Goal: Task Accomplishment & Management: Manage account settings

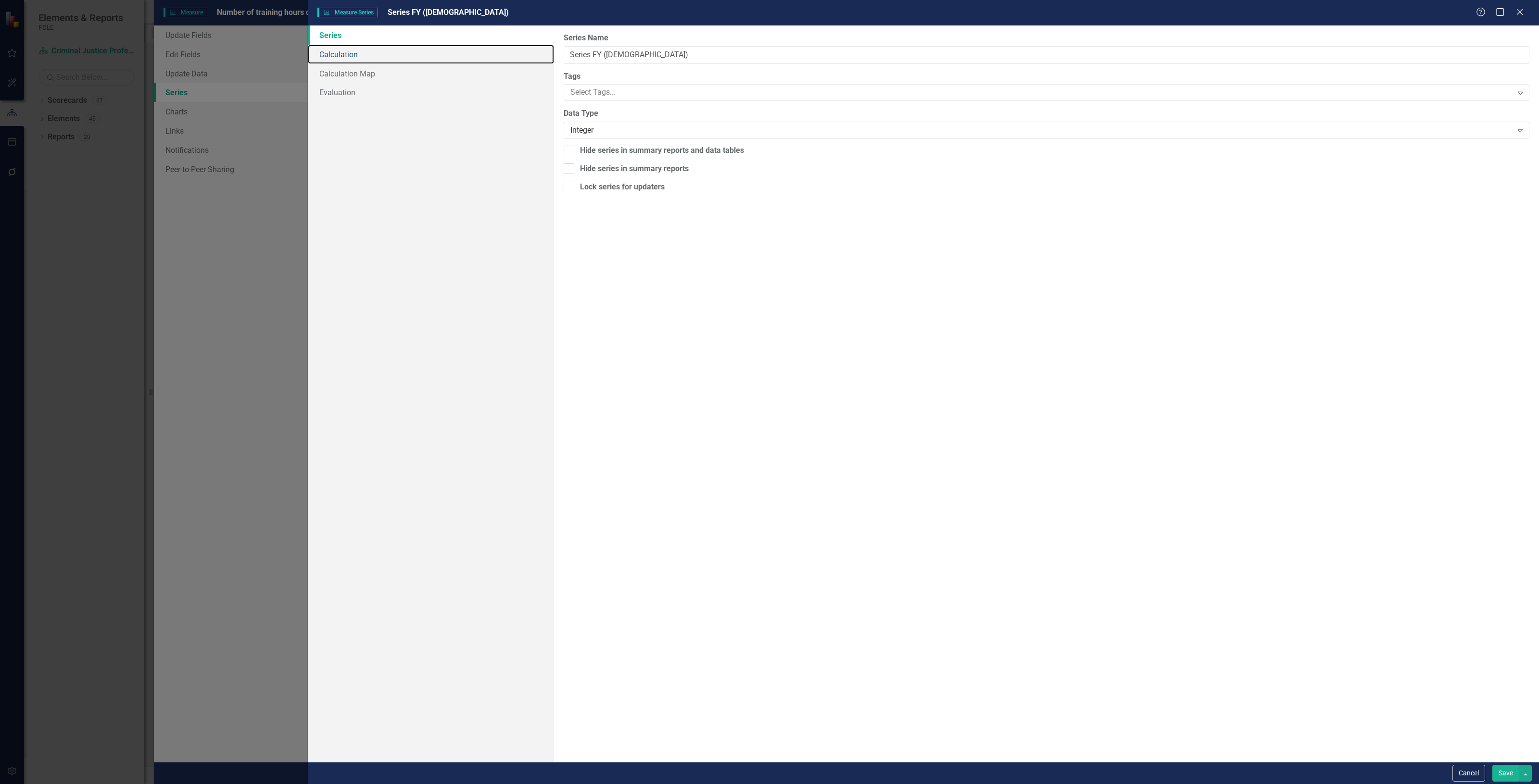
click at [379, 56] on link "Calculation" at bounding box center [431, 54] width 246 height 19
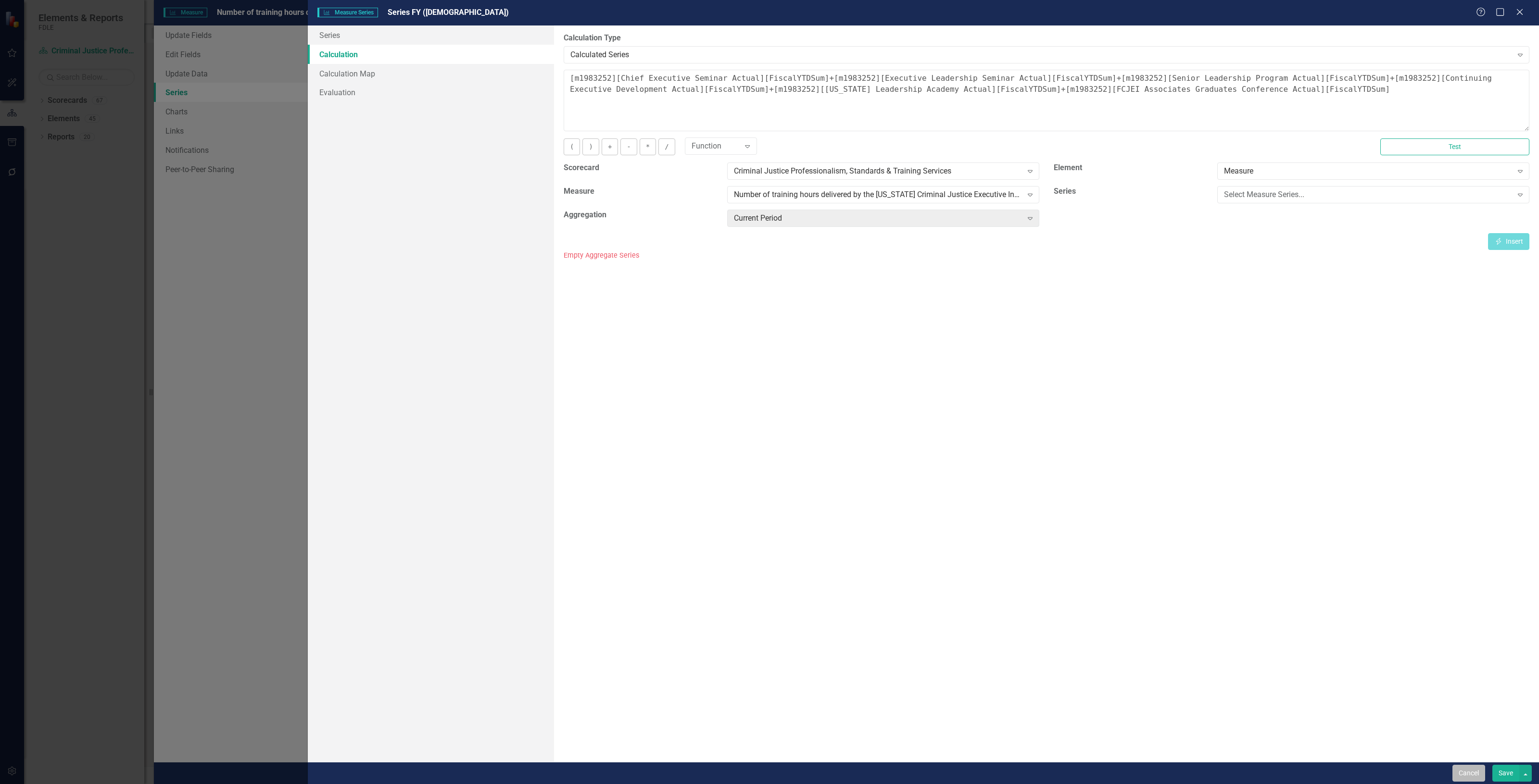
click at [1464, 776] on button "Cancel" at bounding box center [1469, 773] width 33 height 17
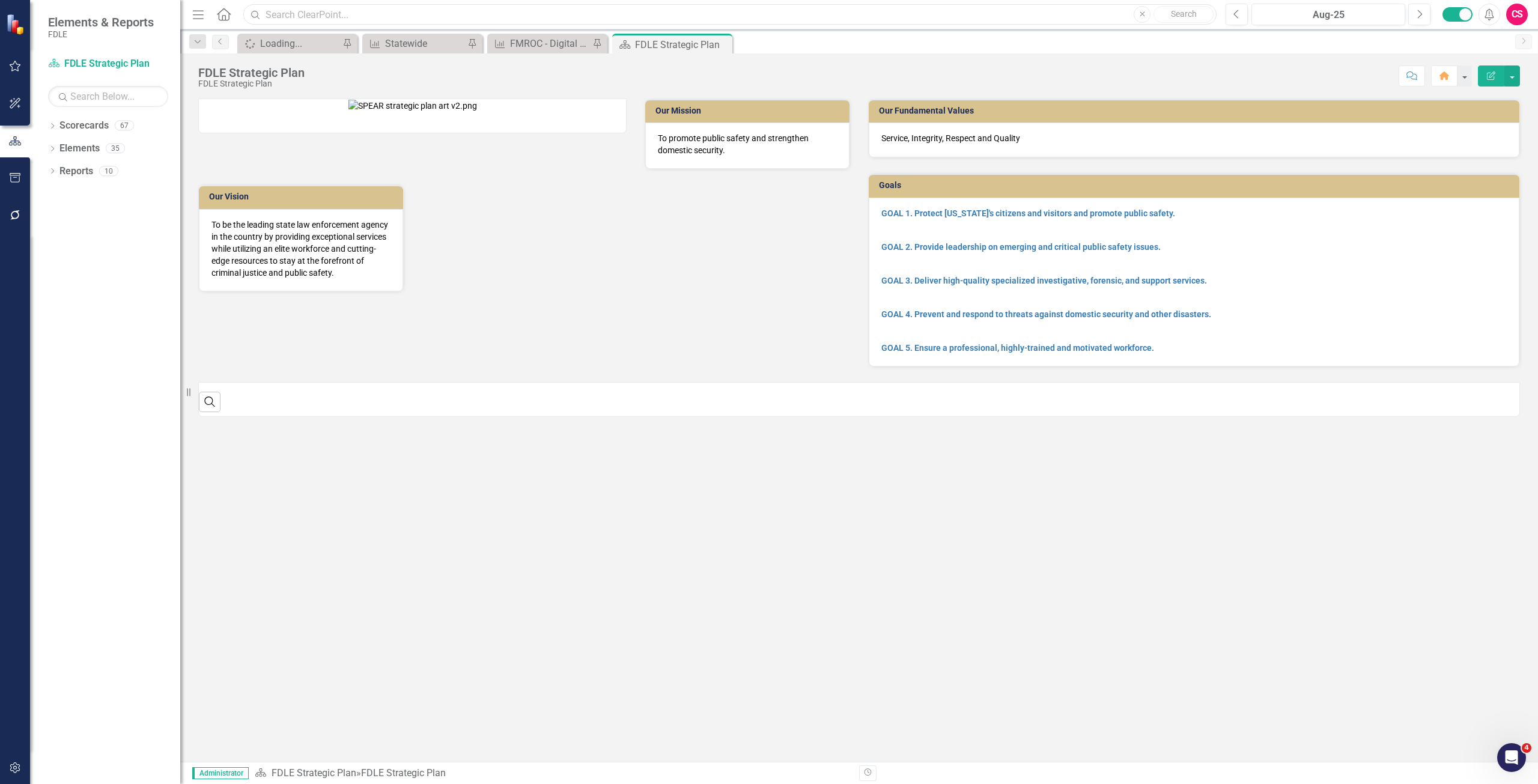
click at [321, 14] on input "text" at bounding box center [730, 15] width 973 height 21
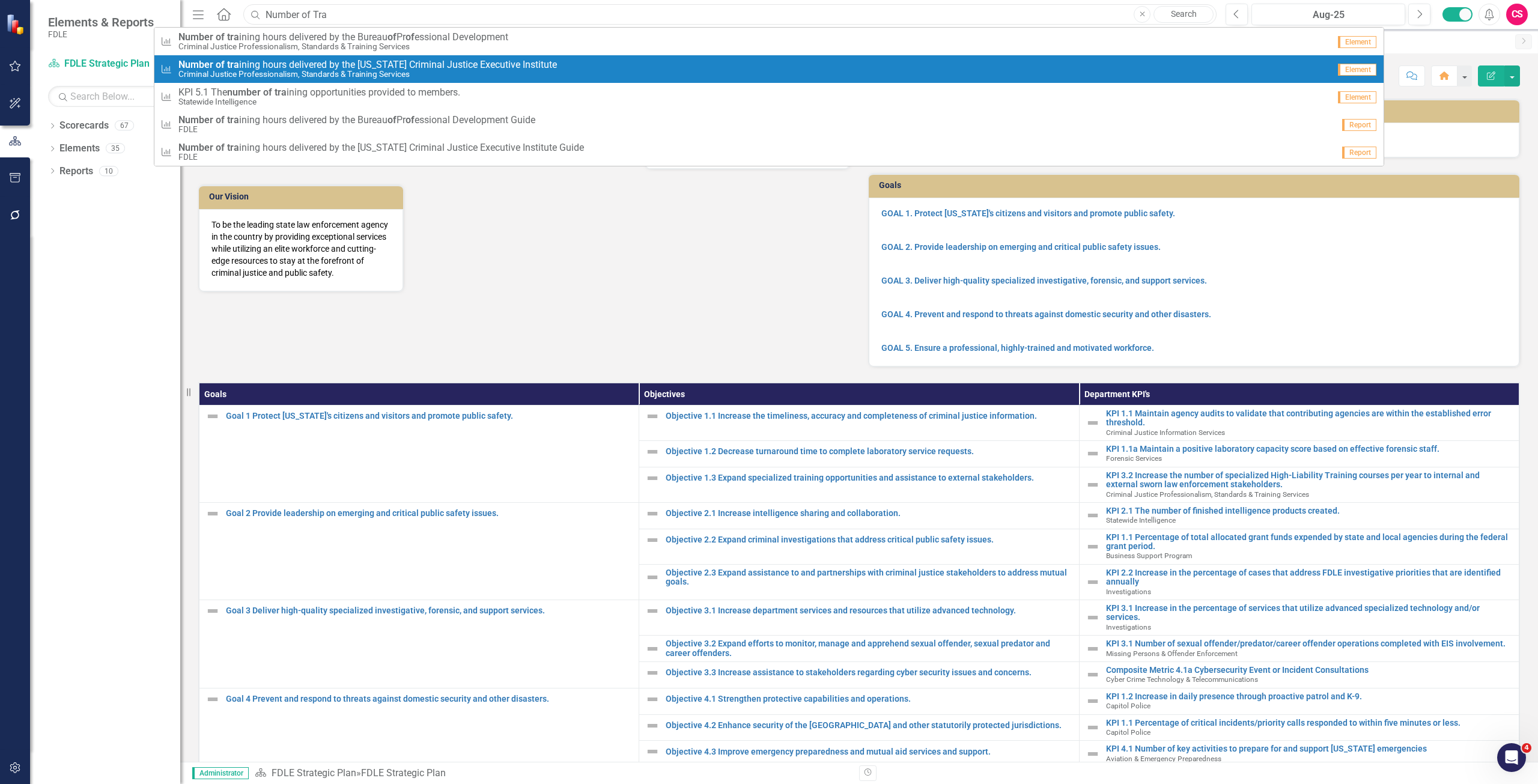
type input "Number of Tra"
click at [360, 75] on small "Criminal Justice Professionalism, Standards & Training Services" at bounding box center [367, 74] width 378 height 9
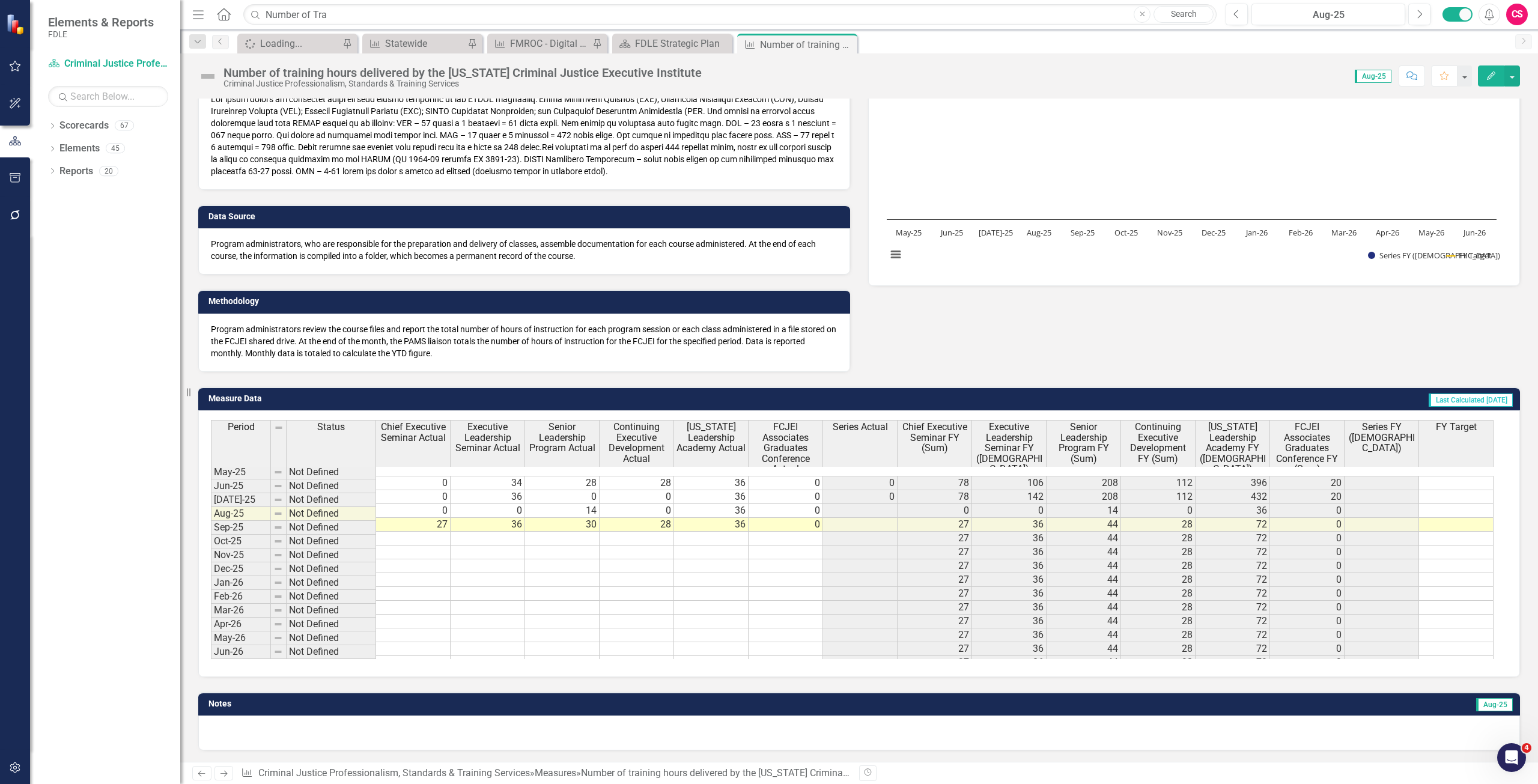
scroll to position [119, 0]
click at [1487, 81] on button "Edit" at bounding box center [1490, 76] width 26 height 21
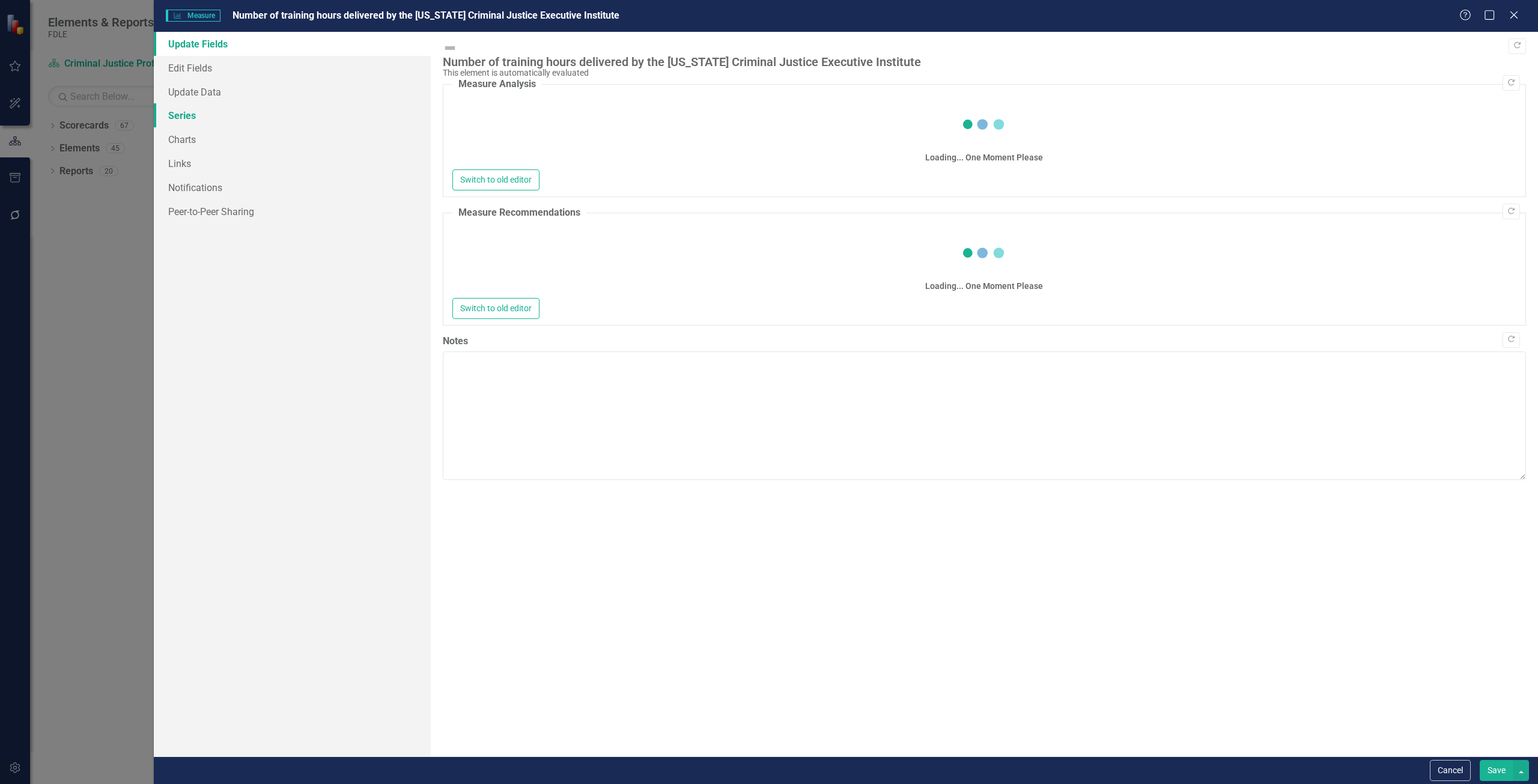
click at [230, 114] on link "Series" at bounding box center [292, 115] width 277 height 24
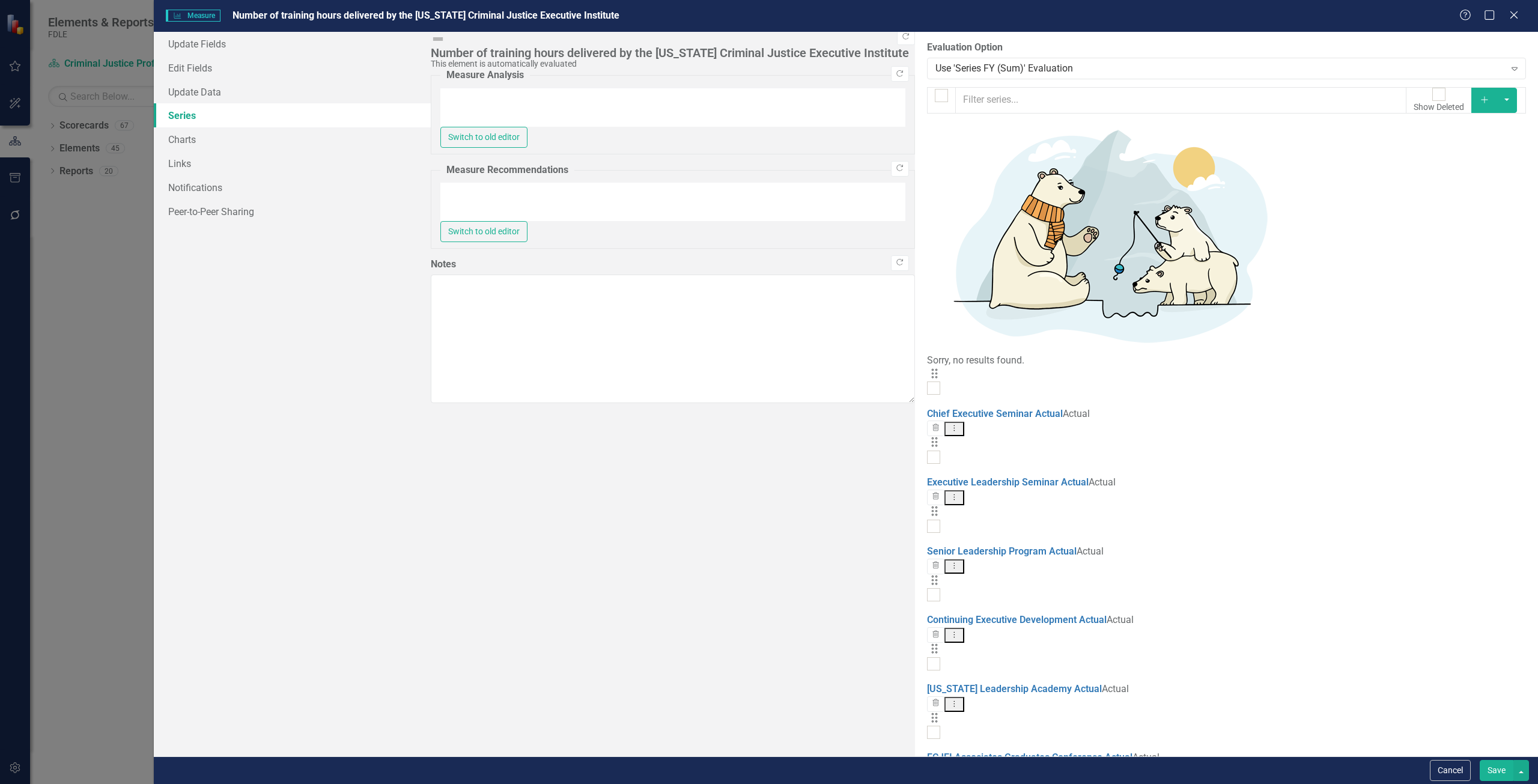
checkbox input "false"
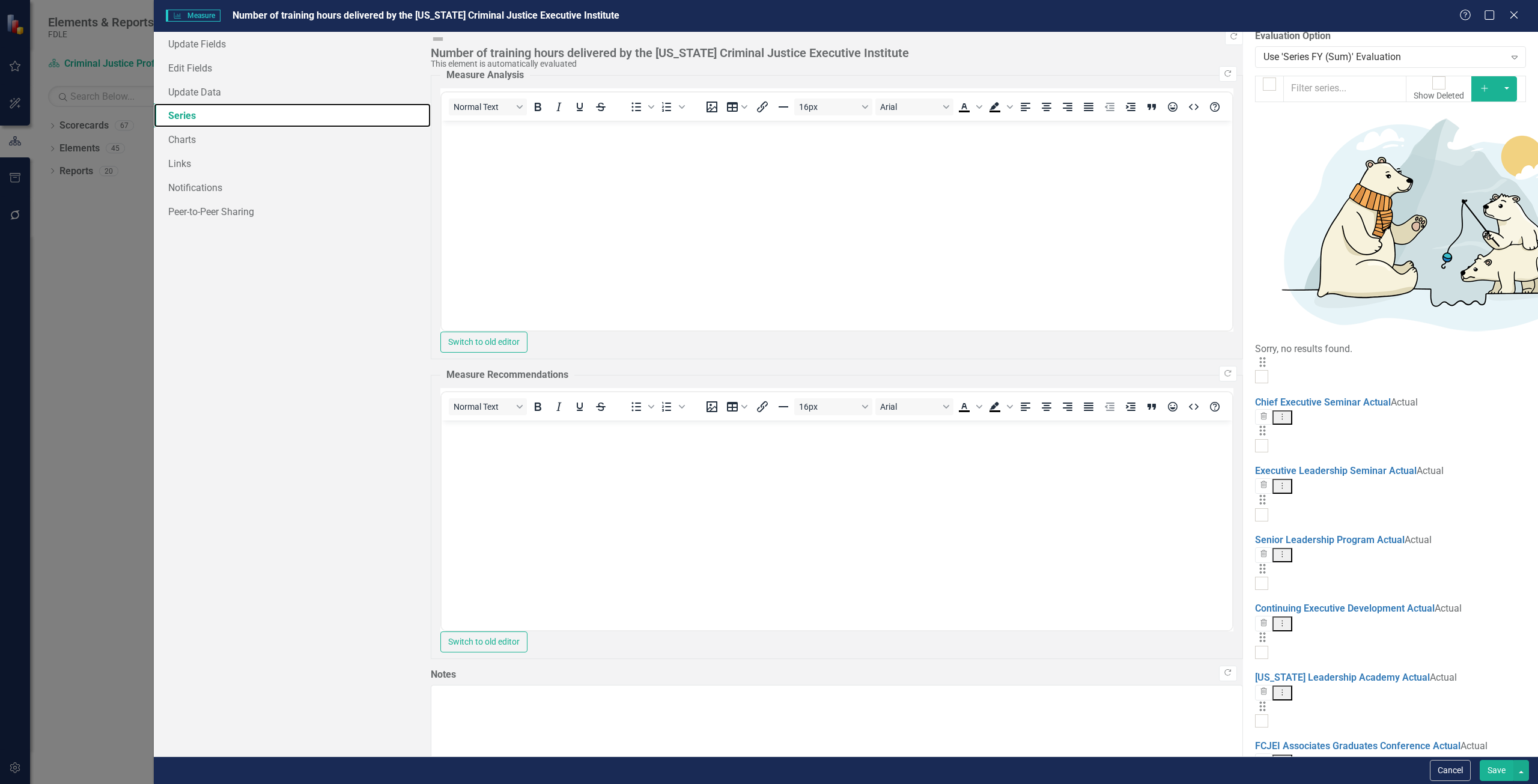
scroll to position [14, 0]
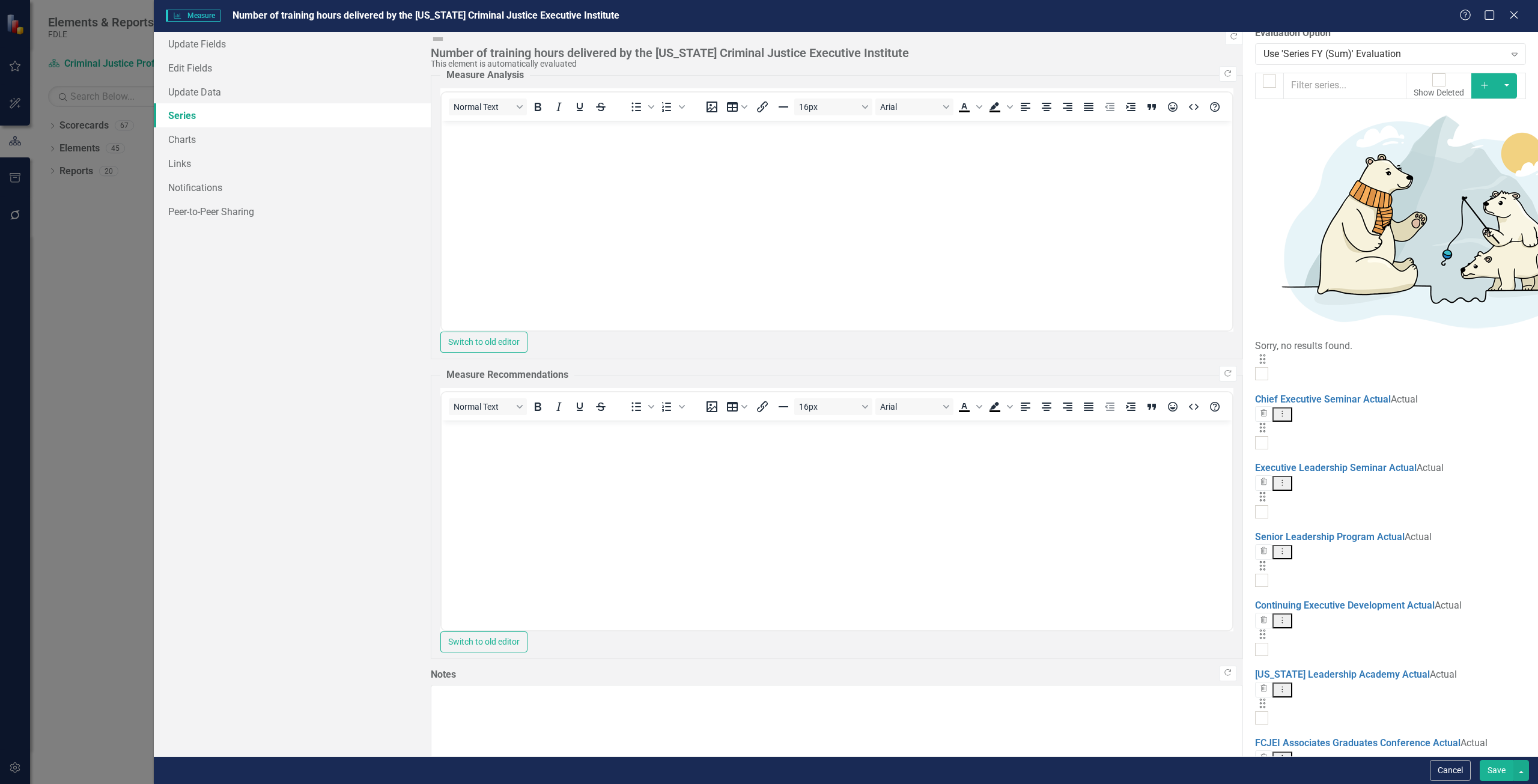
click at [1411, 361] on link "Edit Edit Measure Series" at bounding box center [1438, 365] width 137 height 22
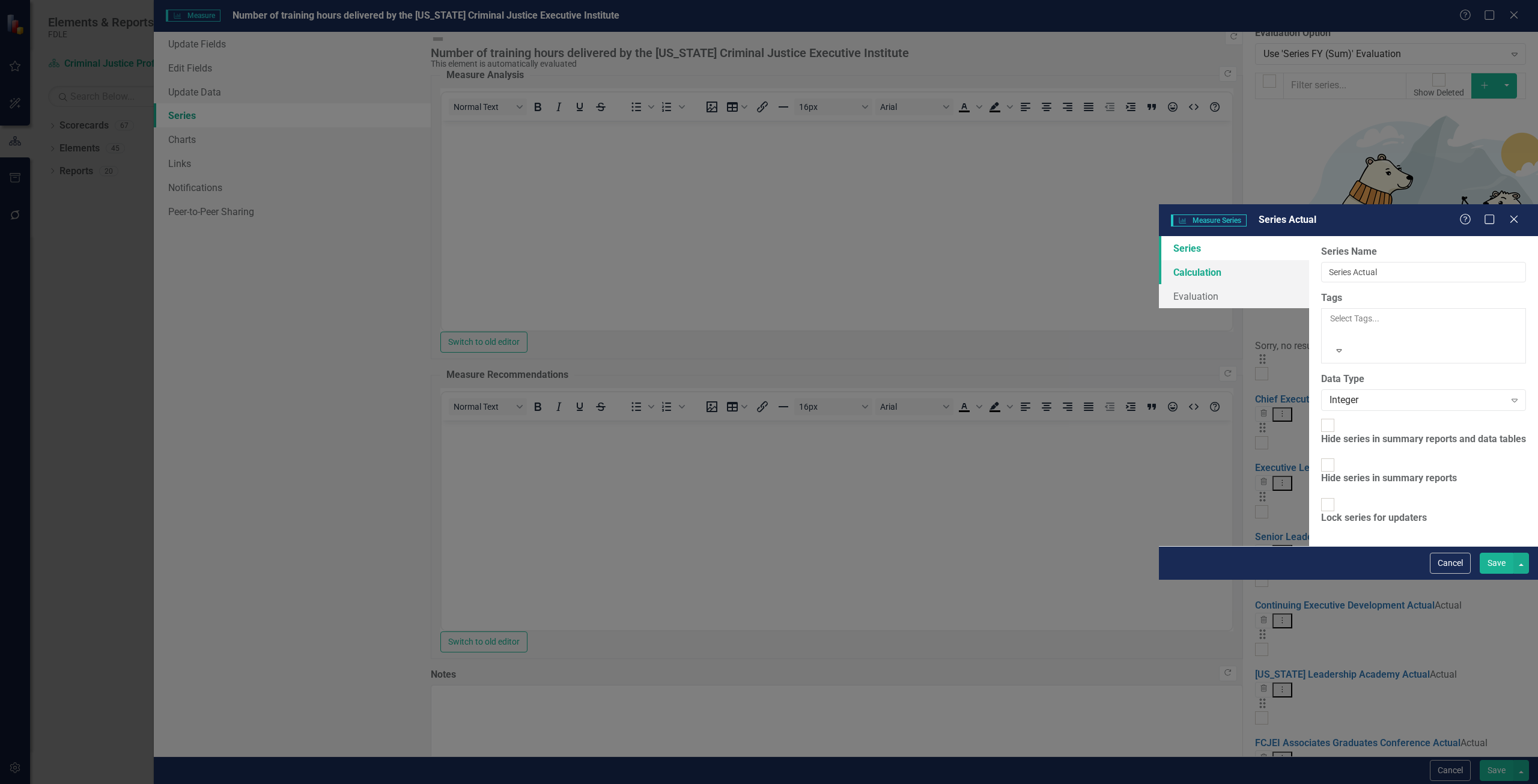
click at [1159, 260] on link "Calculation" at bounding box center [1234, 272] width 150 height 24
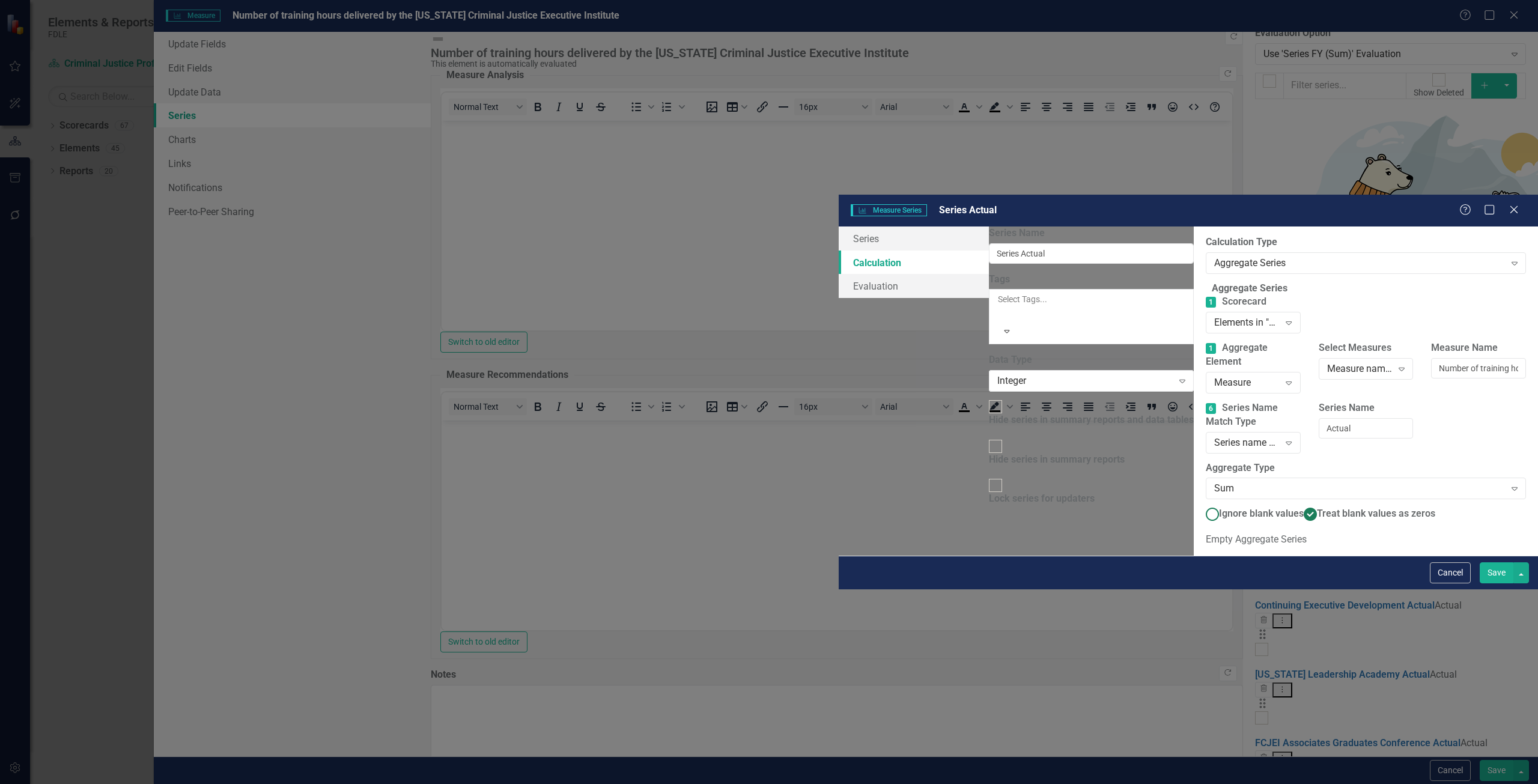
click at [1219, 507] on span "Ignore blank values" at bounding box center [1261, 512] width 85 height 11
click at [1203, 505] on input "Ignore blank values" at bounding box center [1212, 514] width 19 height 19
radio input "true"
click at [1317, 507] on span "Treat blank values as zeros" at bounding box center [1376, 512] width 119 height 11
click at [1301, 505] on input "Treat blank values as zeros" at bounding box center [1310, 514] width 19 height 19
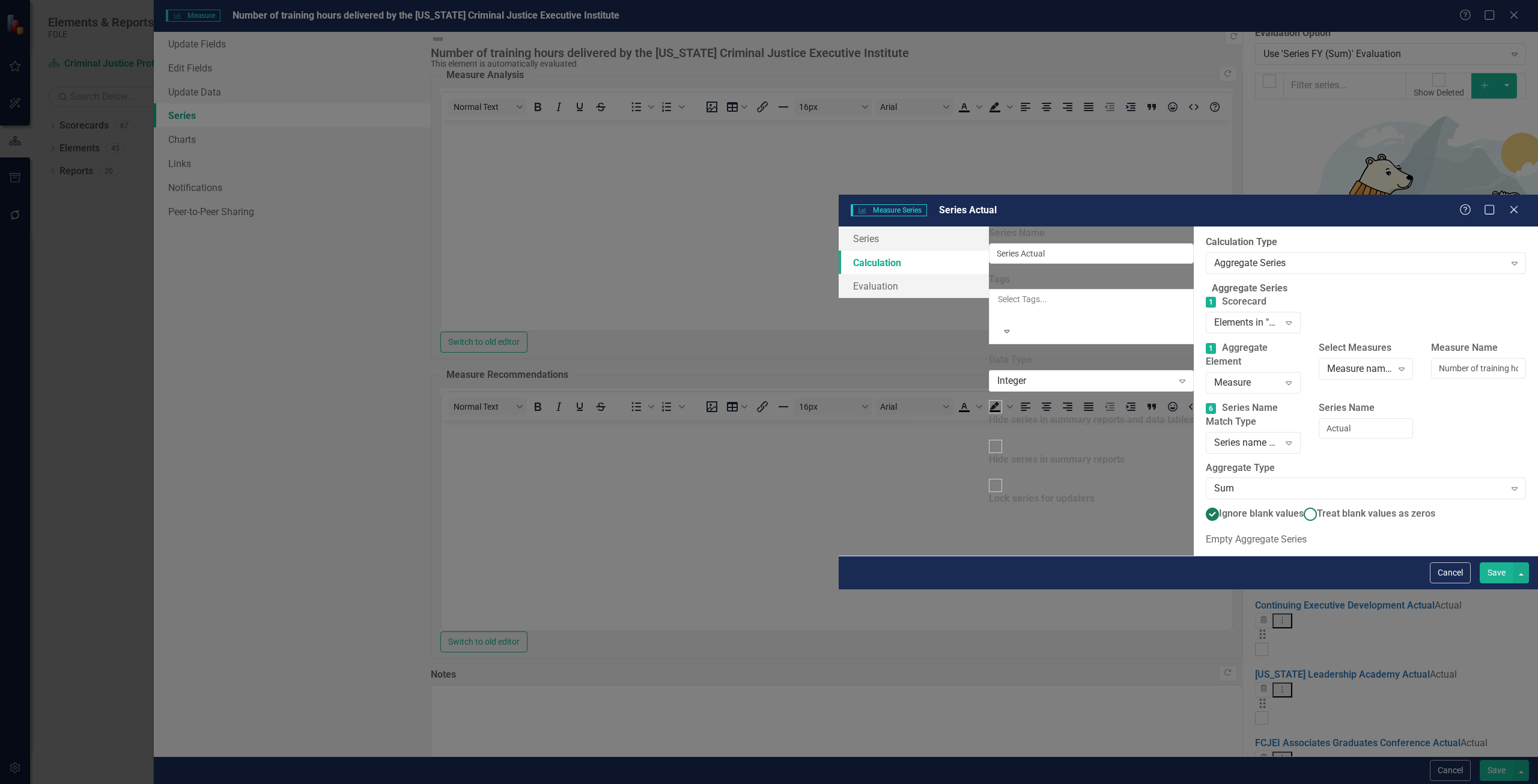
radio input "true"
click at [1439, 583] on button "Cancel" at bounding box center [1450, 572] width 41 height 21
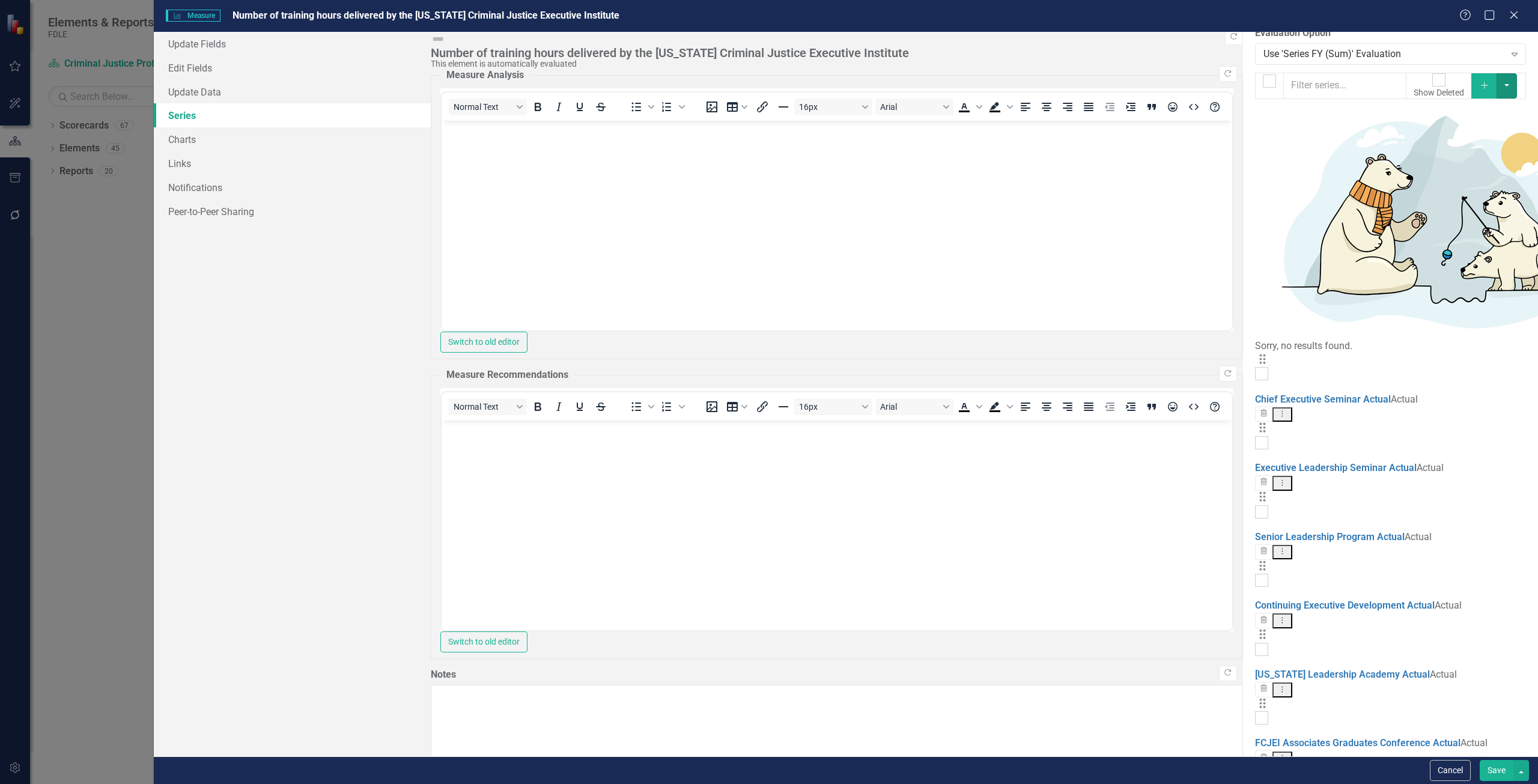
click at [1514, 88] on button "button" at bounding box center [1506, 86] width 20 height 25
click at [1487, 78] on button "Add" at bounding box center [1484, 86] width 26 height 25
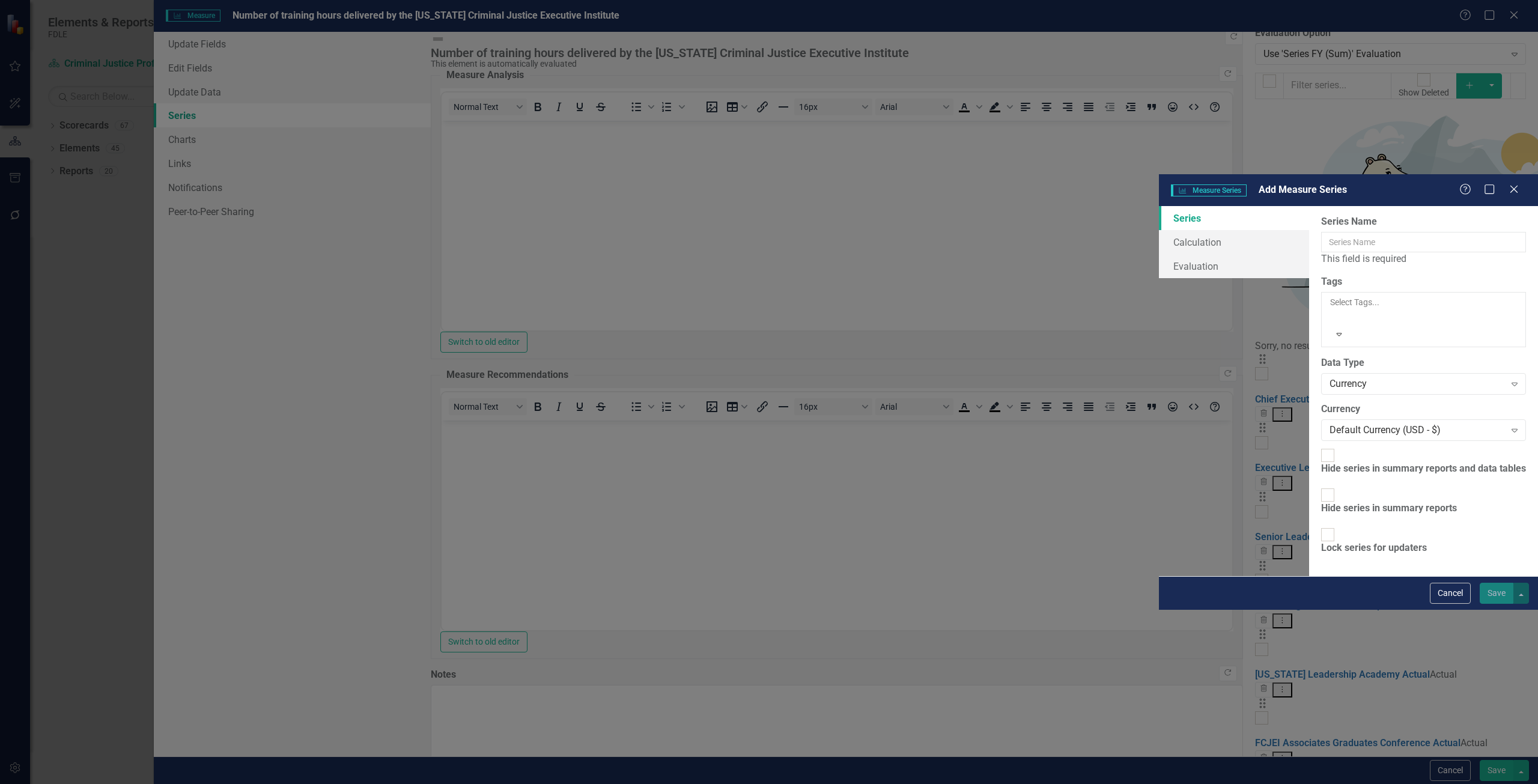
drag, startPoint x: 1449, startPoint y: 768, endPoint x: 1446, endPoint y: 759, distance: 9.5
click at [1449, 603] on button "Cancel" at bounding box center [1450, 593] width 41 height 21
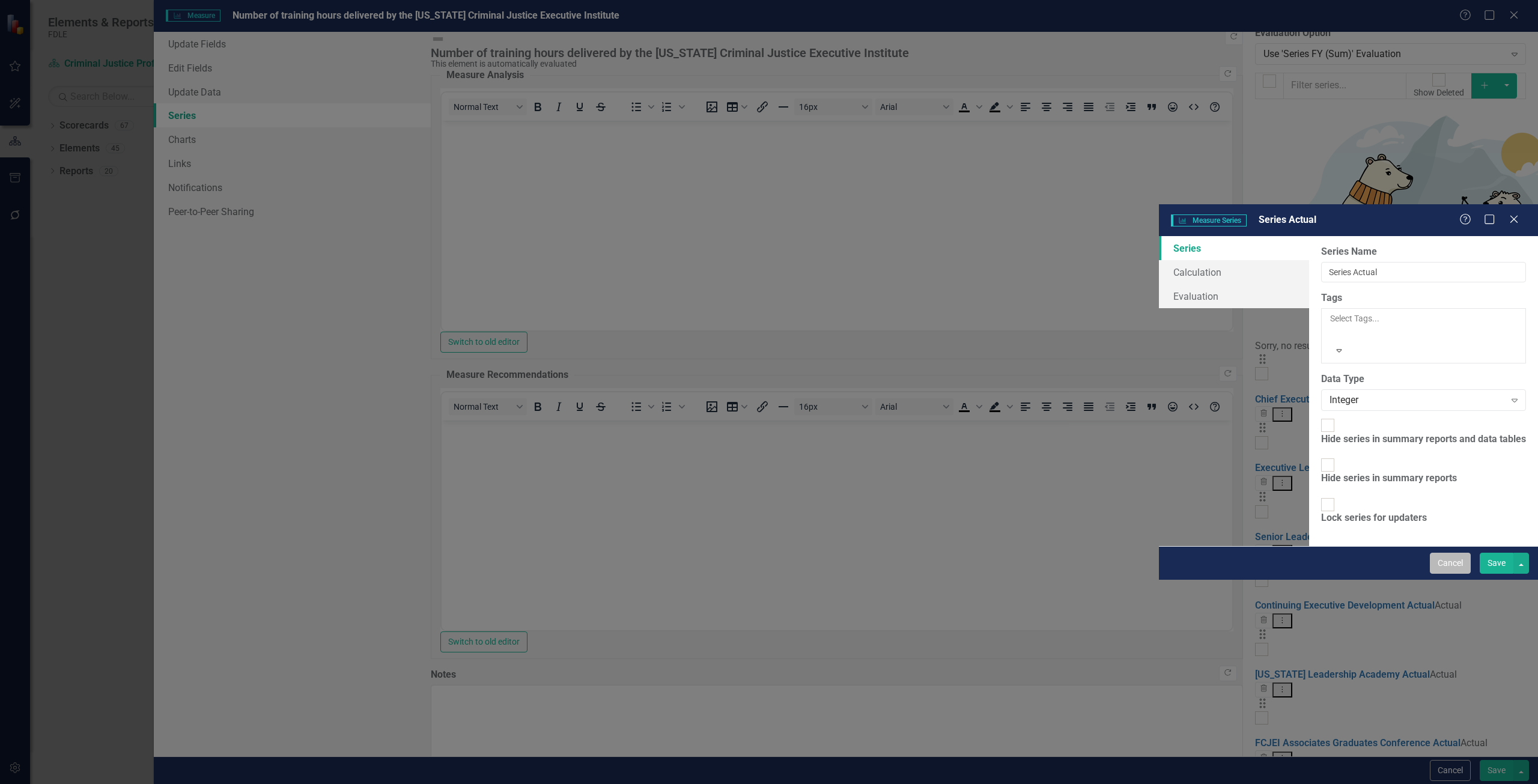
click at [1452, 574] on button "Cancel" at bounding box center [1450, 563] width 41 height 21
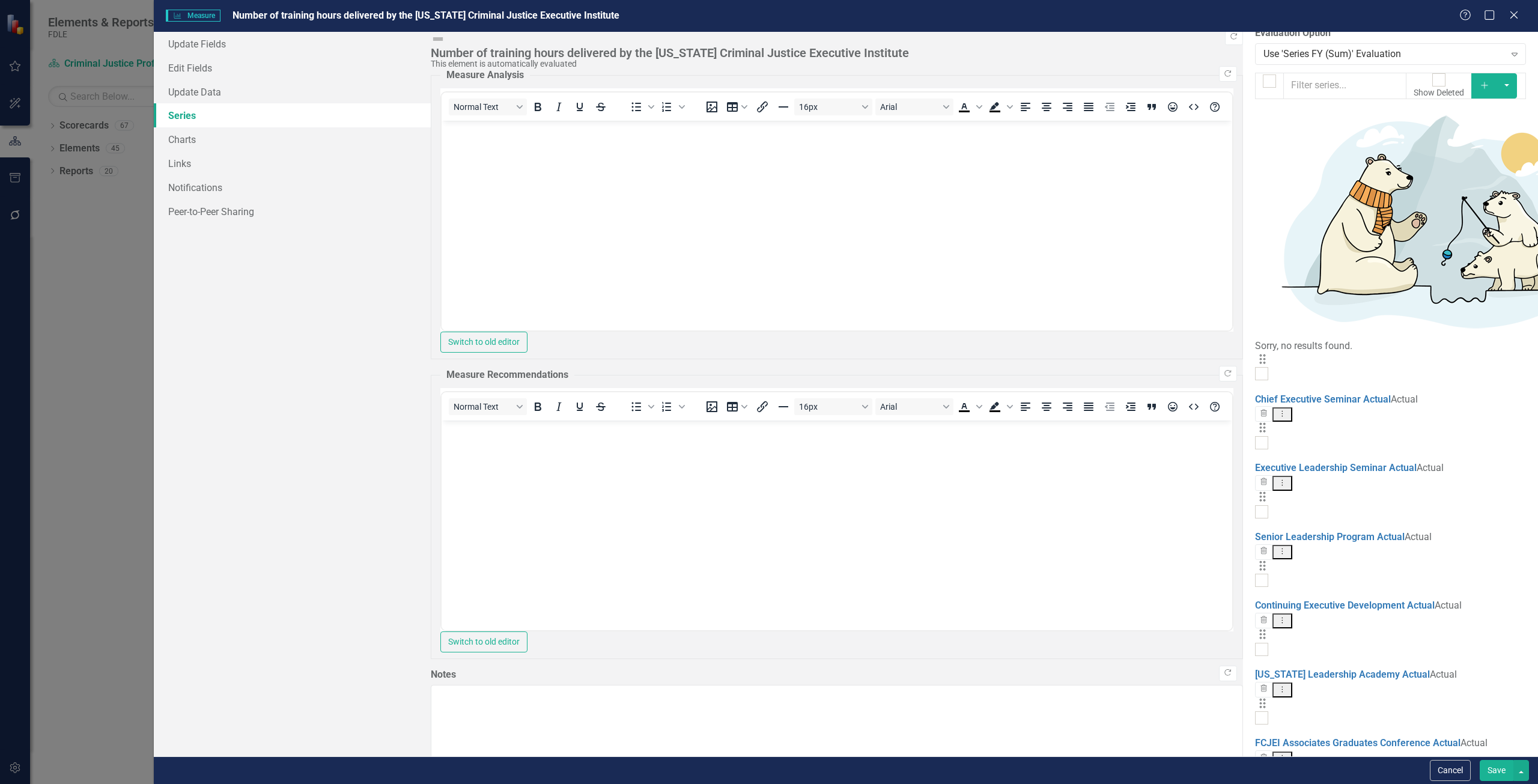
click at [1489, 87] on icon "Add" at bounding box center [1484, 85] width 10 height 8
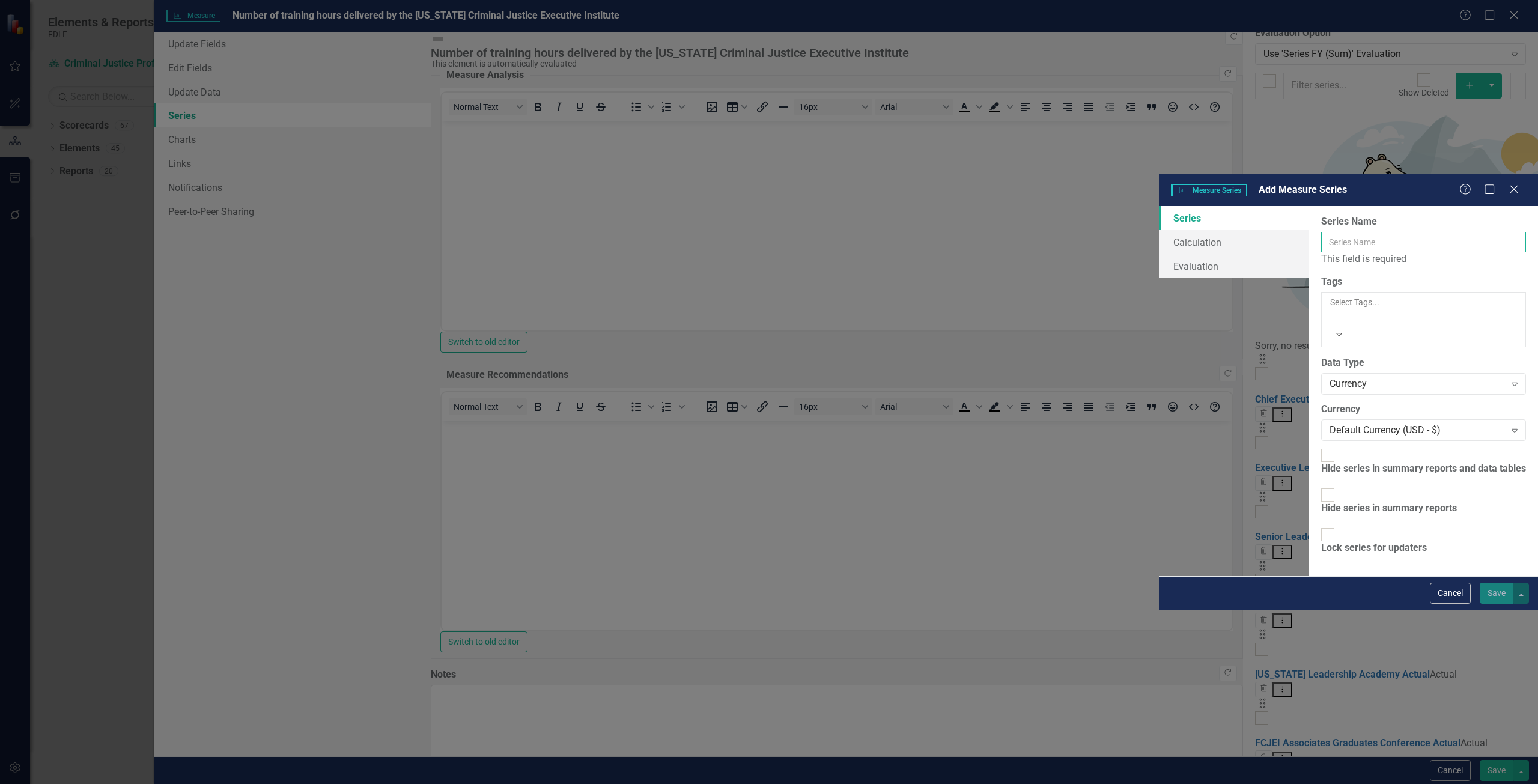
click at [1321, 232] on input "Series Name" at bounding box center [1423, 242] width 205 height 20
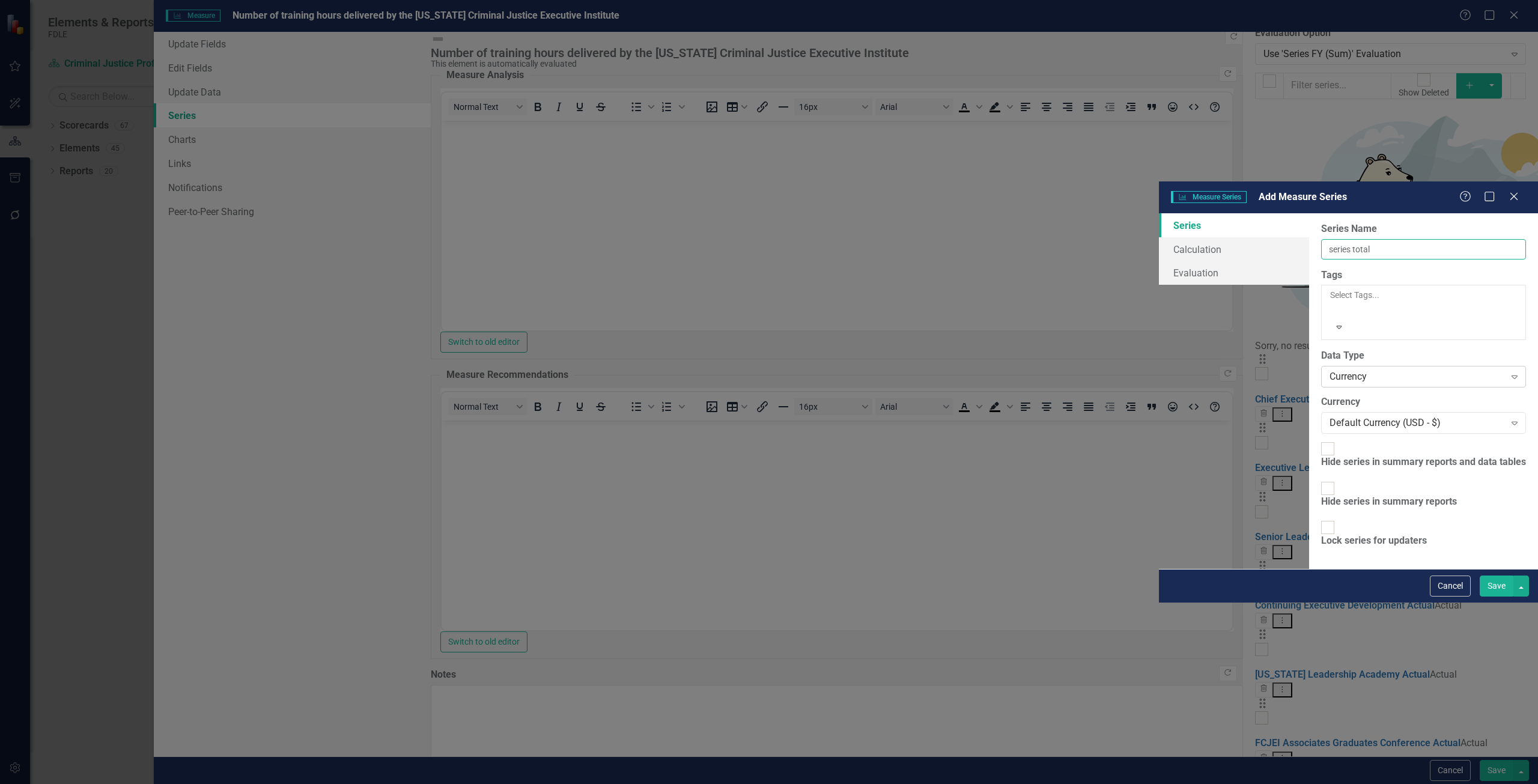
type input "series total"
click at [1329, 370] on div "Currency" at bounding box center [1416, 377] width 175 height 14
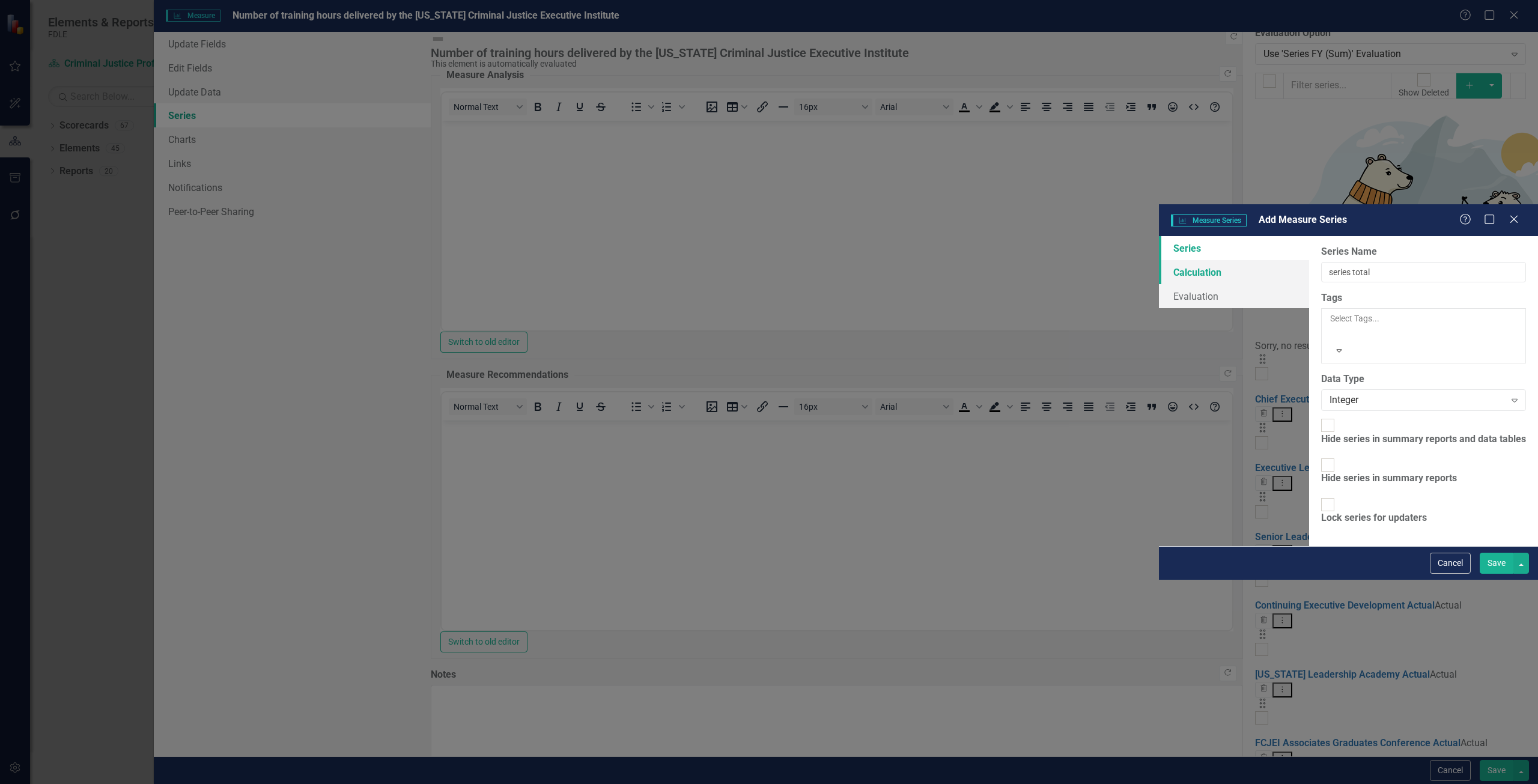
click at [1159, 260] on link "Calculation" at bounding box center [1234, 272] width 150 height 24
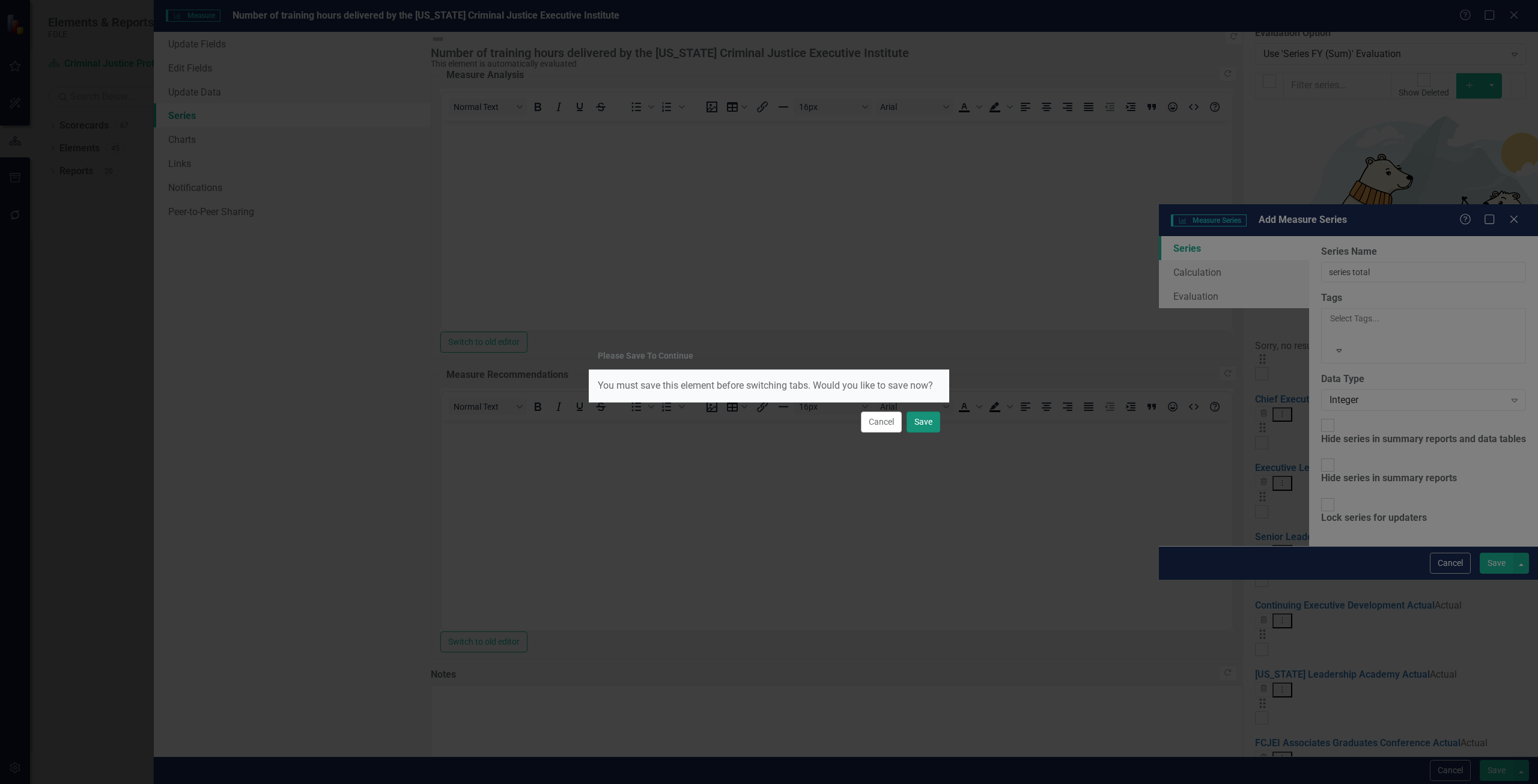
click at [913, 418] on button "Save" at bounding box center [923, 421] width 34 height 21
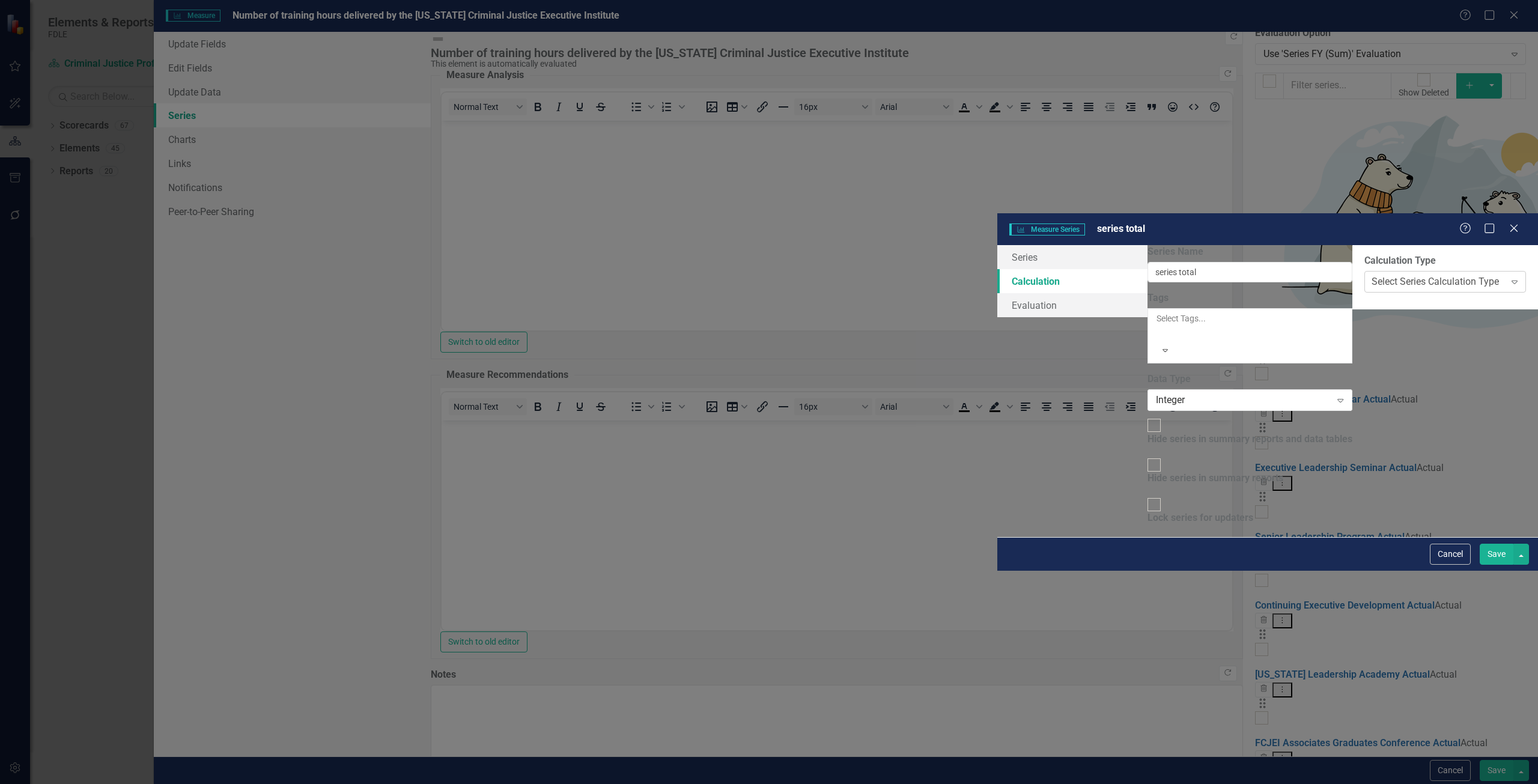
click at [1372, 275] on div "Select Series Calculation Type" at bounding box center [1435, 282] width 128 height 14
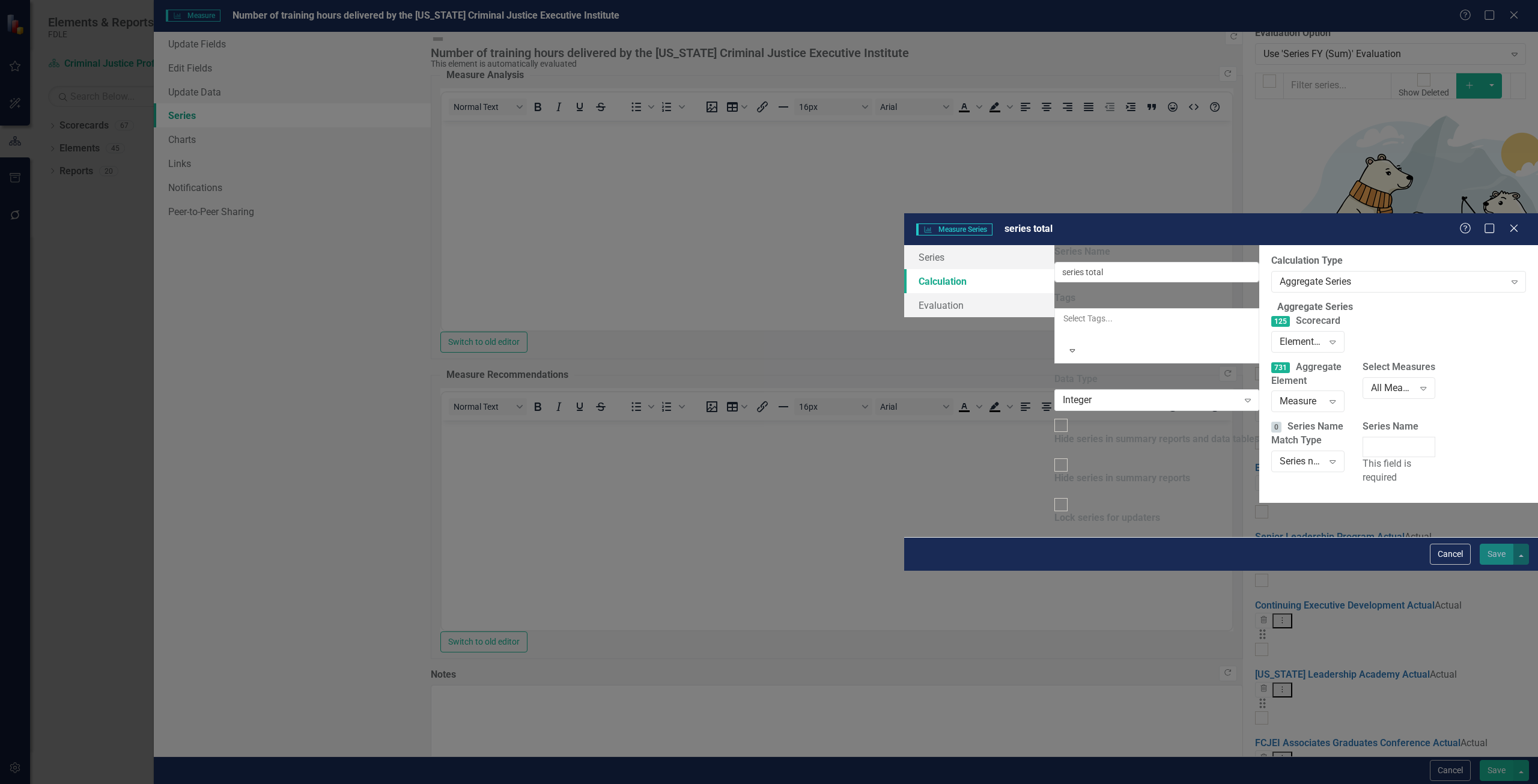
click at [1280, 334] on div "Elements in all Scorecards" at bounding box center [1301, 341] width 43 height 14
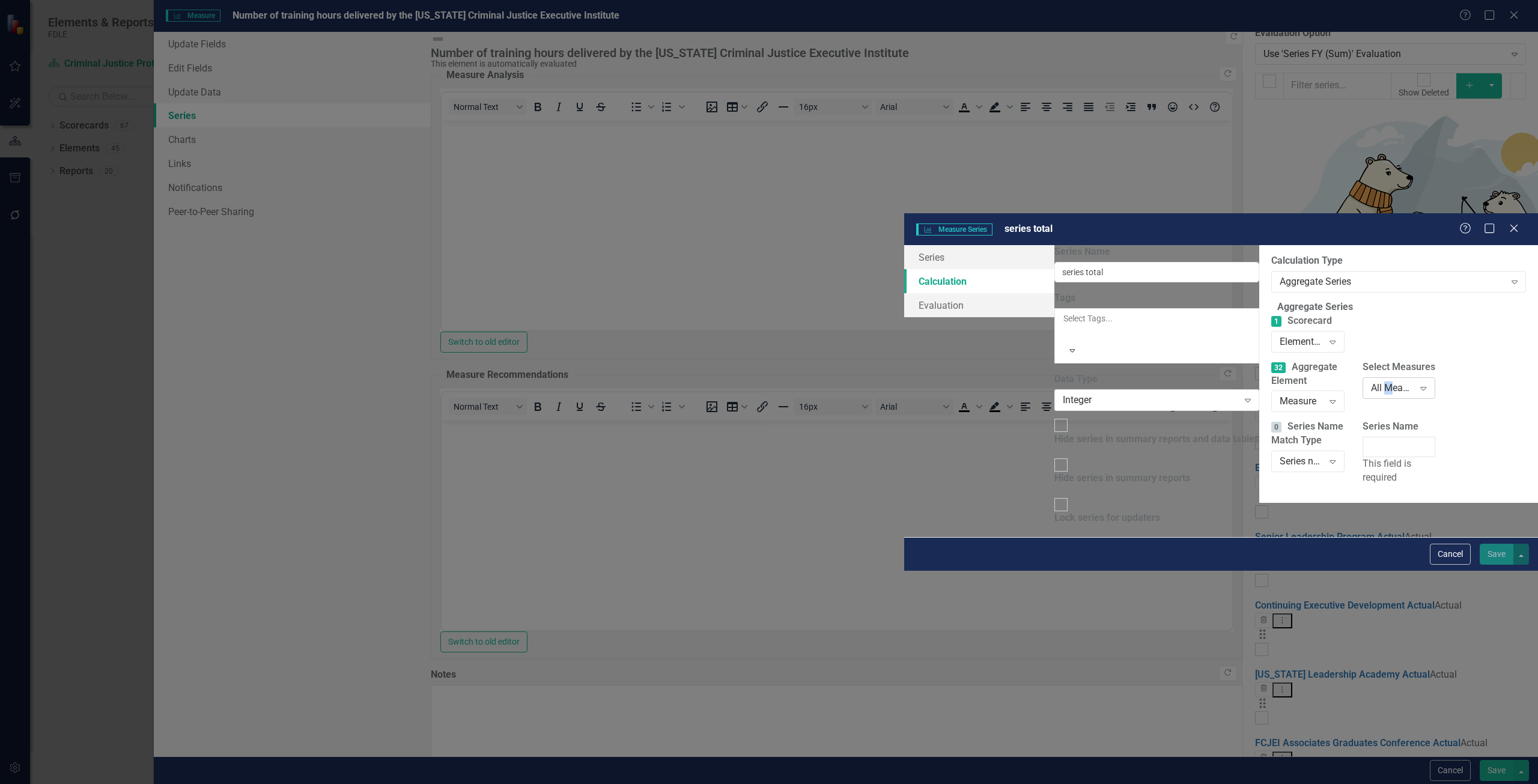
click at [1371, 380] on div "All Measures" at bounding box center [1392, 387] width 43 height 14
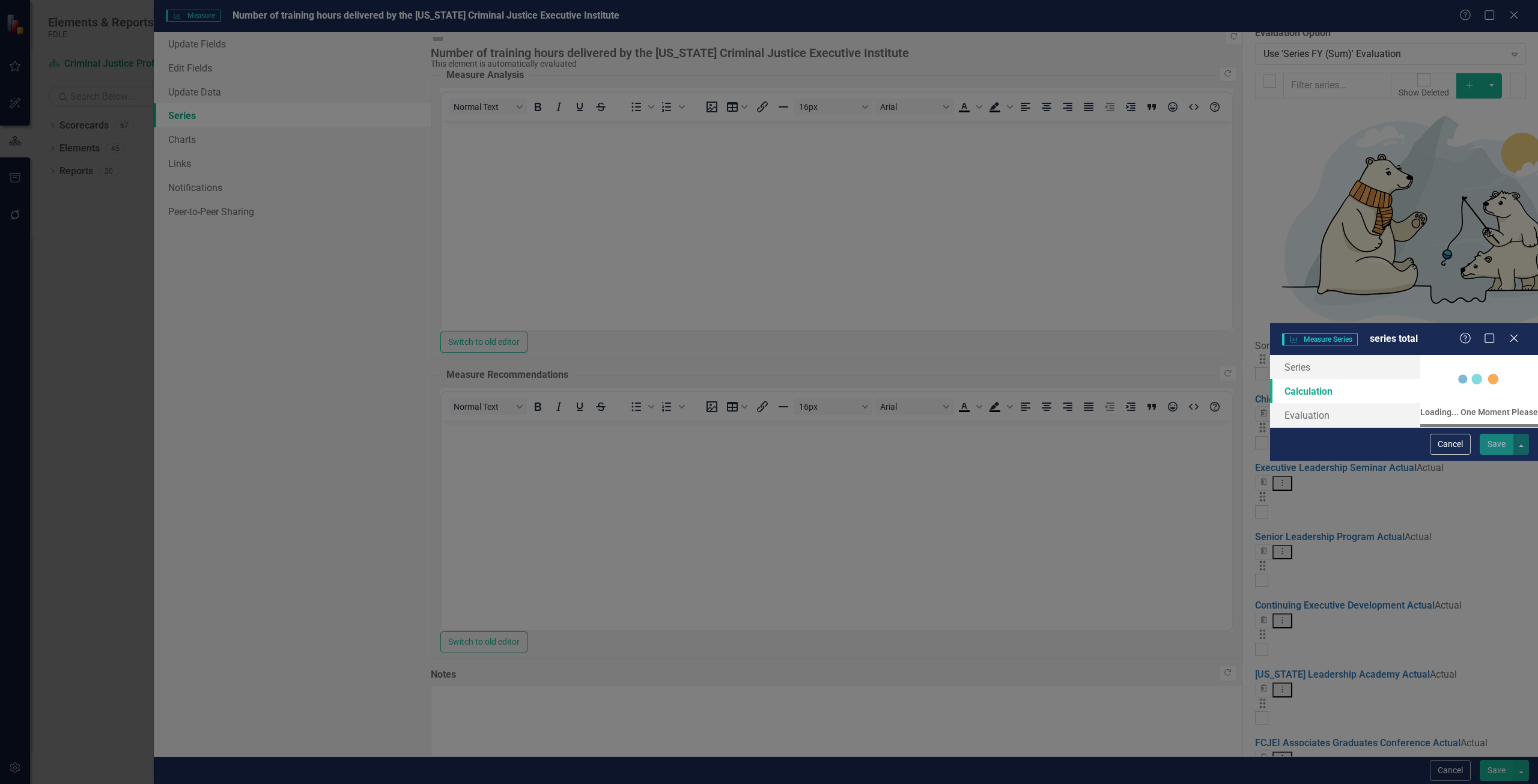
click at [1420, 355] on div "Loading... One Moment Please" at bounding box center [1479, 389] width 118 height 69
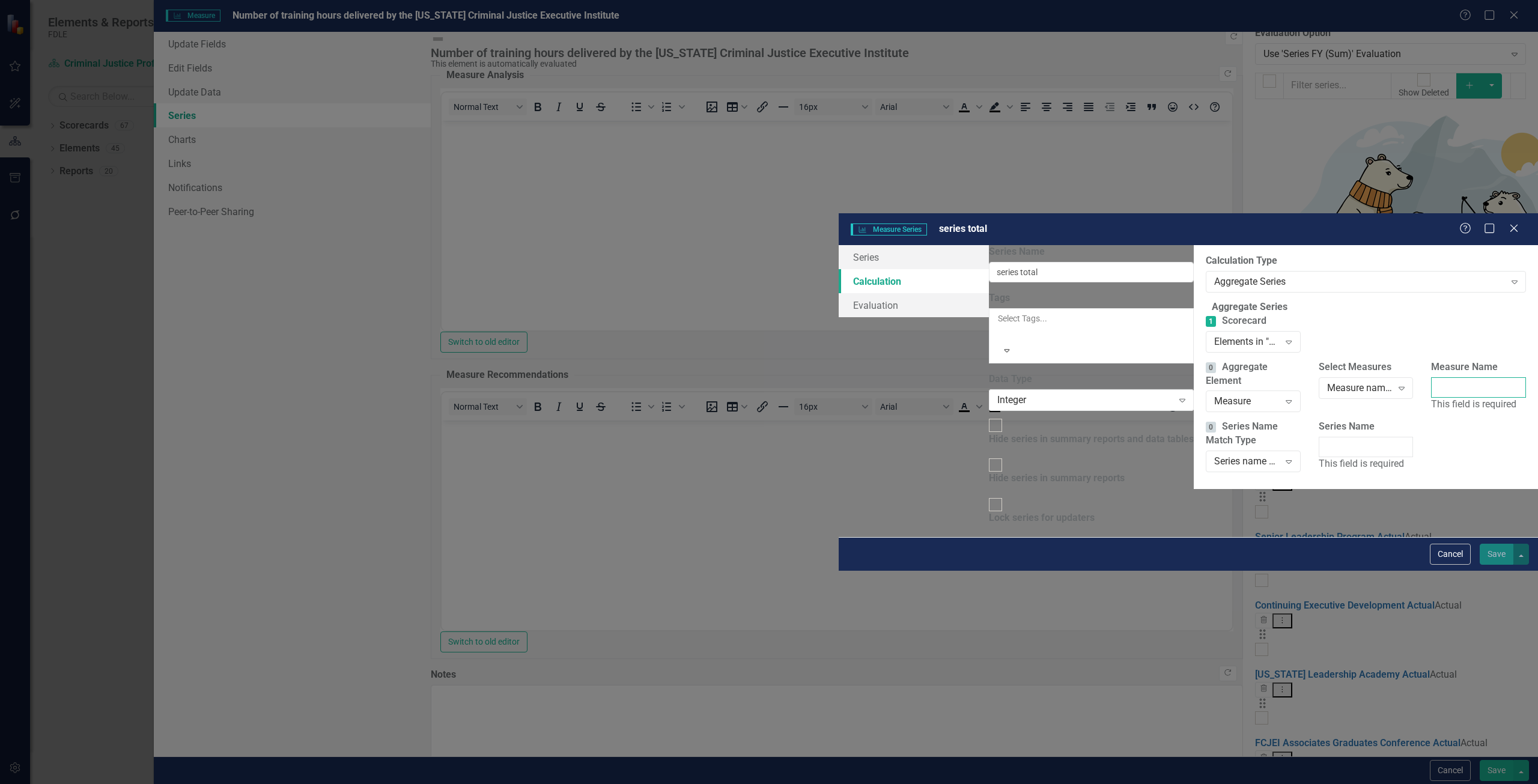
drag, startPoint x: 1054, startPoint y: 214, endPoint x: 1249, endPoint y: 181, distance: 197.8
click at [1431, 377] on input "Measure Name" at bounding box center [1478, 387] width 95 height 20
drag, startPoint x: 1502, startPoint y: 181, endPoint x: 1490, endPoint y: 201, distance: 23.3
click at [1502, 377] on input "Number of training hours delivered by the Florida Criminal Justice" at bounding box center [1478, 387] width 95 height 20
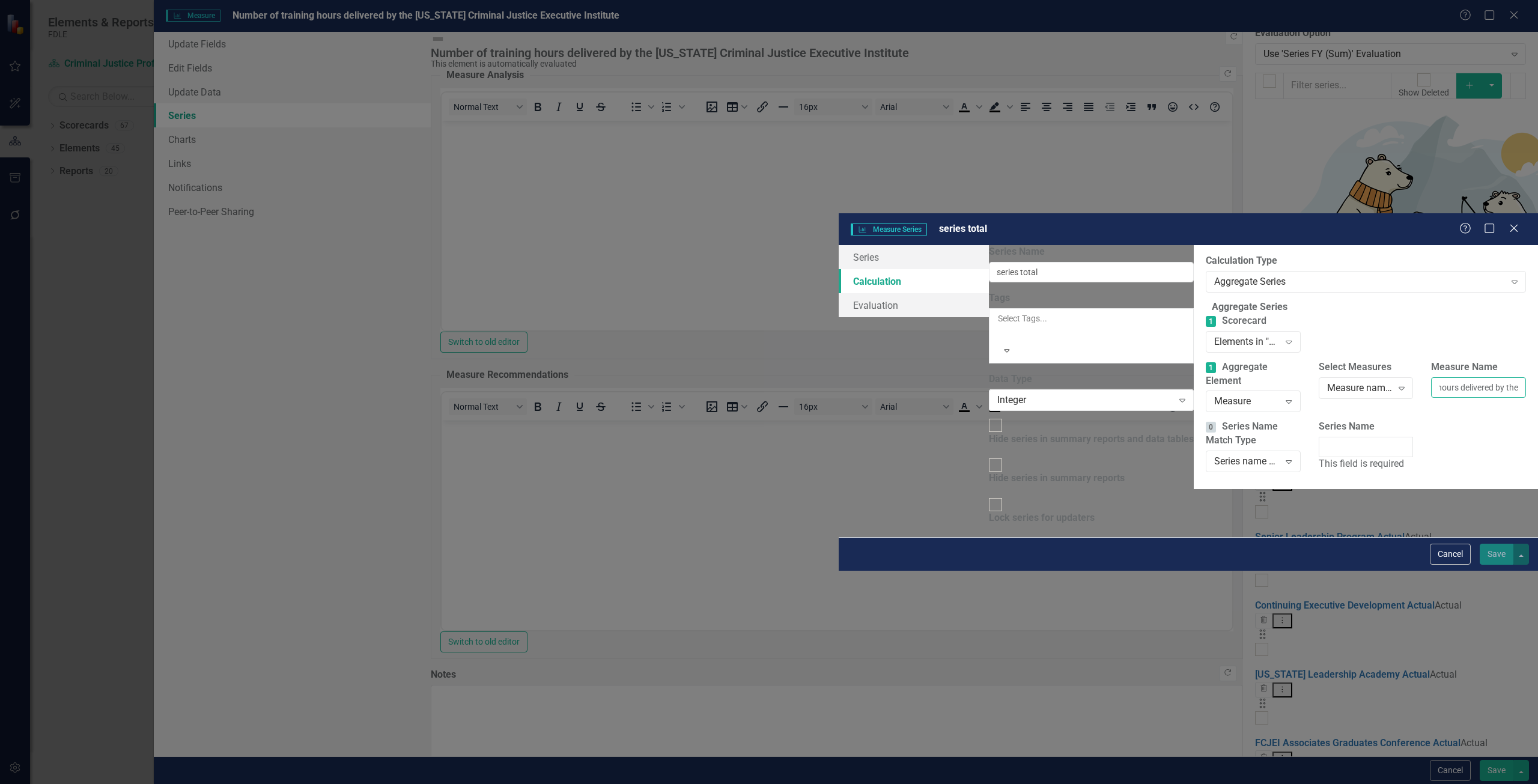
type input "Number of training hours delivered by the [US_STATE] Criminal Justice Executive…"
click at [1214, 454] on div "Series name equals..." at bounding box center [1246, 461] width 65 height 14
click at [1214, 454] on div "Series name contains..." at bounding box center [1246, 461] width 65 height 14
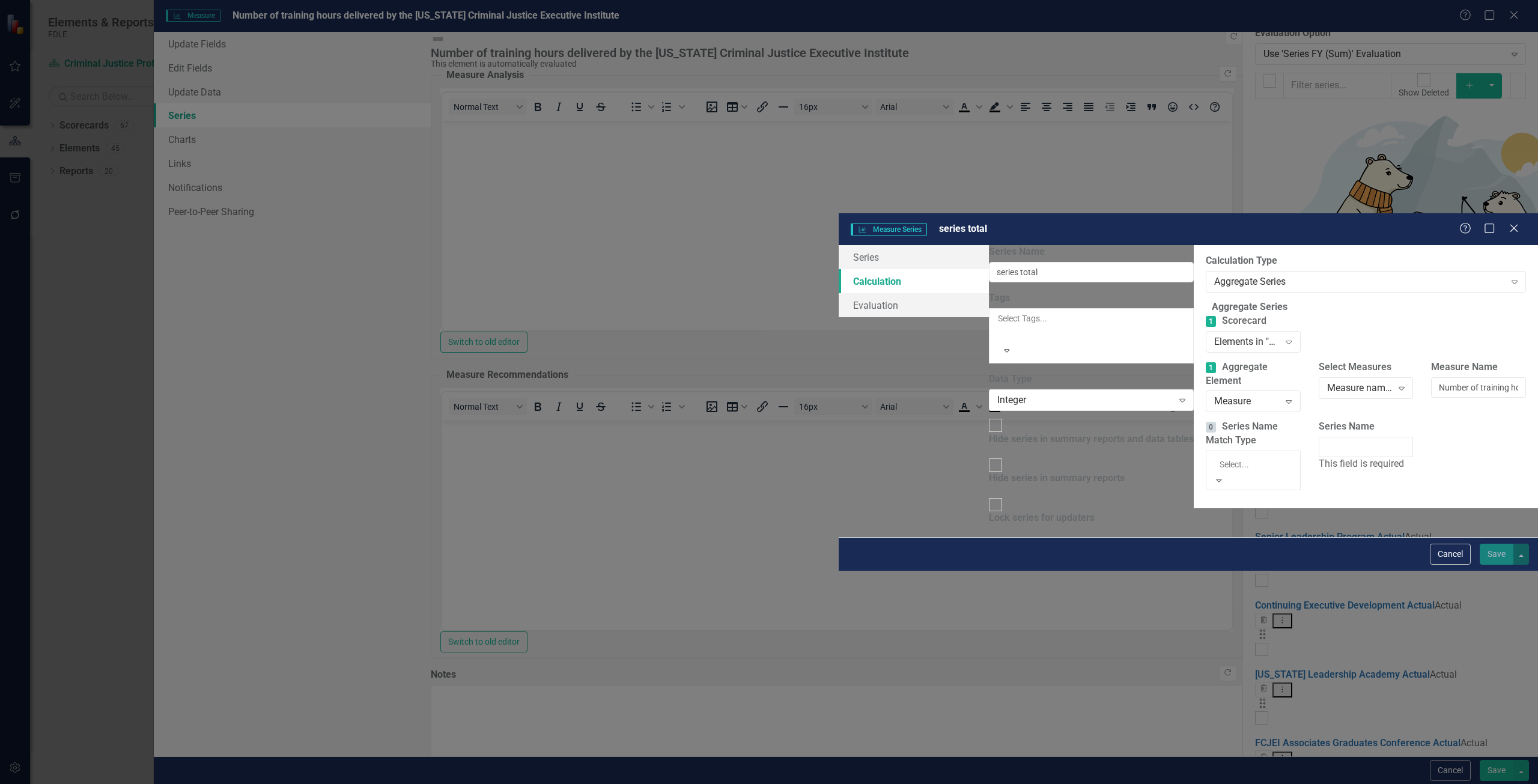
click at [1214, 454] on div "Series name contains..." at bounding box center [1246, 461] width 65 height 14
click at [644, 783] on div "Series name equals..." at bounding box center [769, 791] width 1538 height 14
click at [1319, 436] on input "Series Name" at bounding box center [1366, 446] width 95 height 20
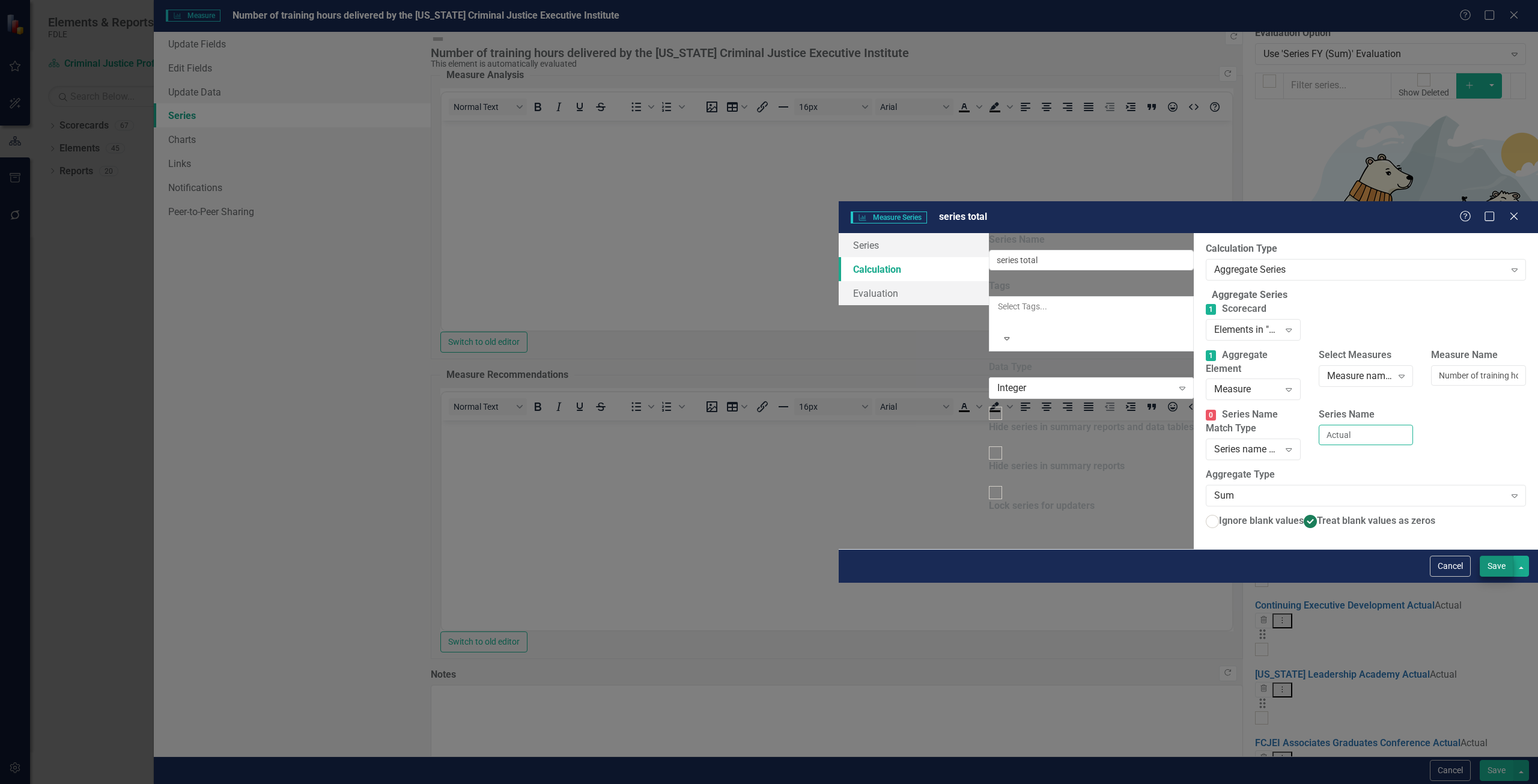
type input "Actual"
click at [1489, 577] on button "Save" at bounding box center [1496, 566] width 34 height 21
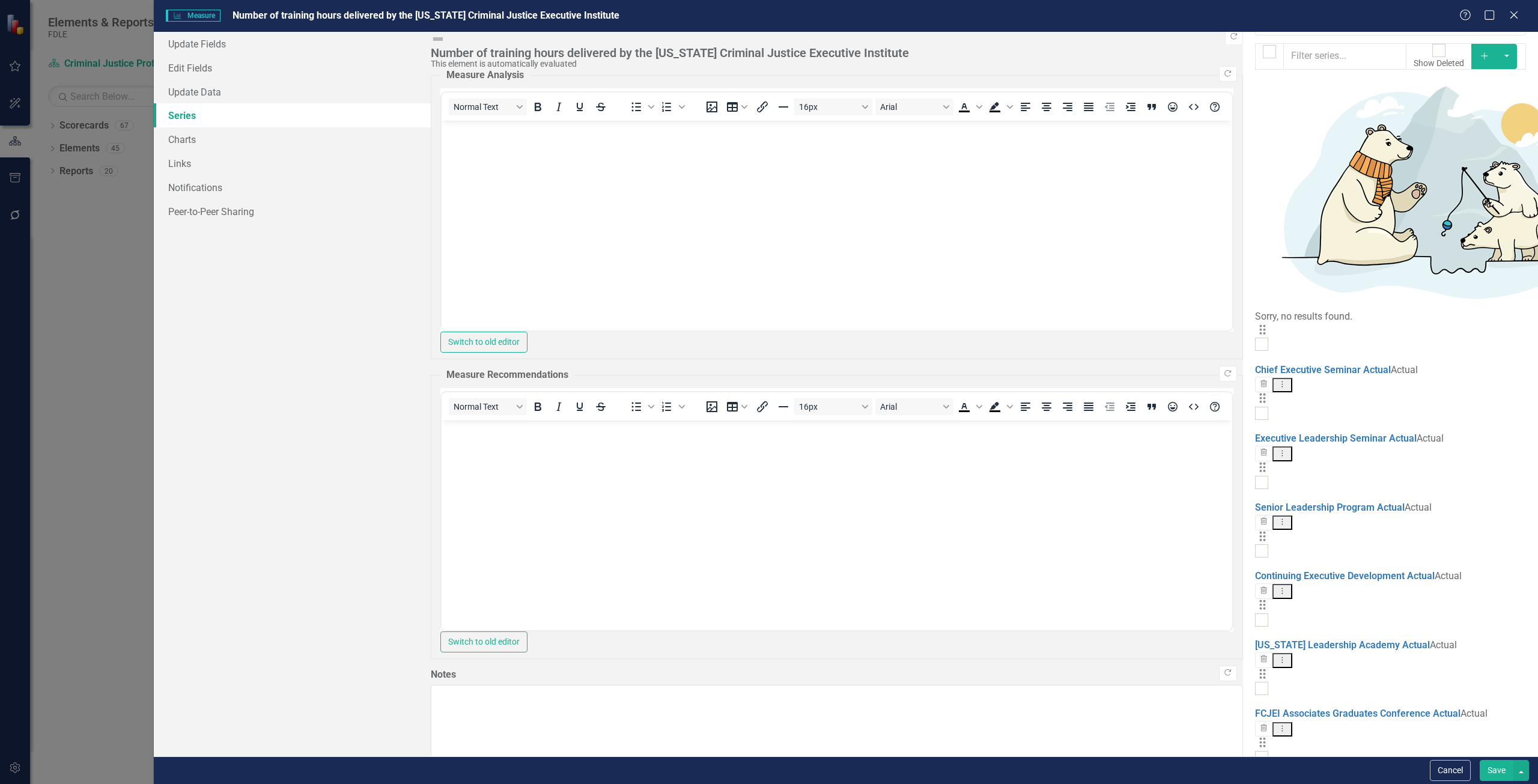
scroll to position [52, 0]
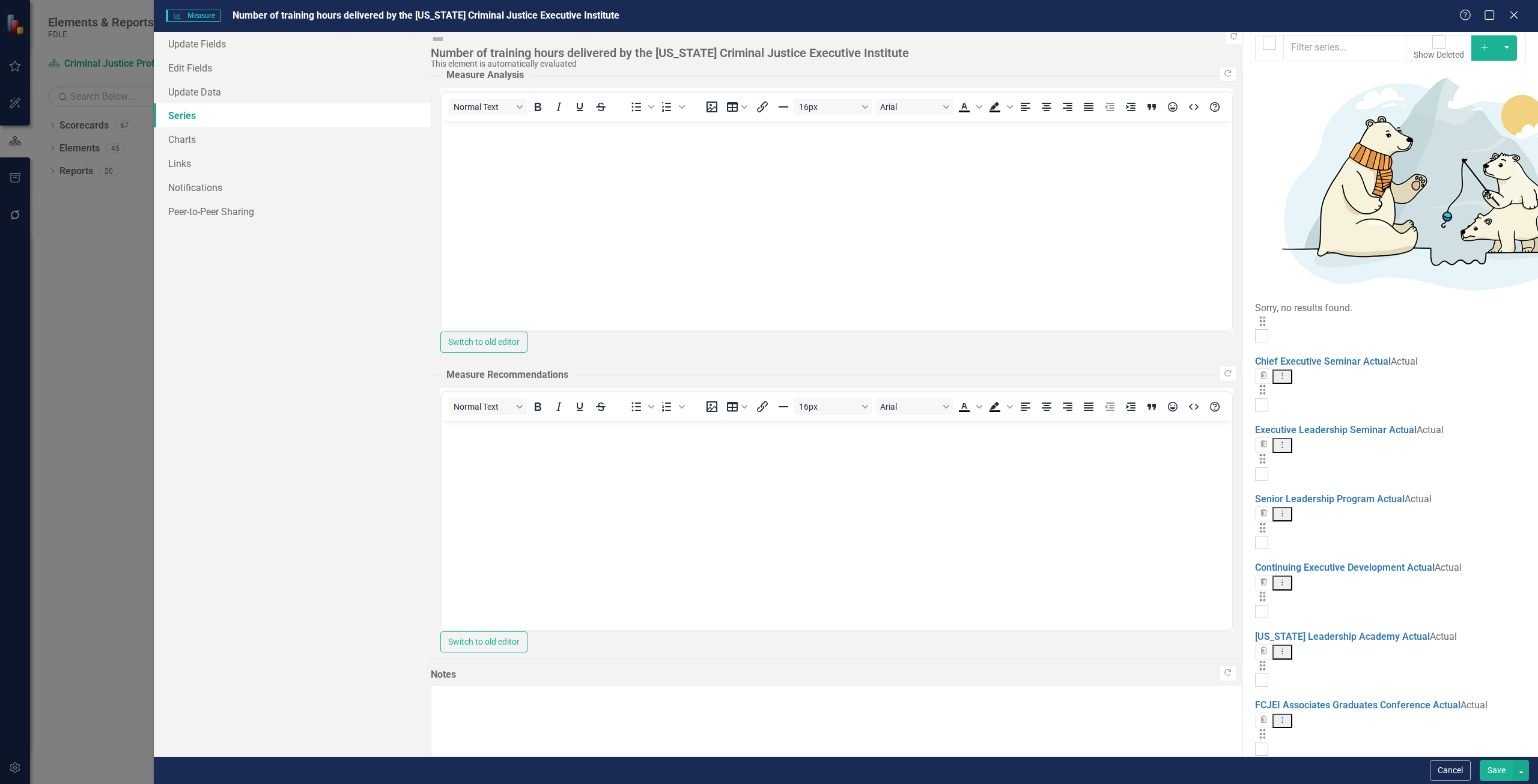
click at [1397, 651] on link "Edit Edit Measure Series" at bounding box center [1438, 659] width 137 height 22
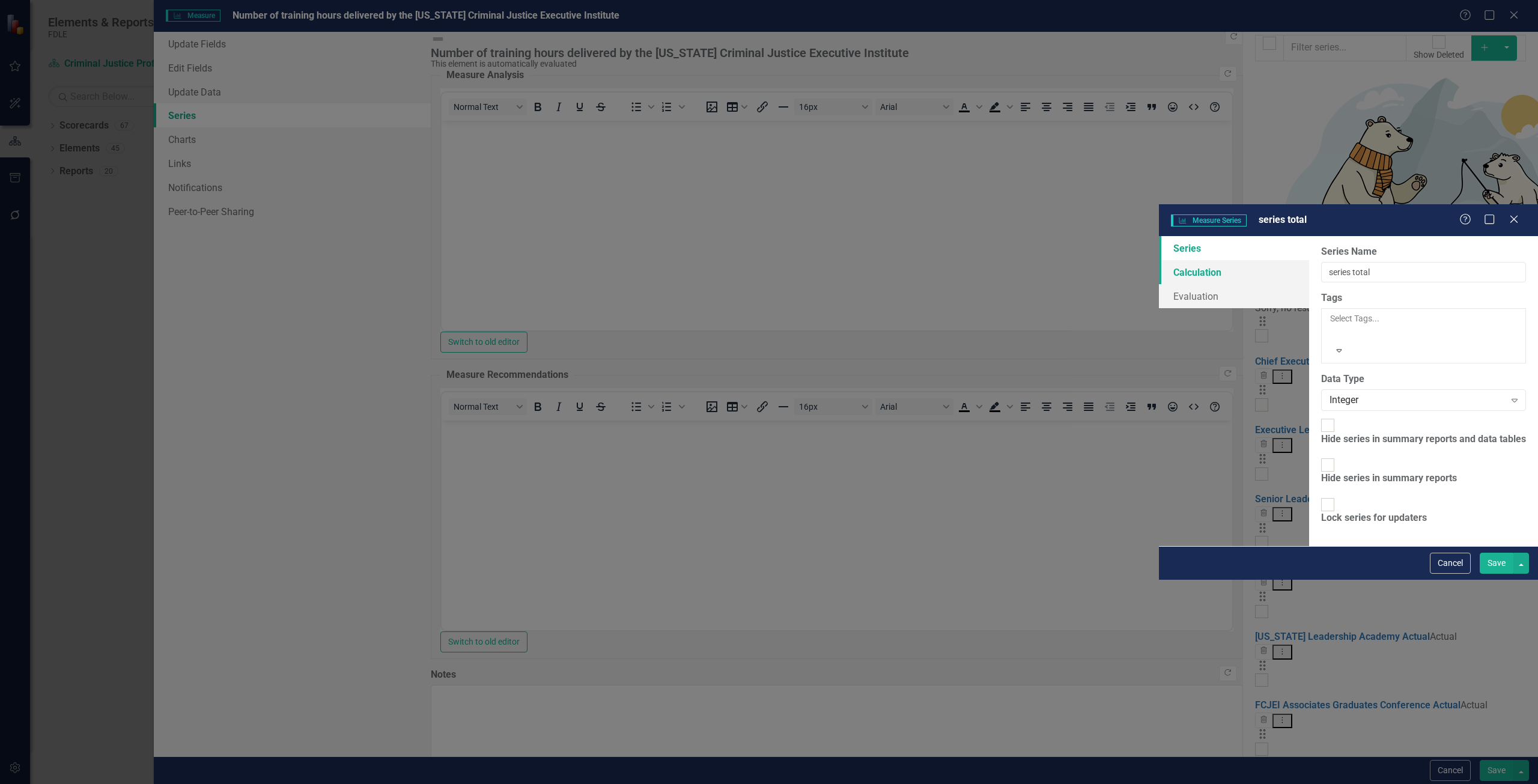
click at [1159, 260] on link "Calculation" at bounding box center [1234, 272] width 150 height 24
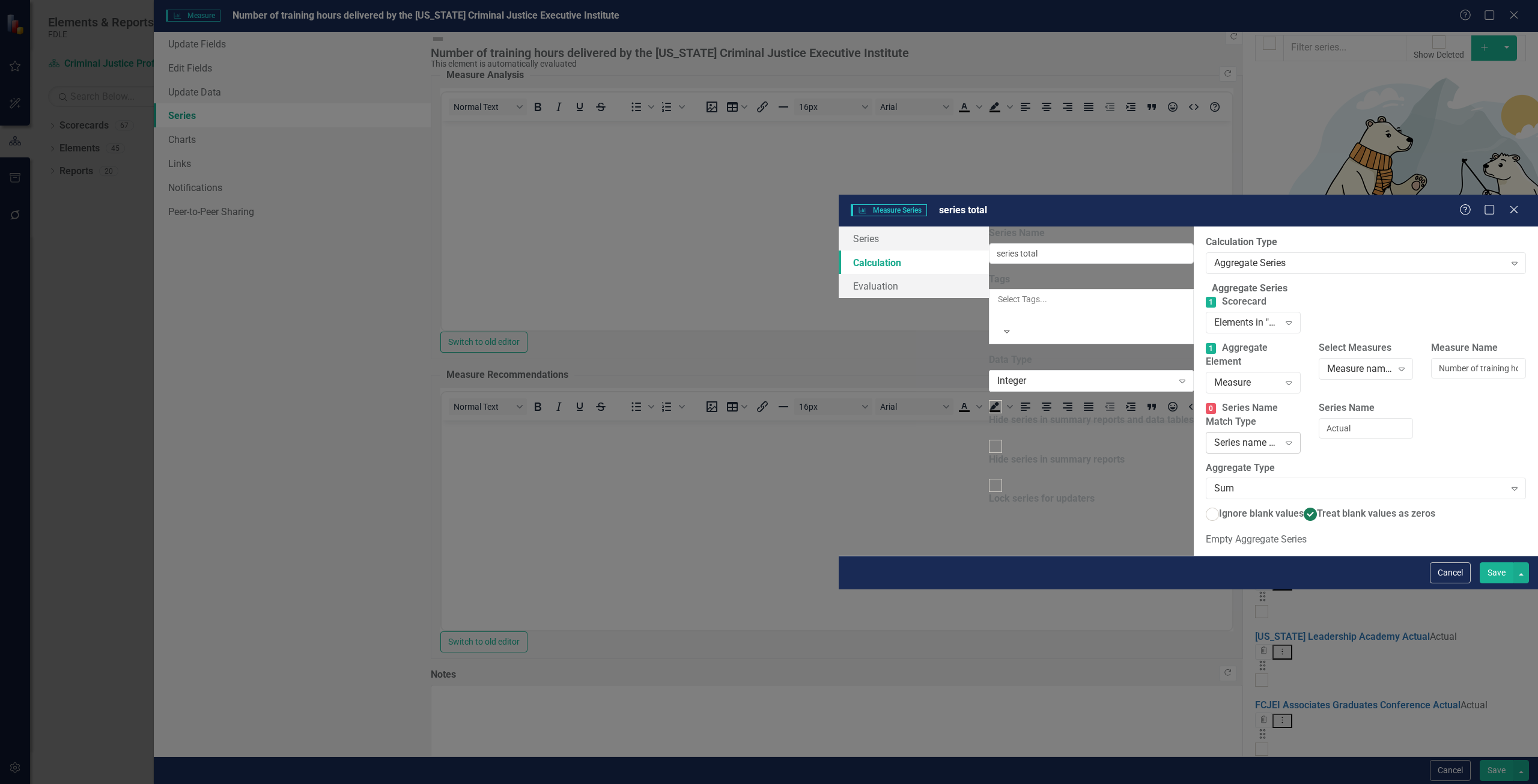
click at [1214, 436] on div "Series name equals..." at bounding box center [1246, 442] width 65 height 14
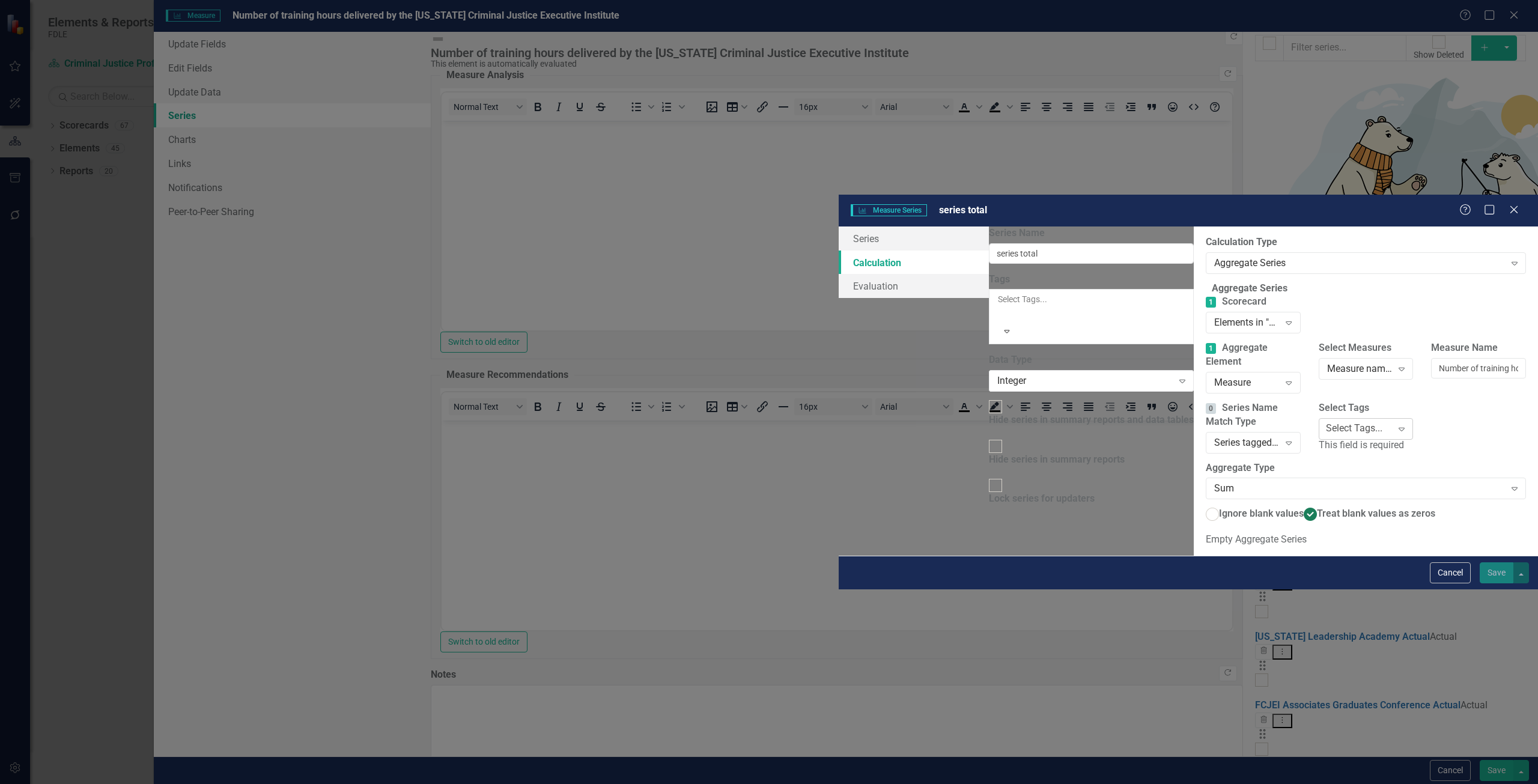
click at [1326, 421] on div "Select Tags..." at bounding box center [1354, 428] width 57 height 14
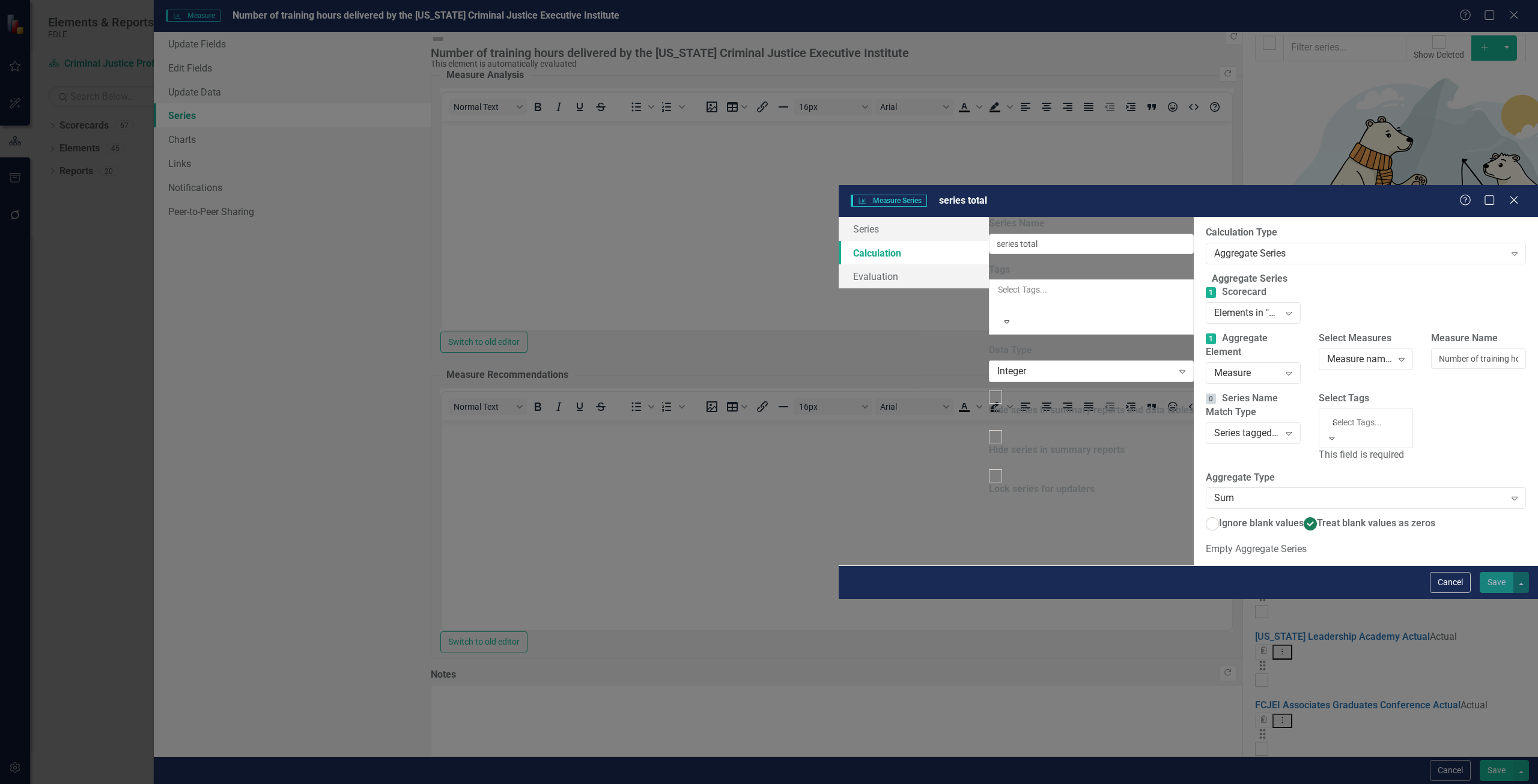
type input "ac"
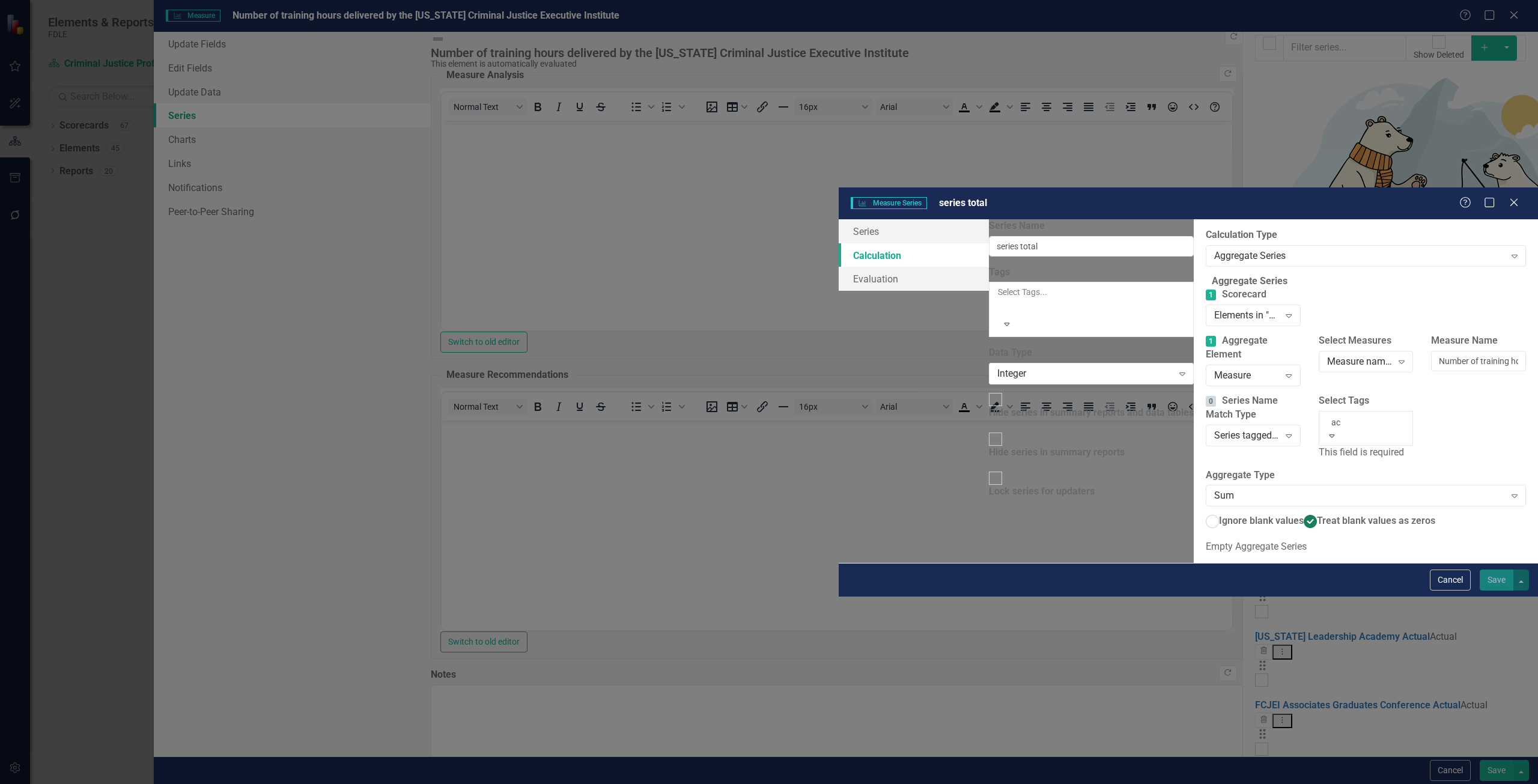
click at [27, 783] on span "Ac tual" at bounding box center [13, 789] width 27 height 11
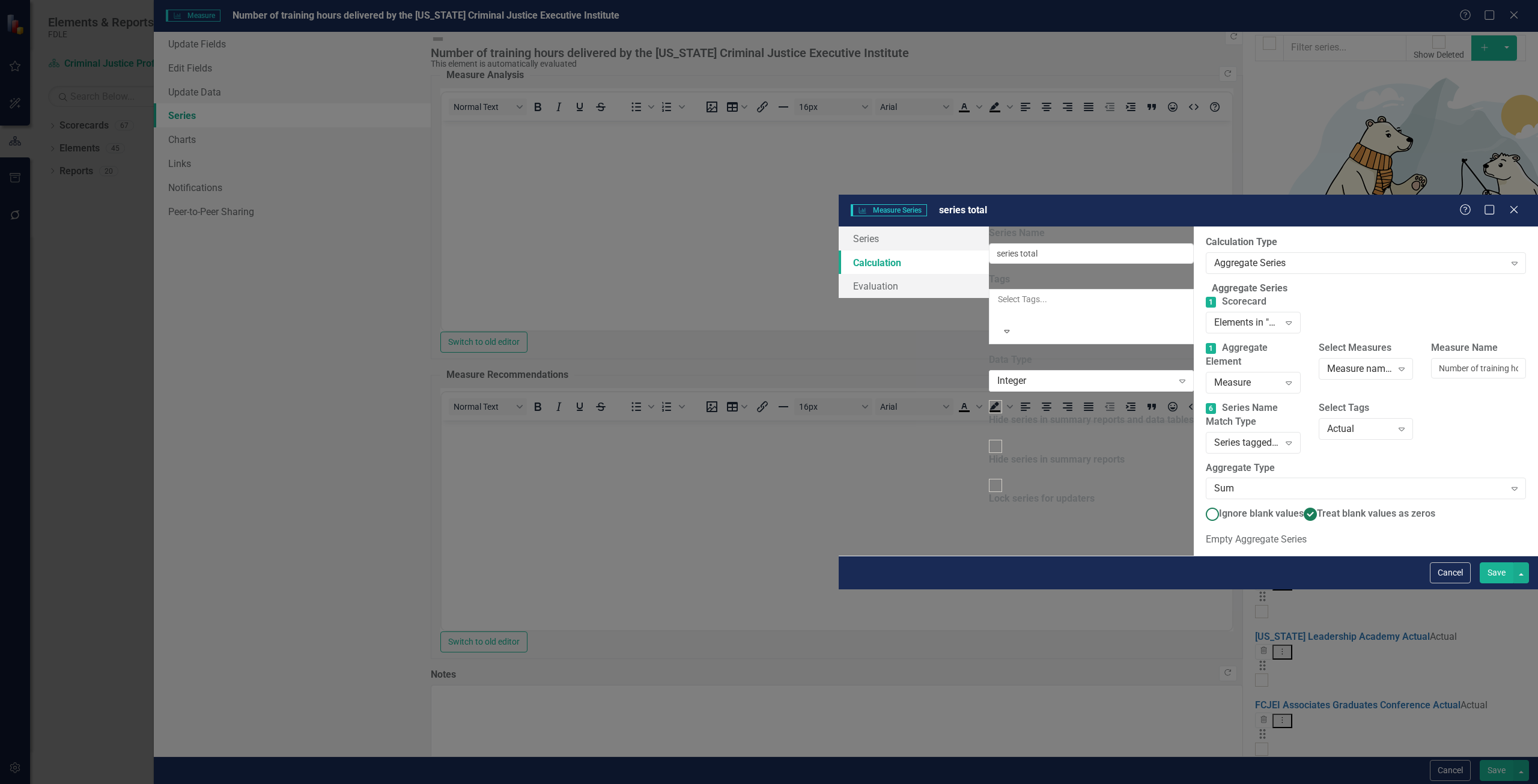
click at [1219, 507] on span "Ignore blank values" at bounding box center [1261, 512] width 85 height 11
click at [1203, 505] on input "Ignore blank values" at bounding box center [1212, 514] width 19 height 19
radio input "true"
click at [1317, 507] on span "Treat blank values as zeros" at bounding box center [1376, 512] width 119 height 11
click at [1301, 505] on input "Treat blank values as zeros" at bounding box center [1310, 514] width 19 height 19
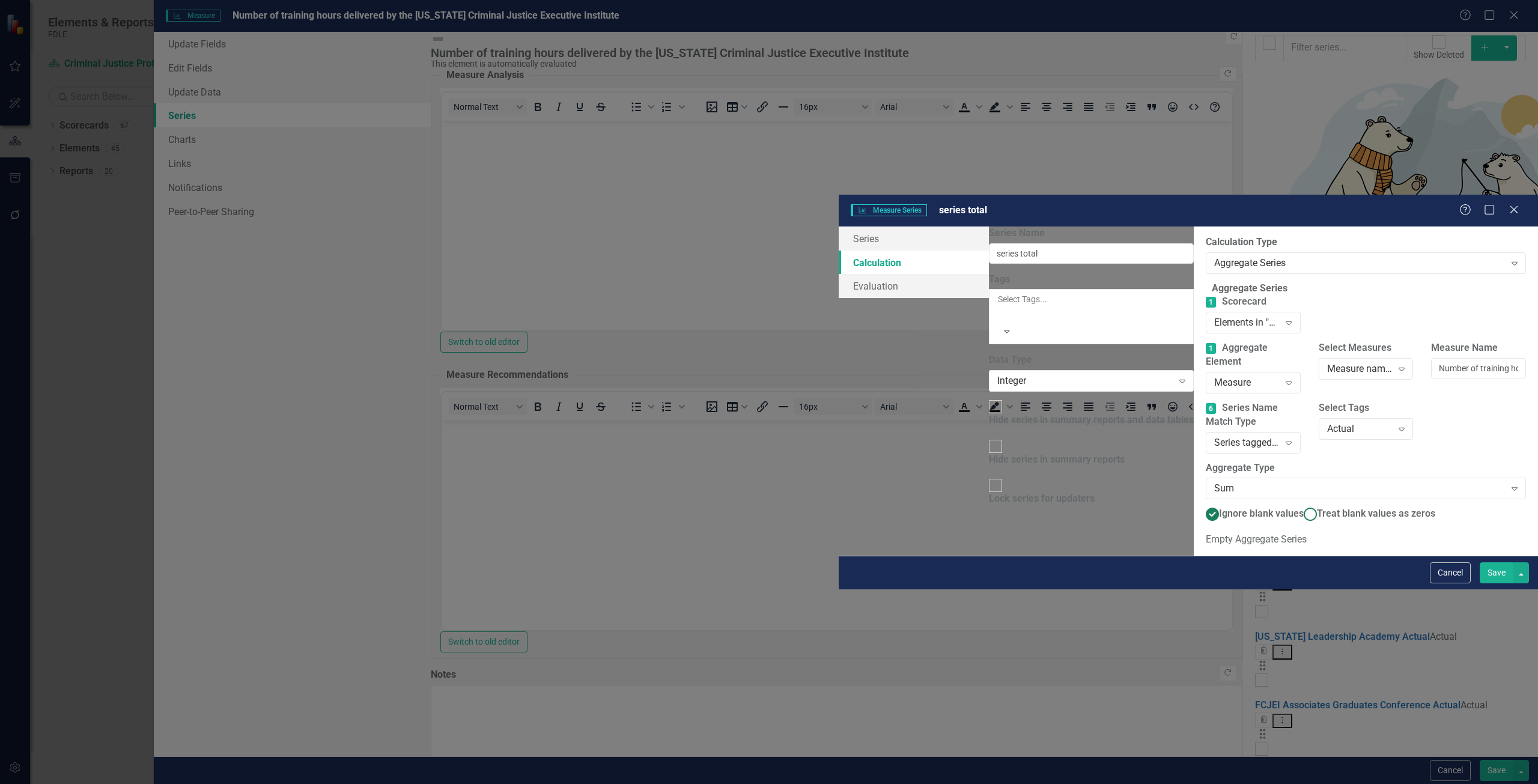
radio input "true"
click at [1495, 583] on button "Save" at bounding box center [1496, 572] width 34 height 21
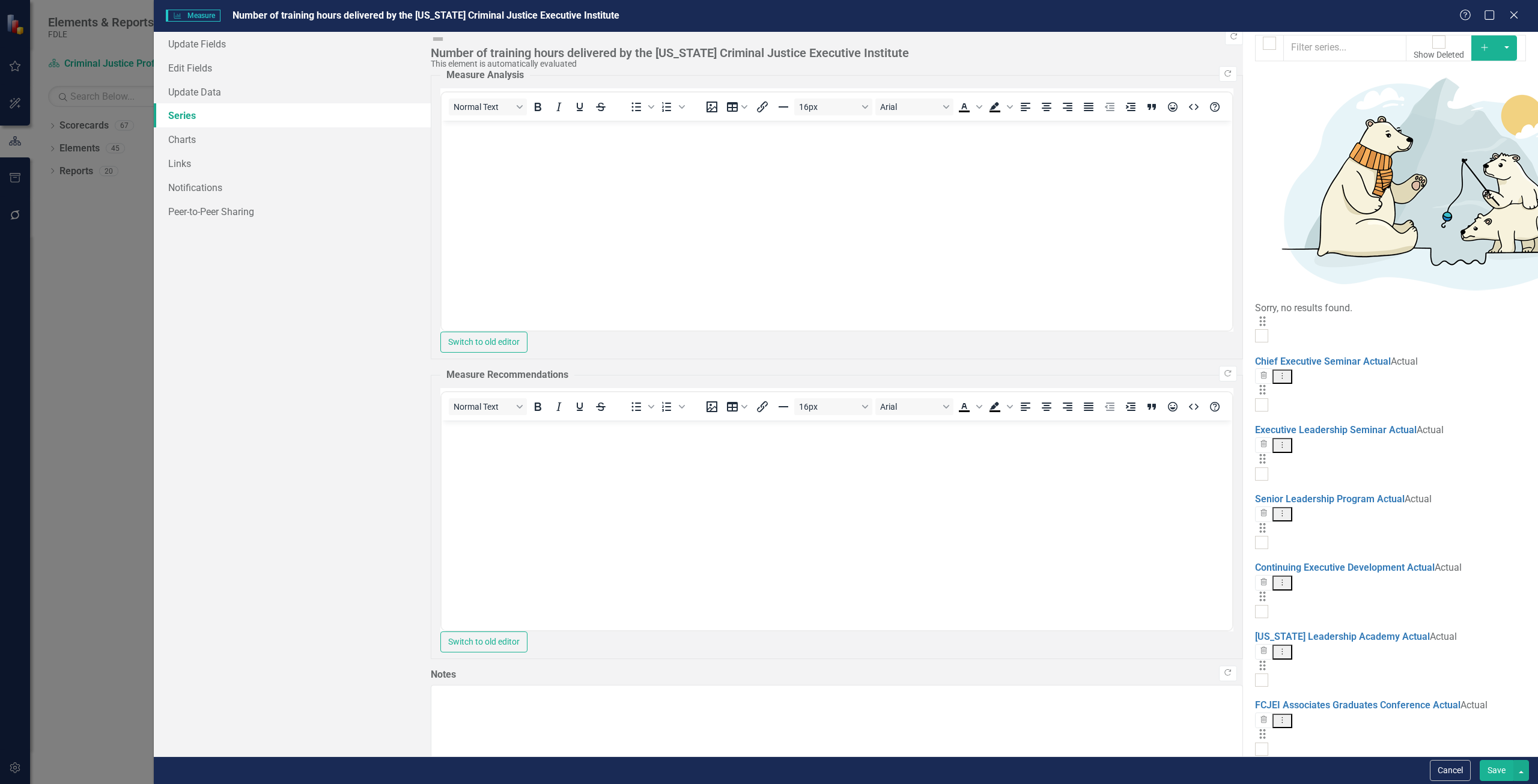
click at [1495, 772] on button "Save" at bounding box center [1496, 770] width 34 height 21
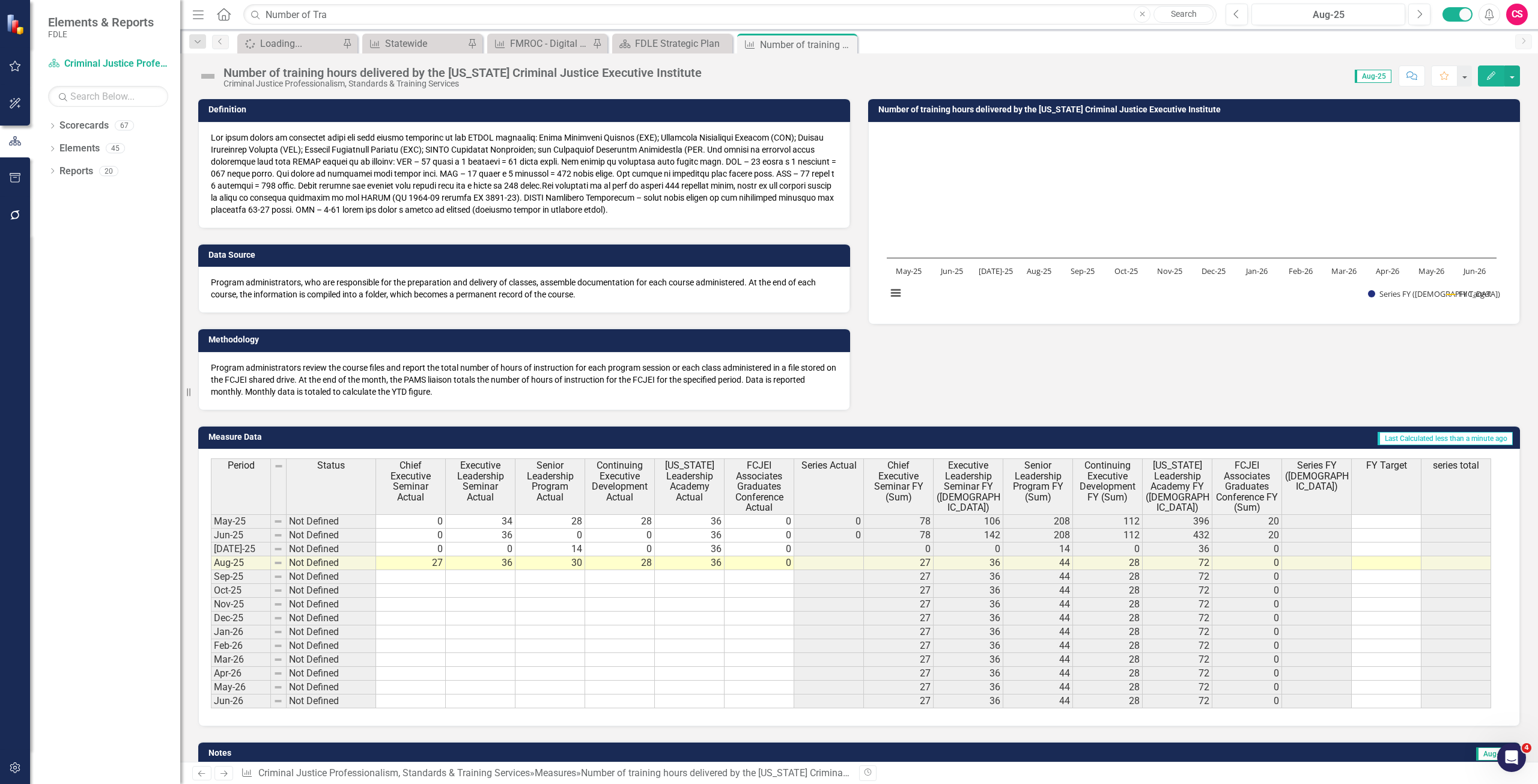
scroll to position [129, 0]
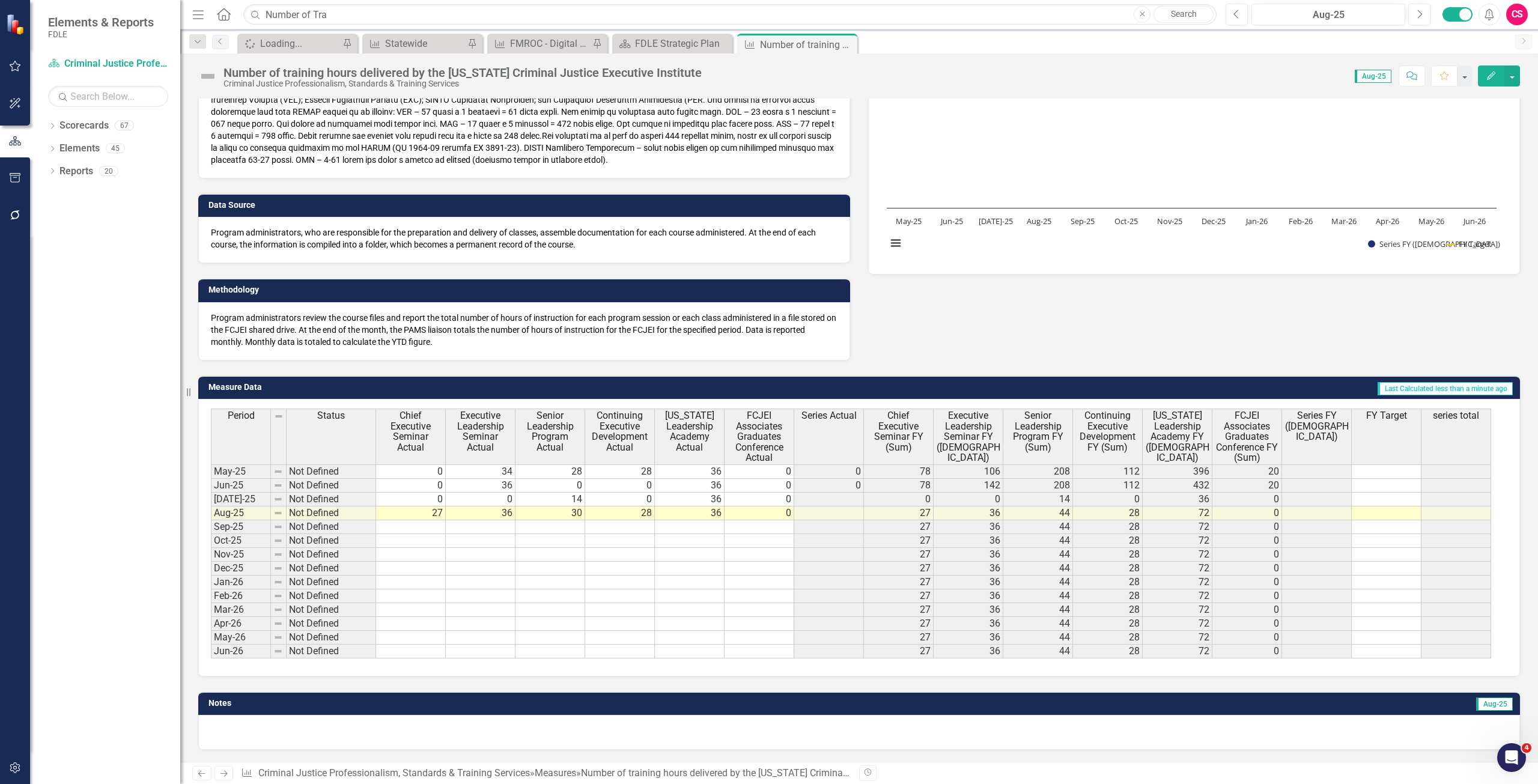
click at [1489, 75] on icon "button" at bounding box center [1490, 75] width 8 height 8
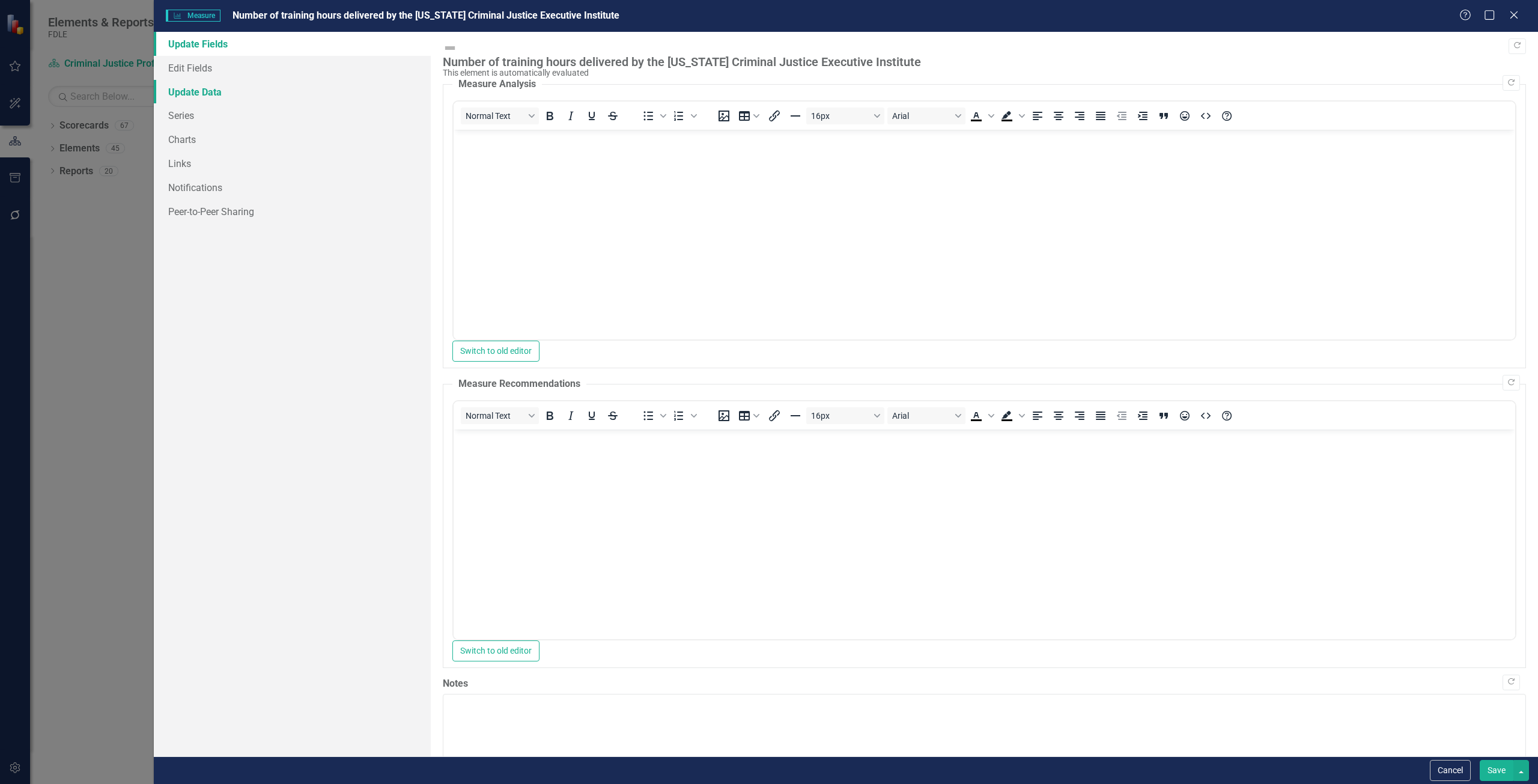
scroll to position [0, 0]
click at [253, 69] on link "Edit Fields" at bounding box center [292, 68] width 277 height 24
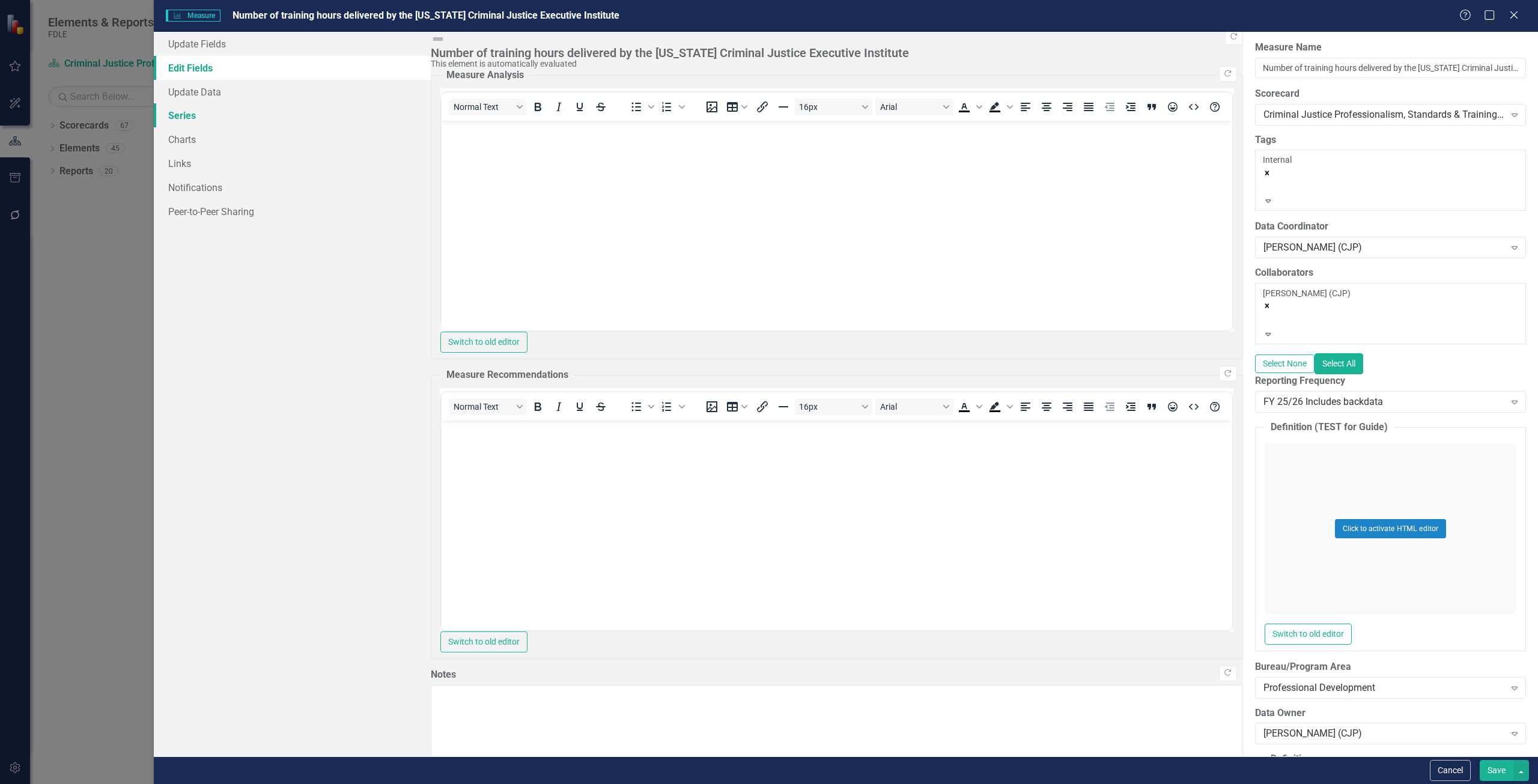
click at [230, 119] on link "Series" at bounding box center [292, 115] width 277 height 24
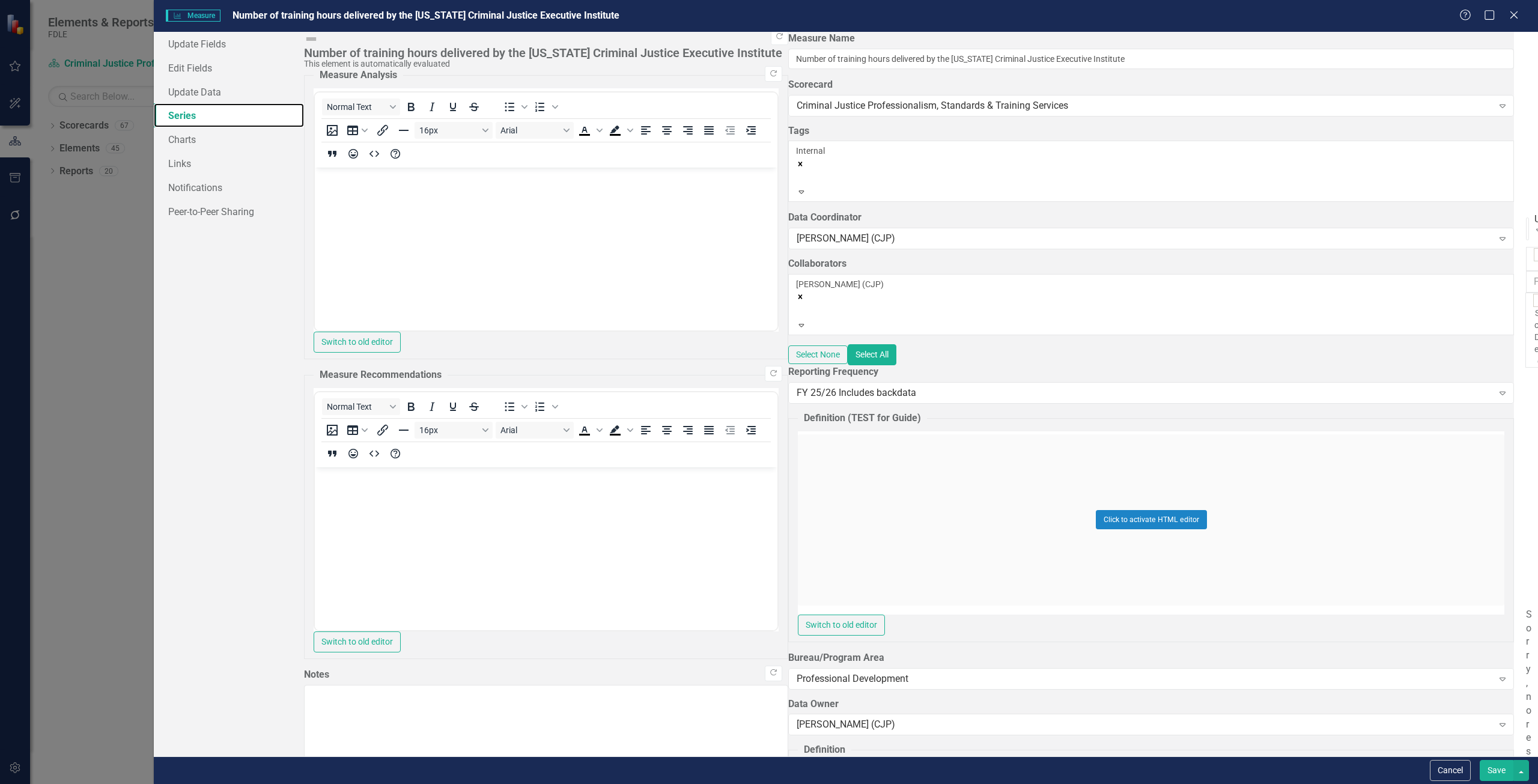
scroll to position [52, 0]
click at [1411, 653] on link "Edit Edit Measure Series" at bounding box center [1438, 659] width 137 height 22
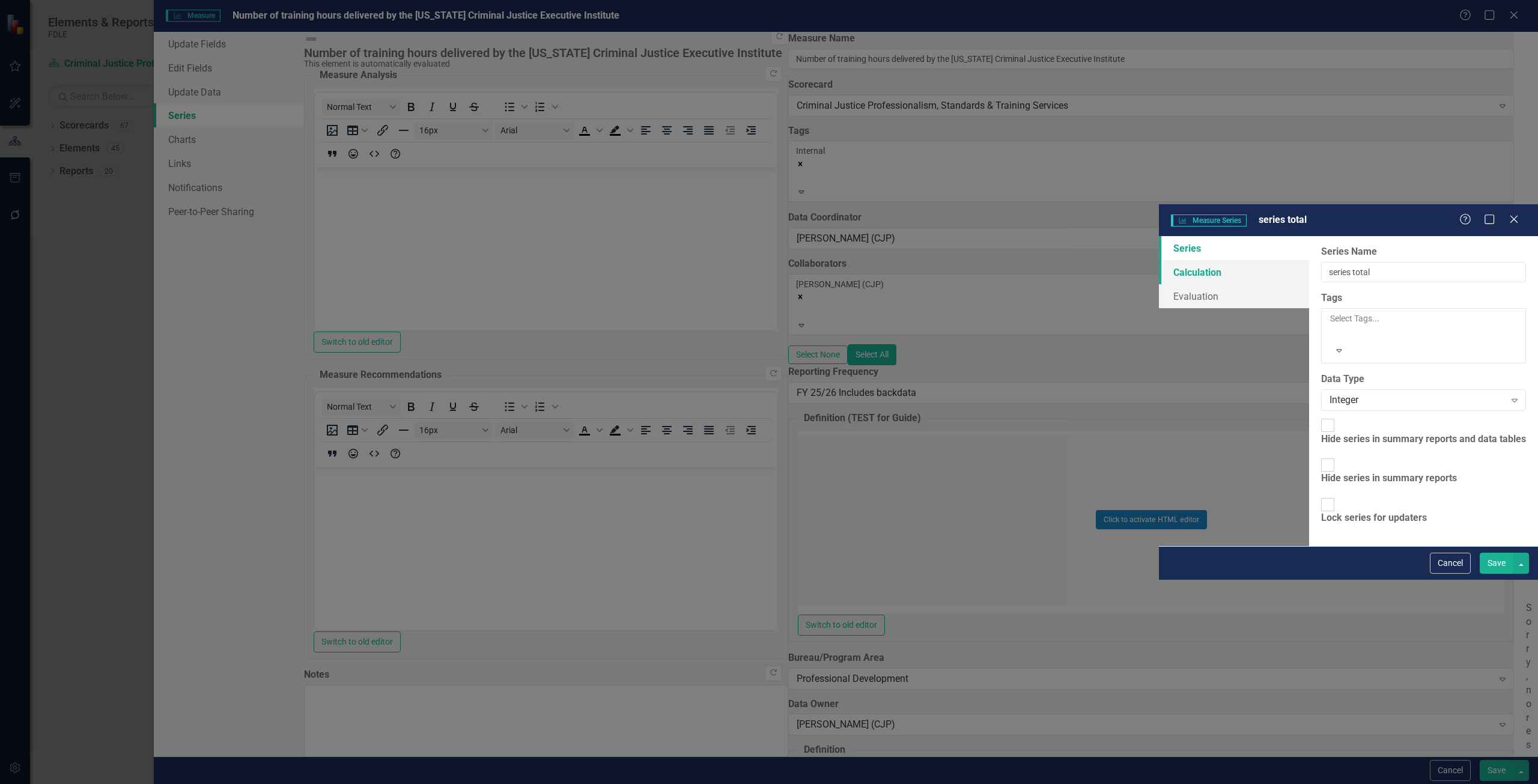
click at [1159, 260] on link "Calculation" at bounding box center [1234, 272] width 150 height 24
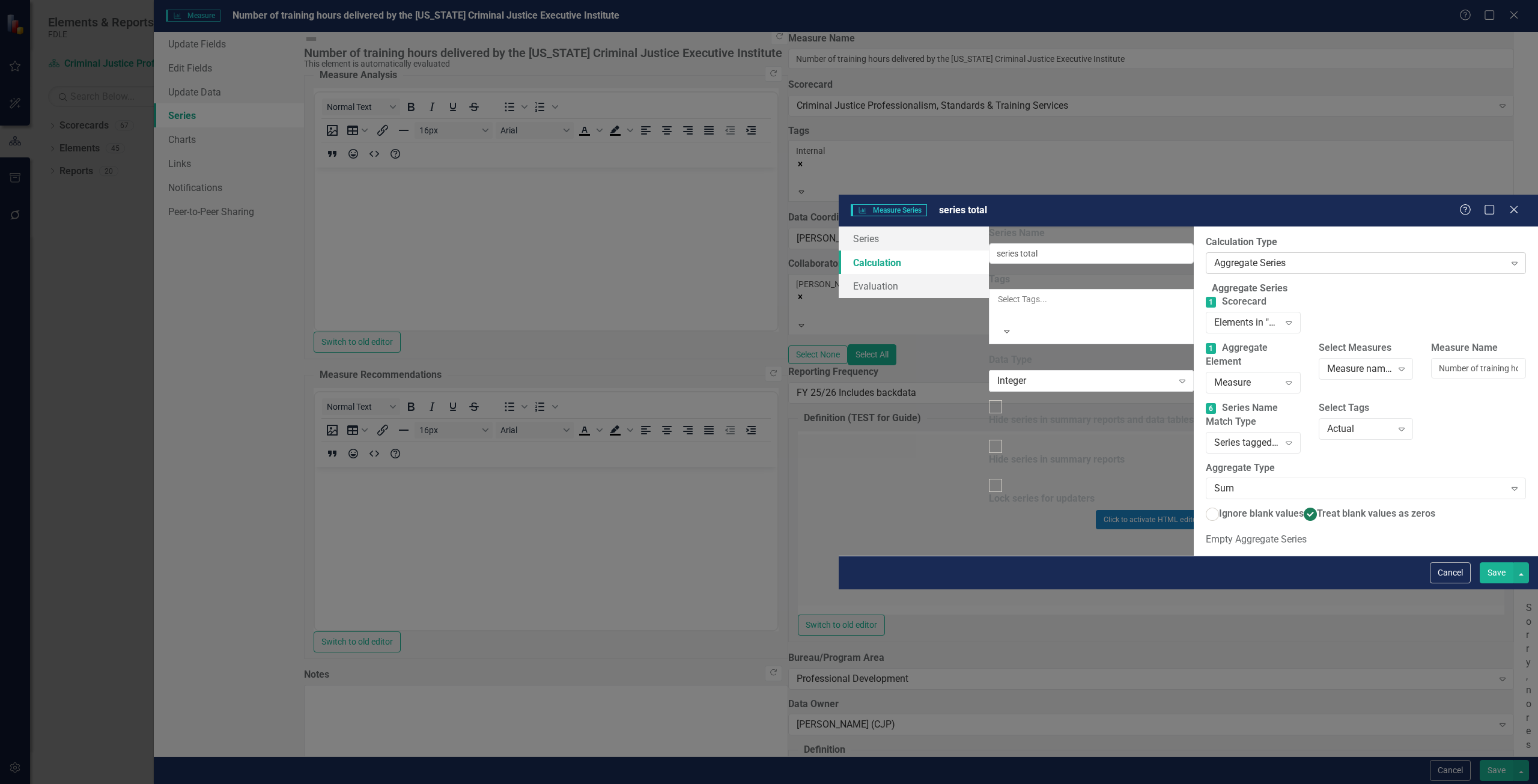
click at [1214, 256] on div "Aggregate Series" at bounding box center [1359, 263] width 290 height 14
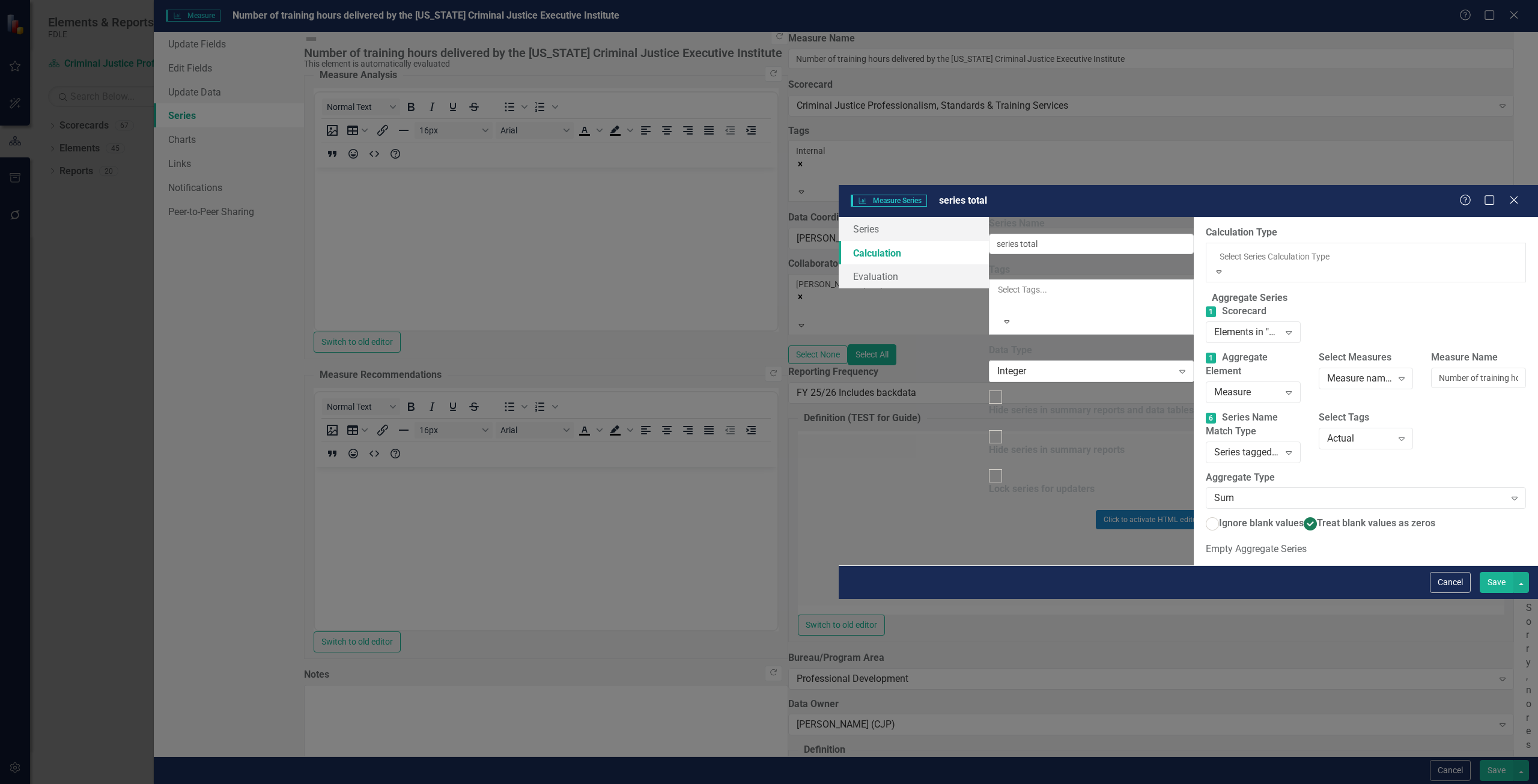
click at [617, 783] on div "Default (No Calculation)" at bounding box center [769, 791] width 1538 height 14
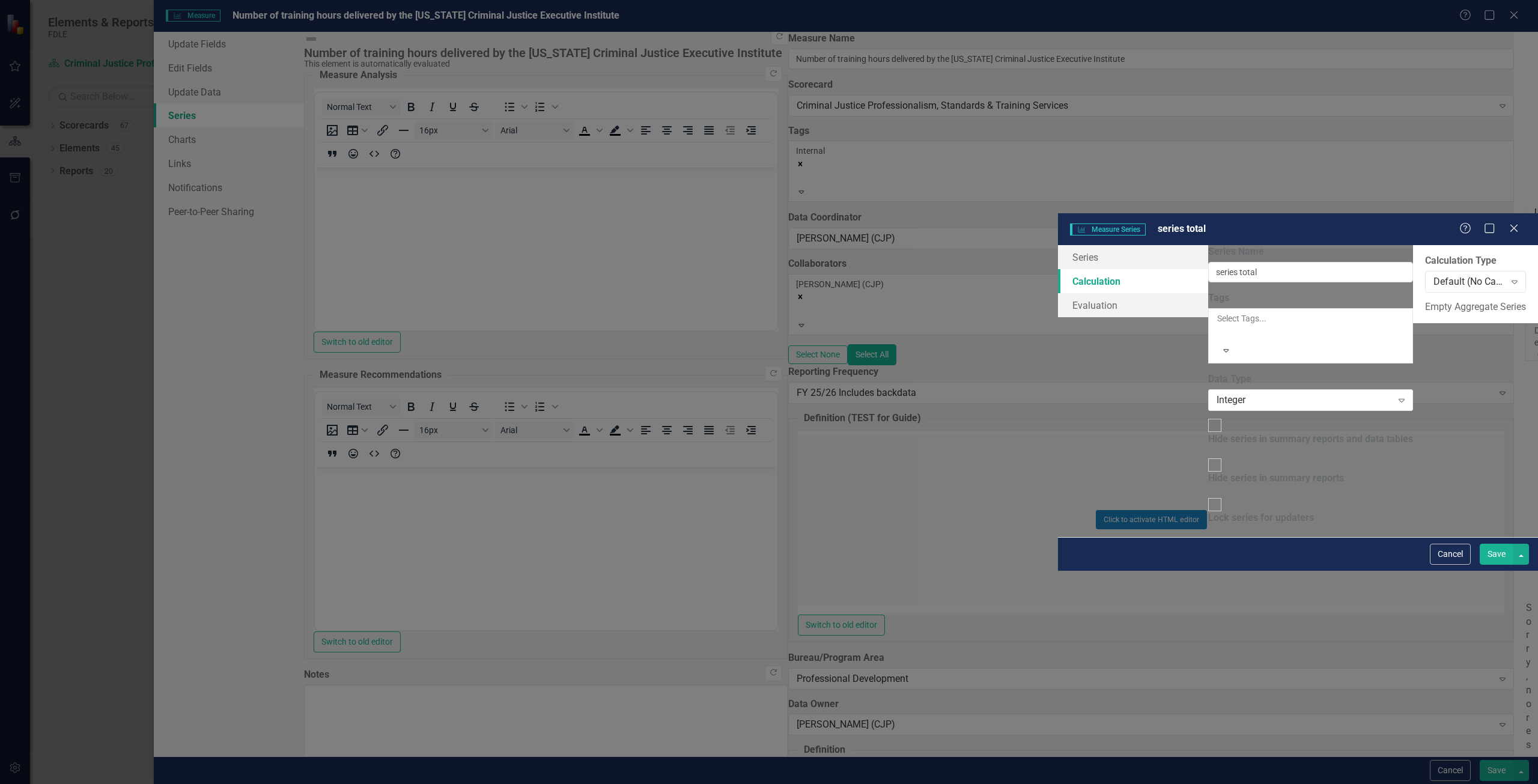
click at [1490, 565] on button "Save" at bounding box center [1496, 554] width 34 height 21
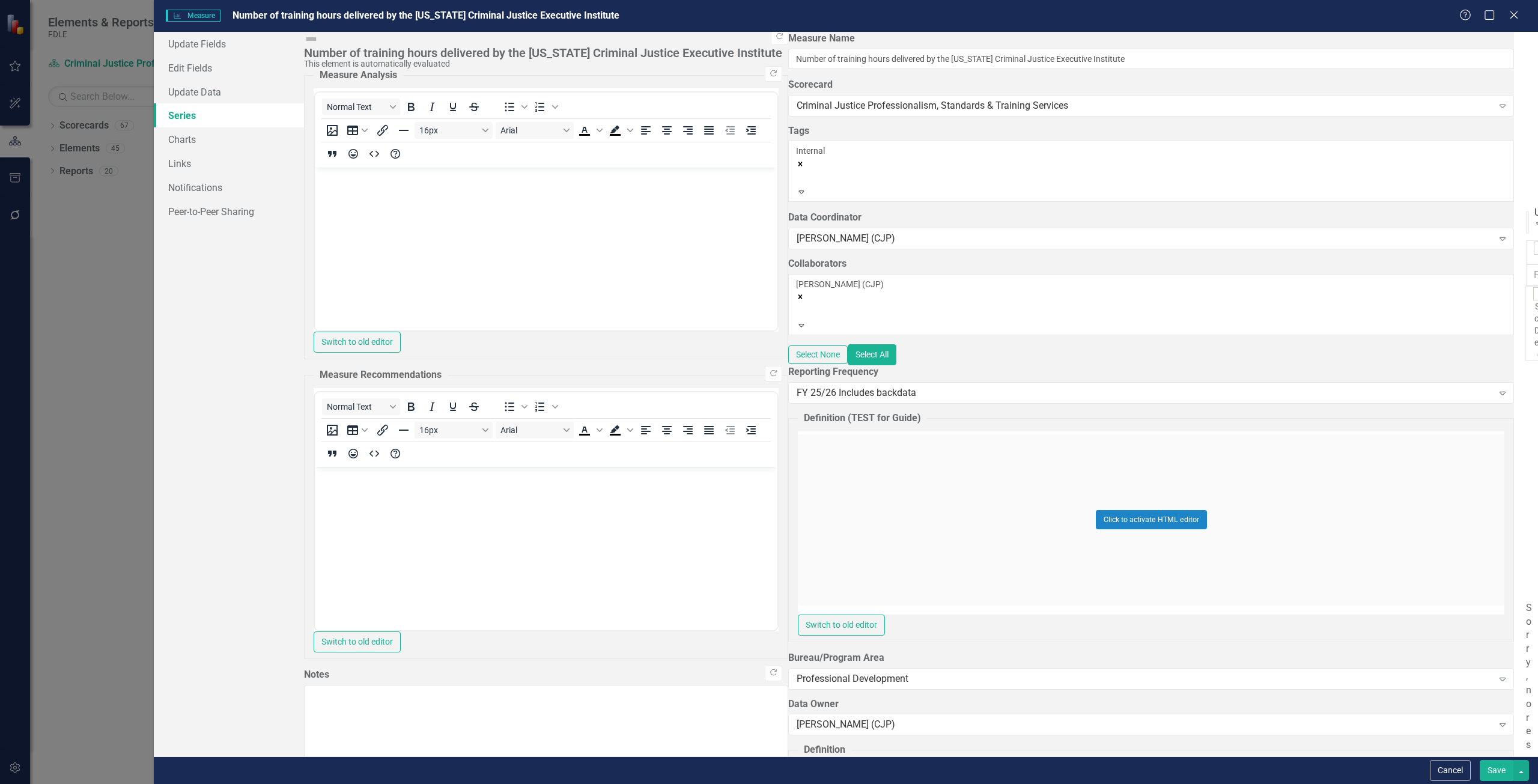
click at [1431, 653] on link "Edit Edit Measure Series" at bounding box center [1438, 659] width 137 height 22
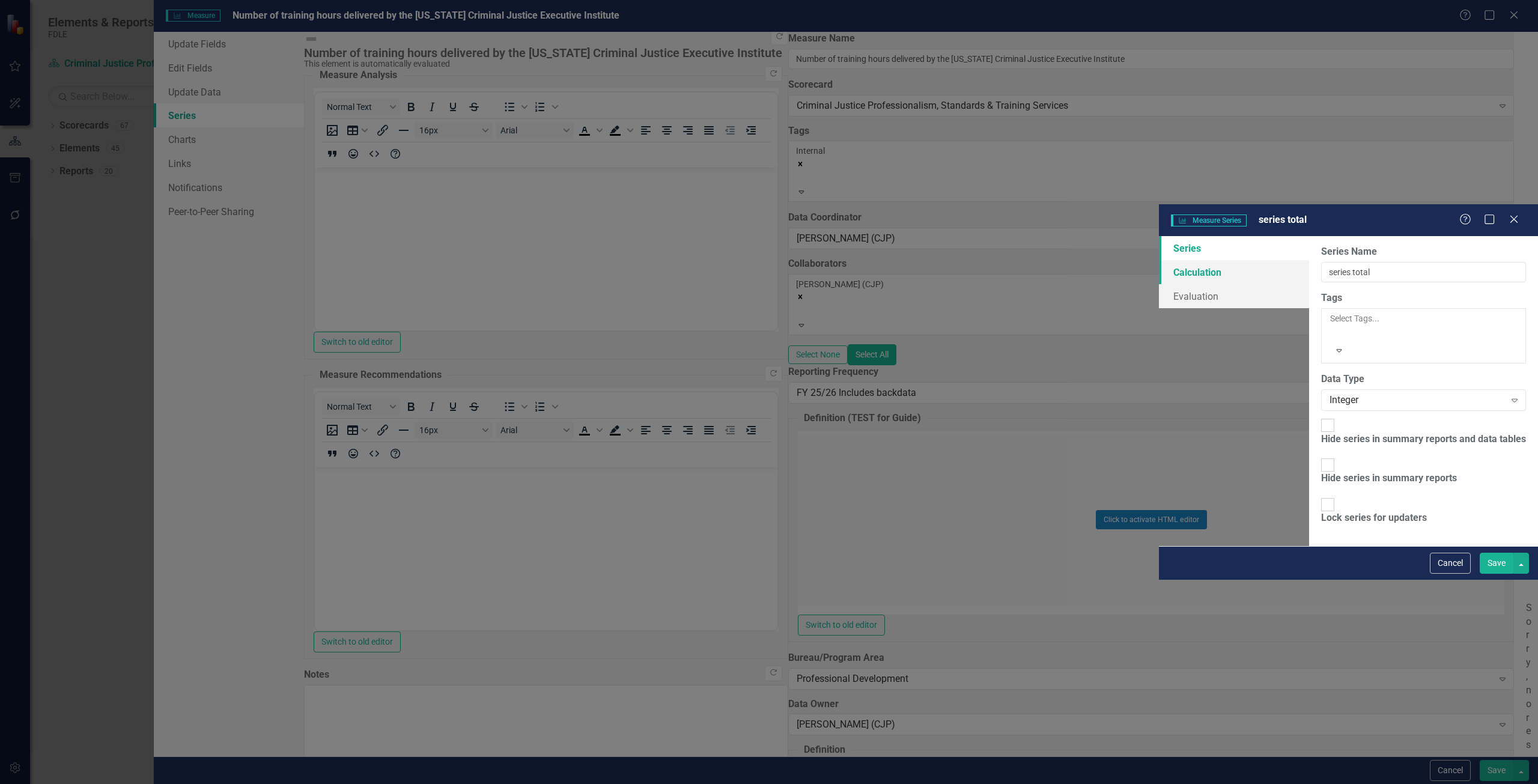
click at [1159, 260] on link "Calculation" at bounding box center [1234, 272] width 150 height 24
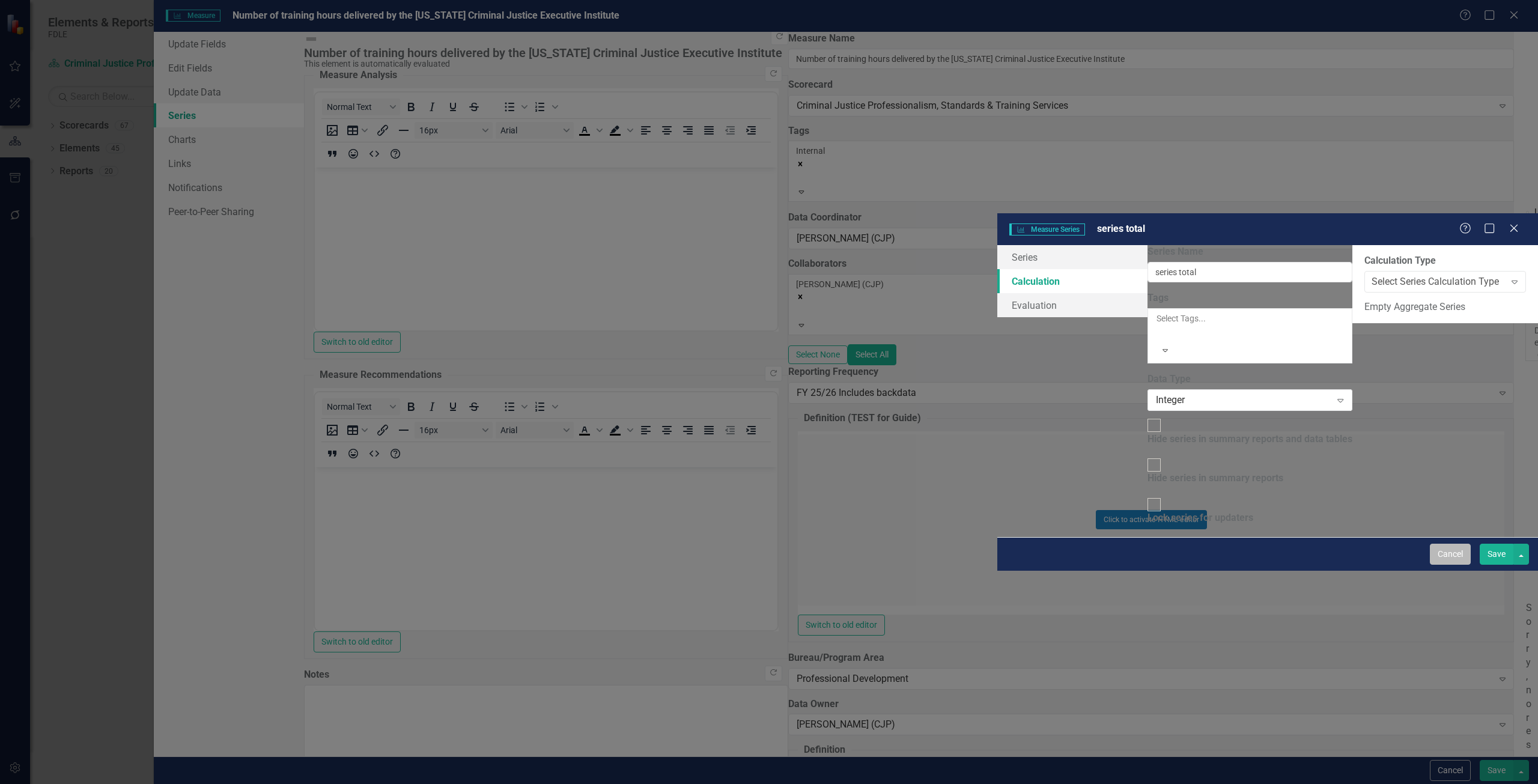
click at [1447, 565] on button "Cancel" at bounding box center [1450, 554] width 41 height 21
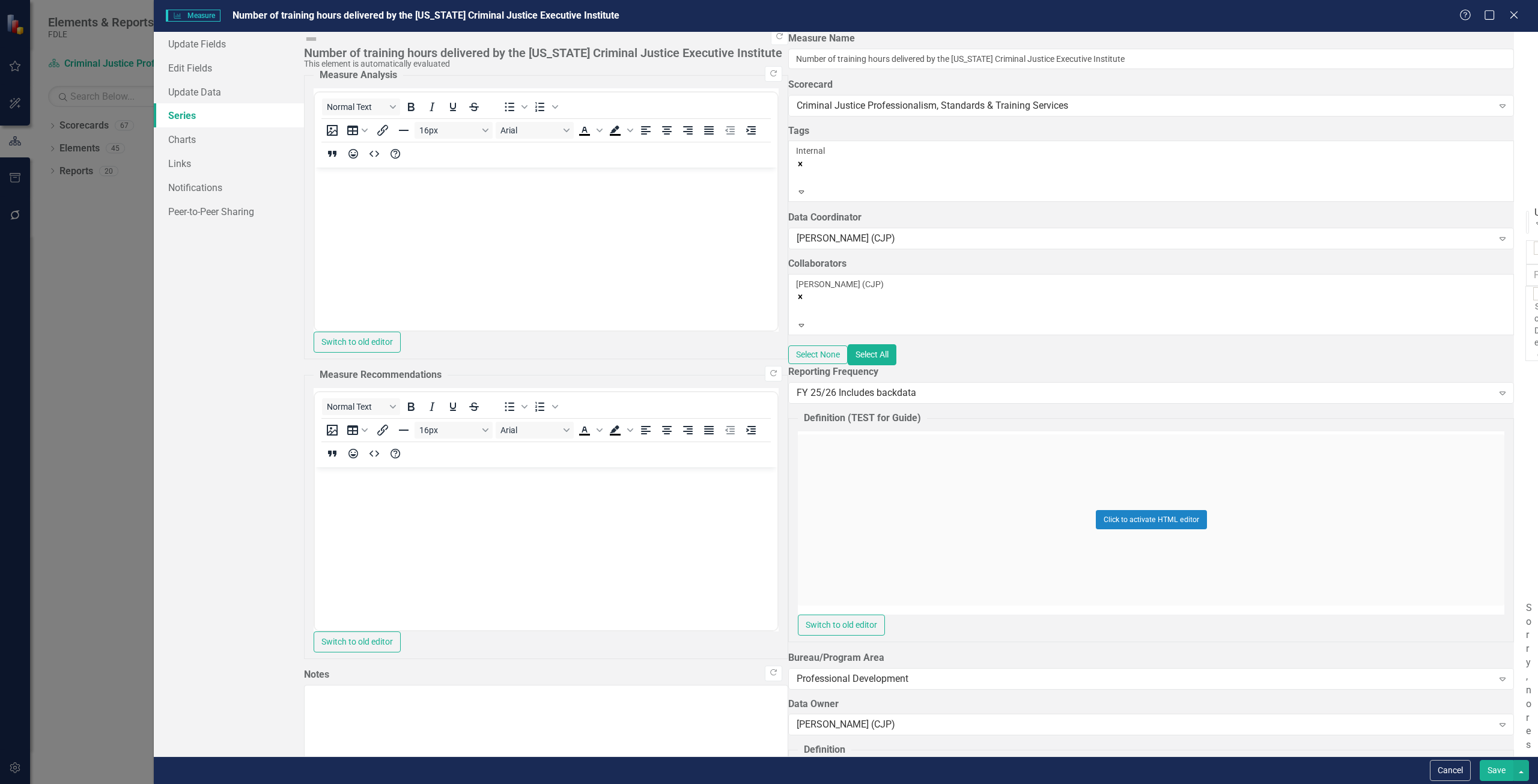
click at [1382, 331] on link "Edit Edit Measure Series" at bounding box center [1438, 327] width 137 height 22
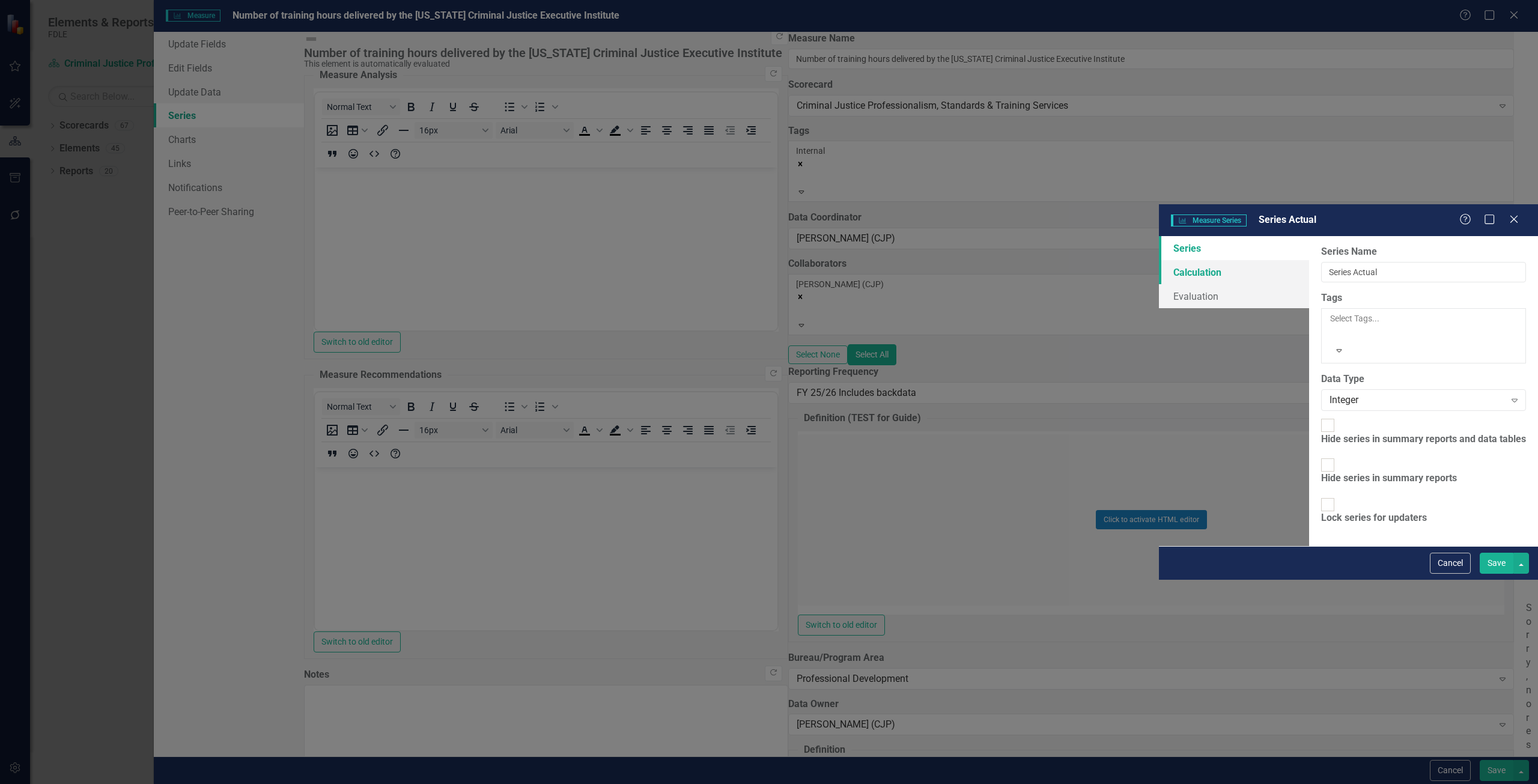
click at [1159, 260] on link "Calculation" at bounding box center [1234, 272] width 150 height 24
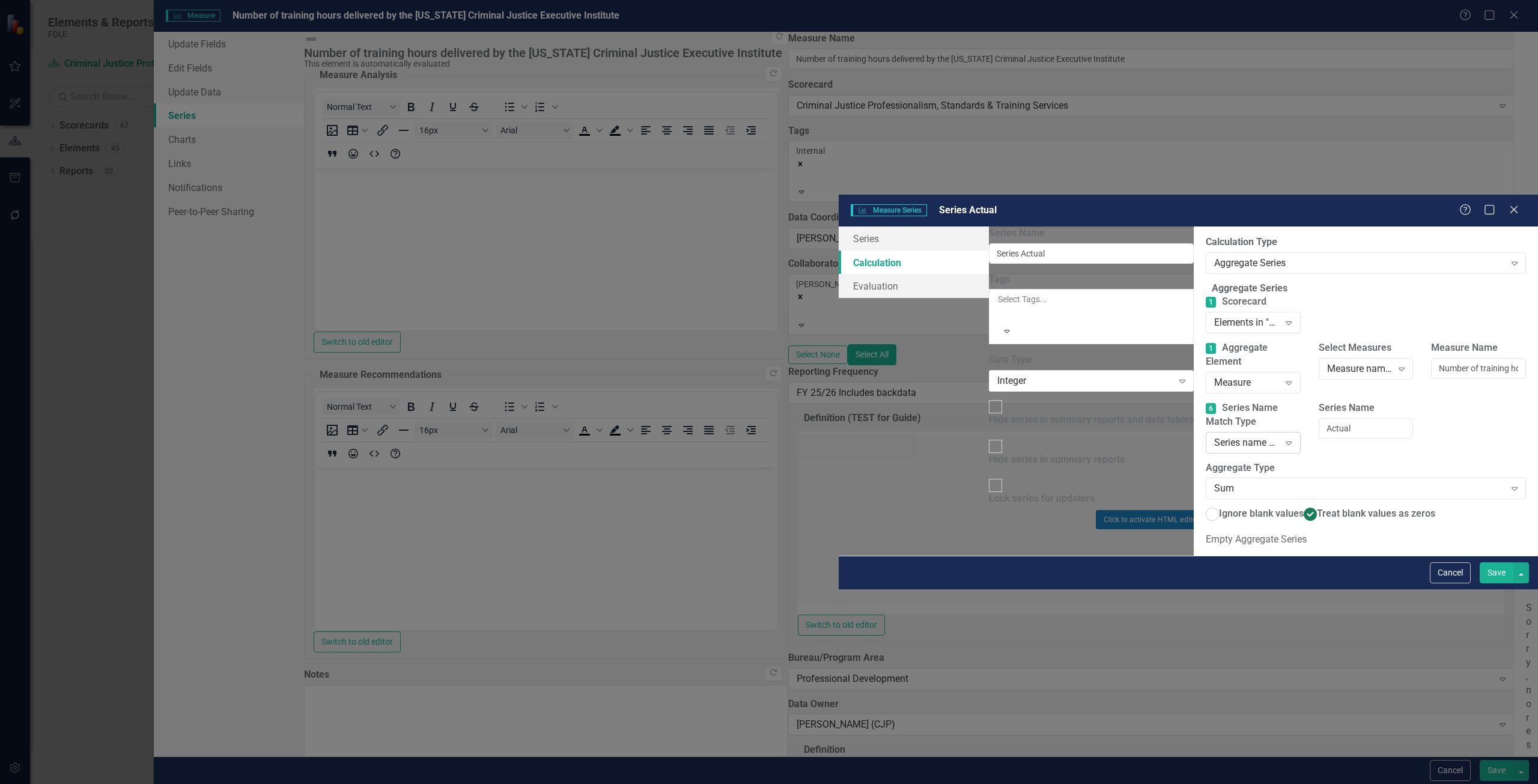
click at [1214, 436] on div "Series name contains..." at bounding box center [1246, 442] width 65 height 14
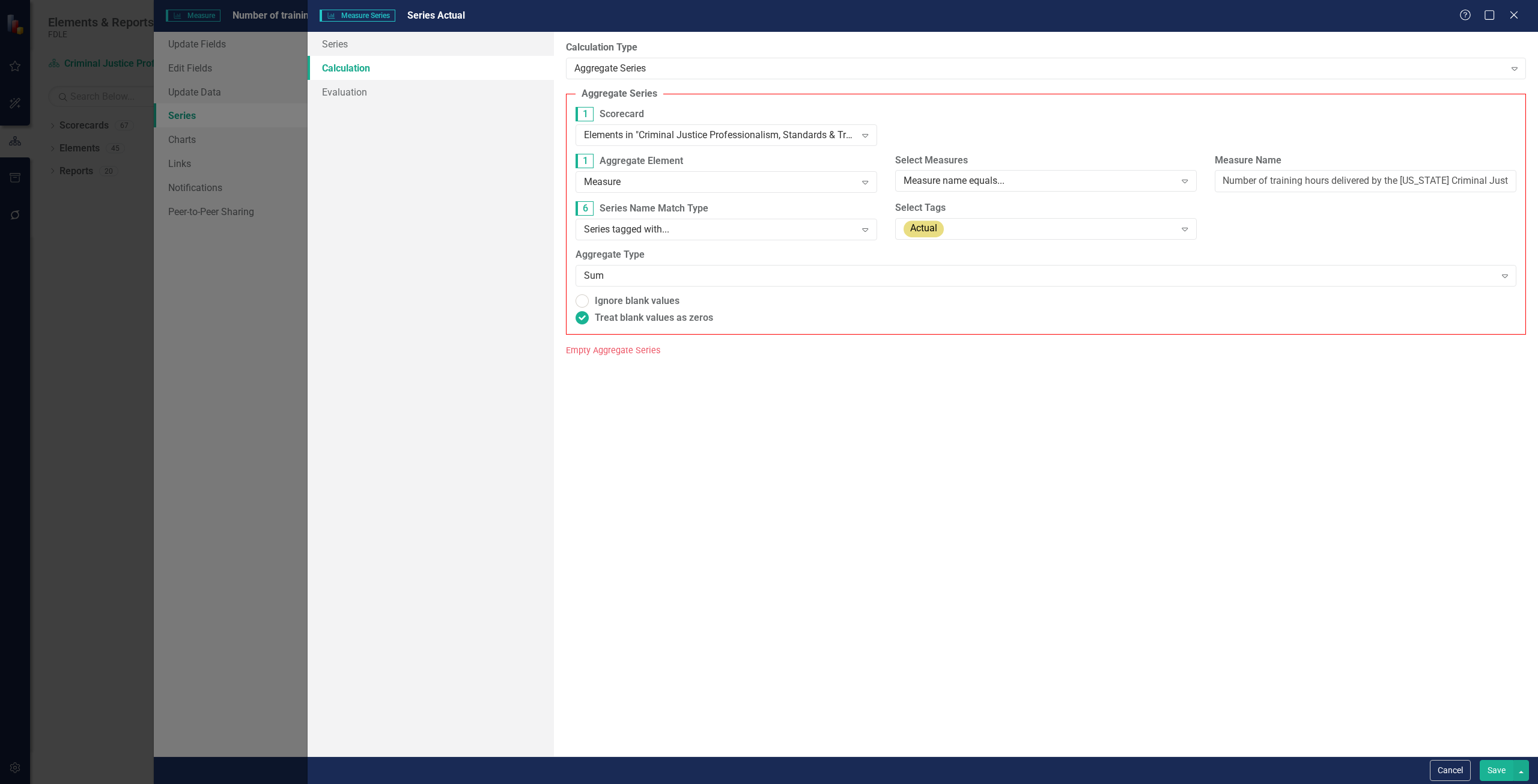
scroll to position [52, 0]
click at [1495, 762] on button "Save" at bounding box center [1496, 770] width 34 height 21
radio input "true"
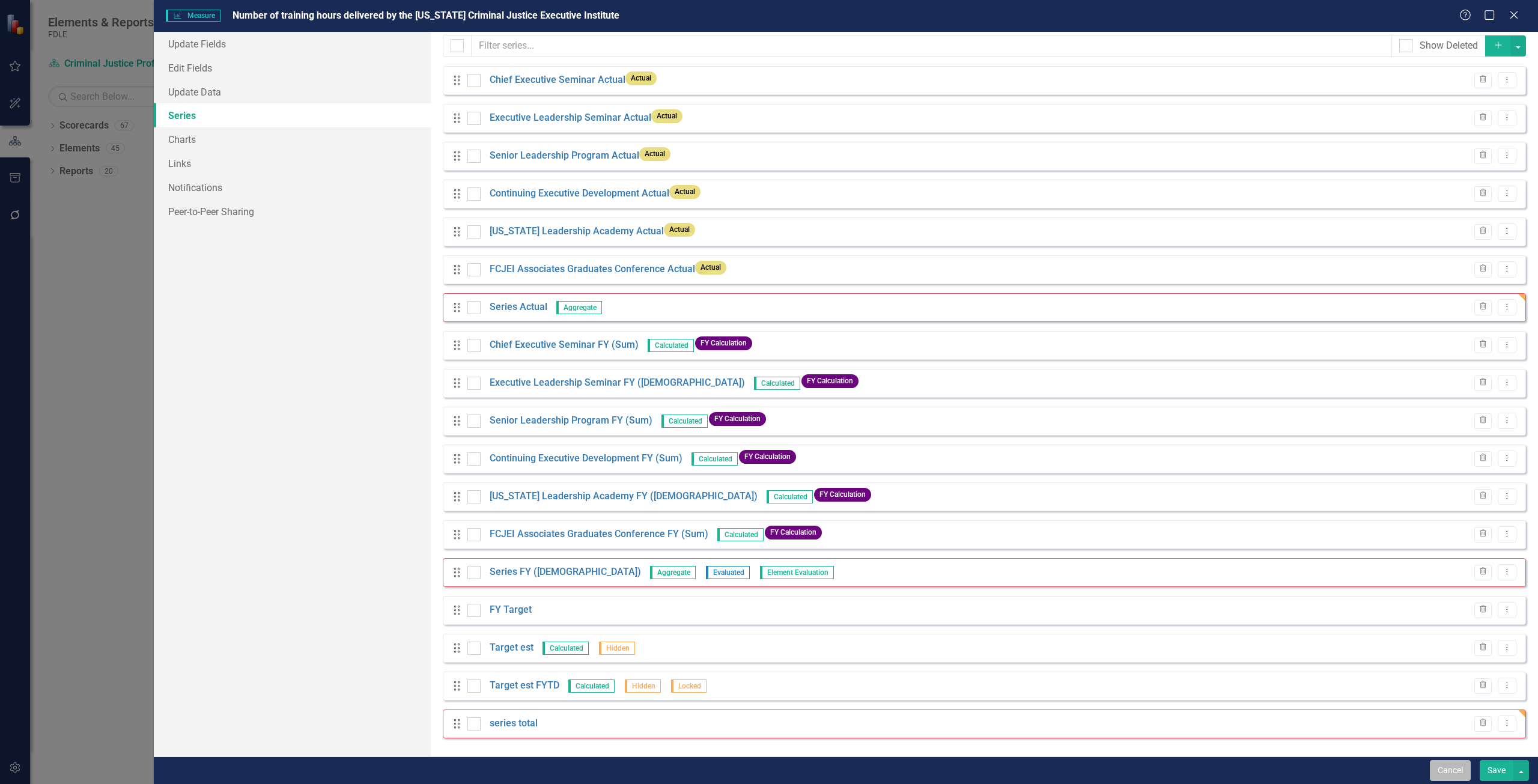
click at [1439, 773] on button "Cancel" at bounding box center [1450, 770] width 41 height 21
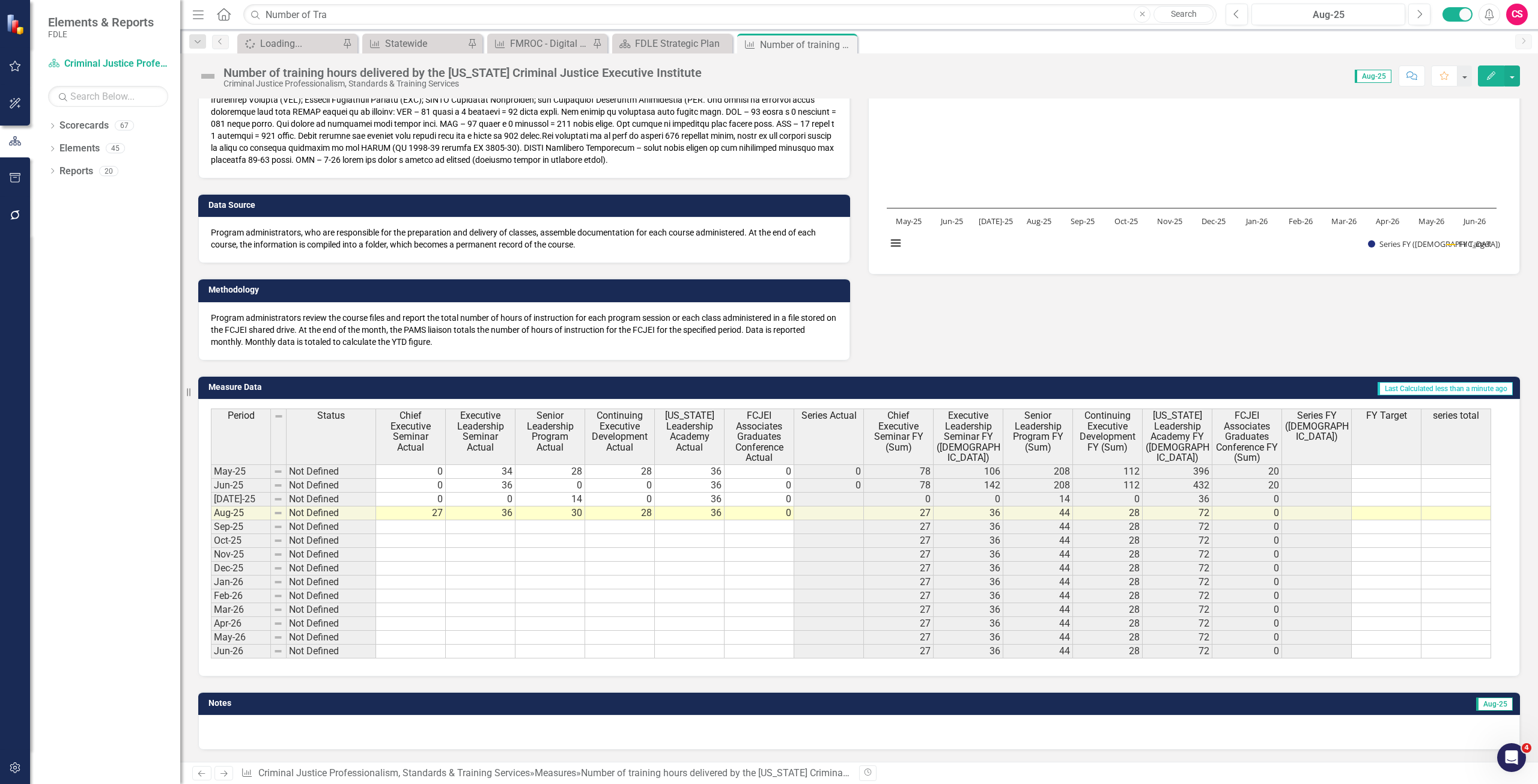
click at [1481, 75] on button "Edit" at bounding box center [1490, 76] width 26 height 21
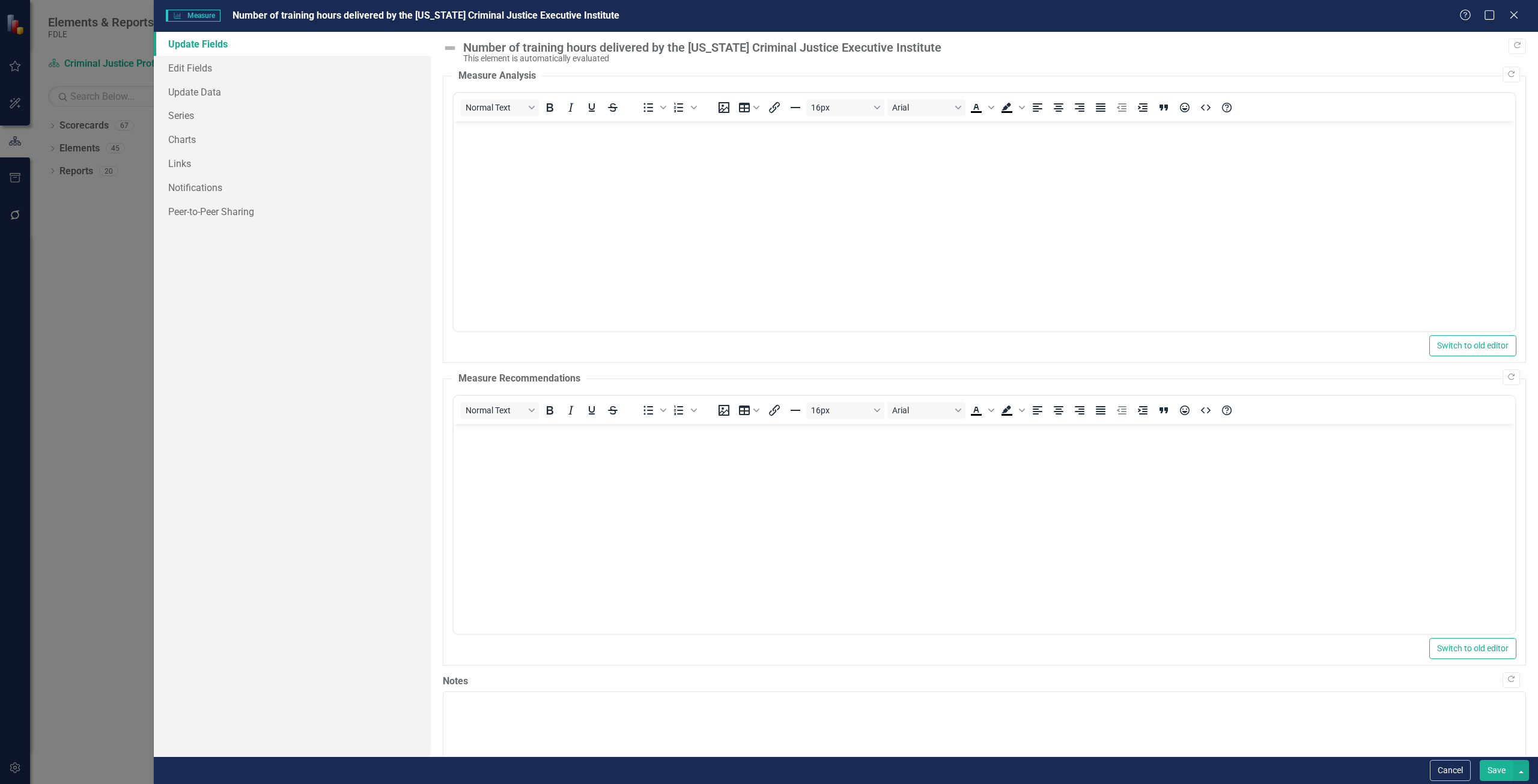
scroll to position [0, 0]
click at [204, 112] on link "Series" at bounding box center [292, 115] width 277 height 24
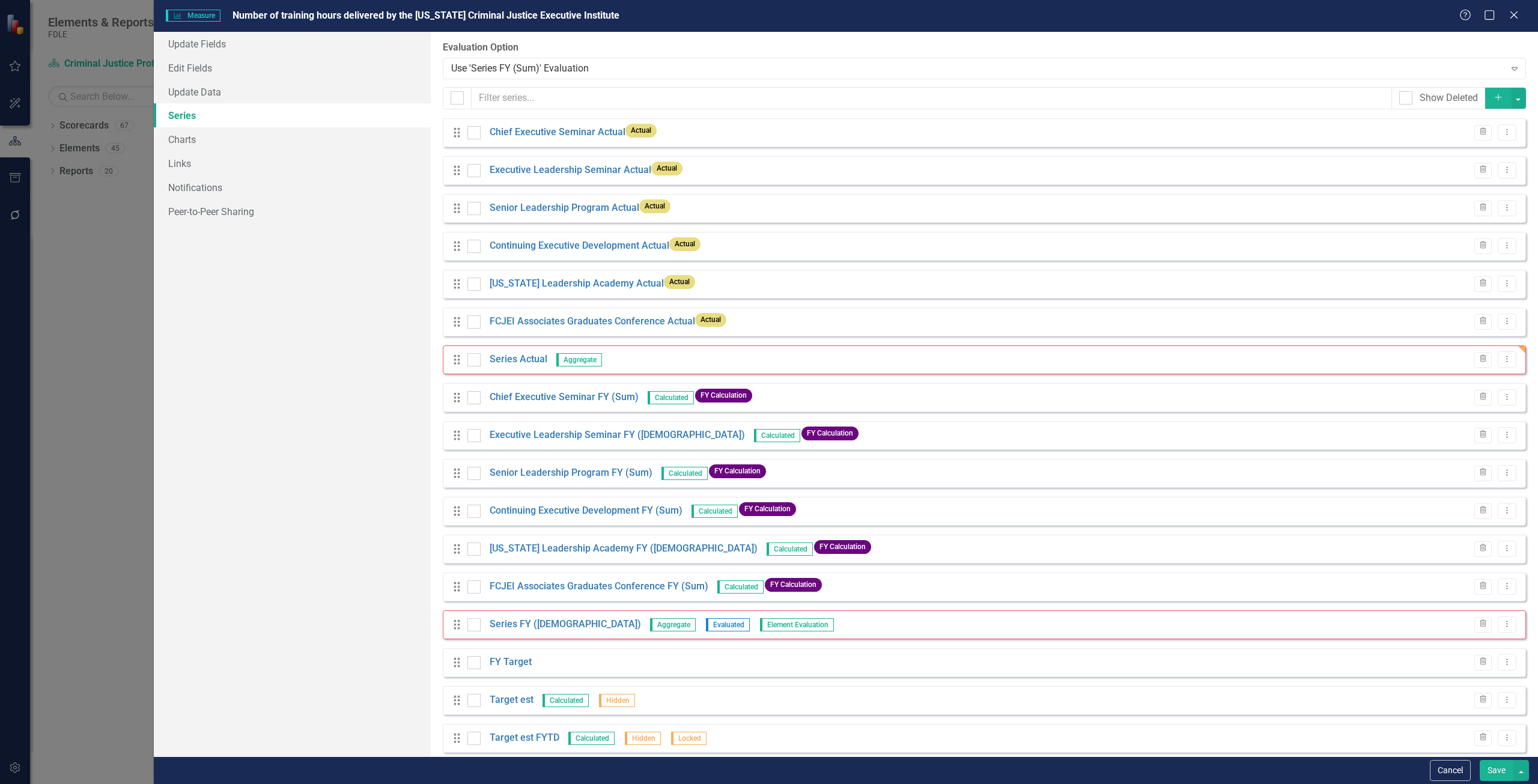
click at [1492, 99] on icon "Add" at bounding box center [1498, 97] width 10 height 8
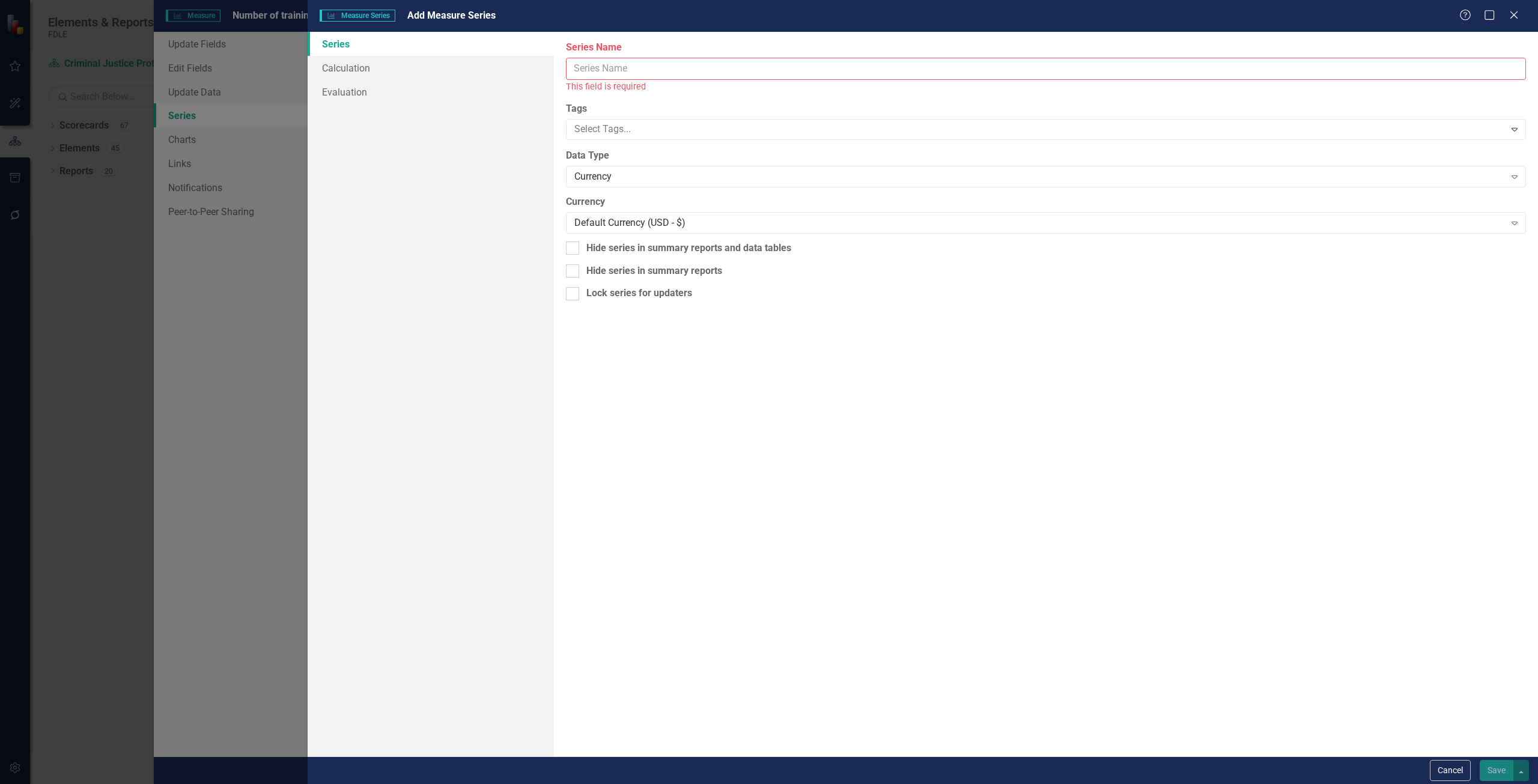
click at [653, 68] on input "Series Name" at bounding box center [1045, 69] width 960 height 22
type input "manual"
click at [615, 169] on div "Currency" at bounding box center [1040, 163] width 931 height 14
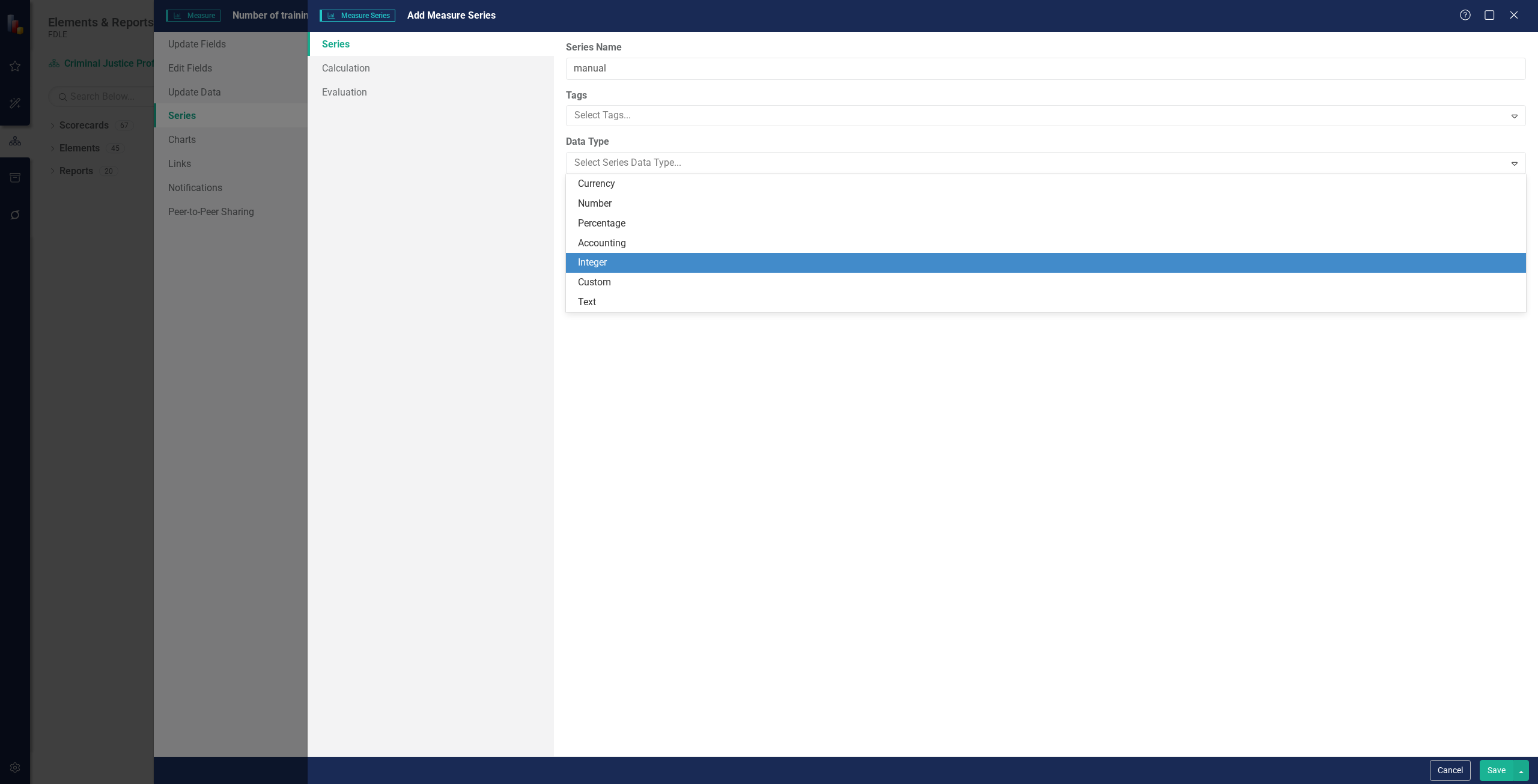
click at [573, 262] on div "Integer" at bounding box center [1045, 263] width 960 height 20
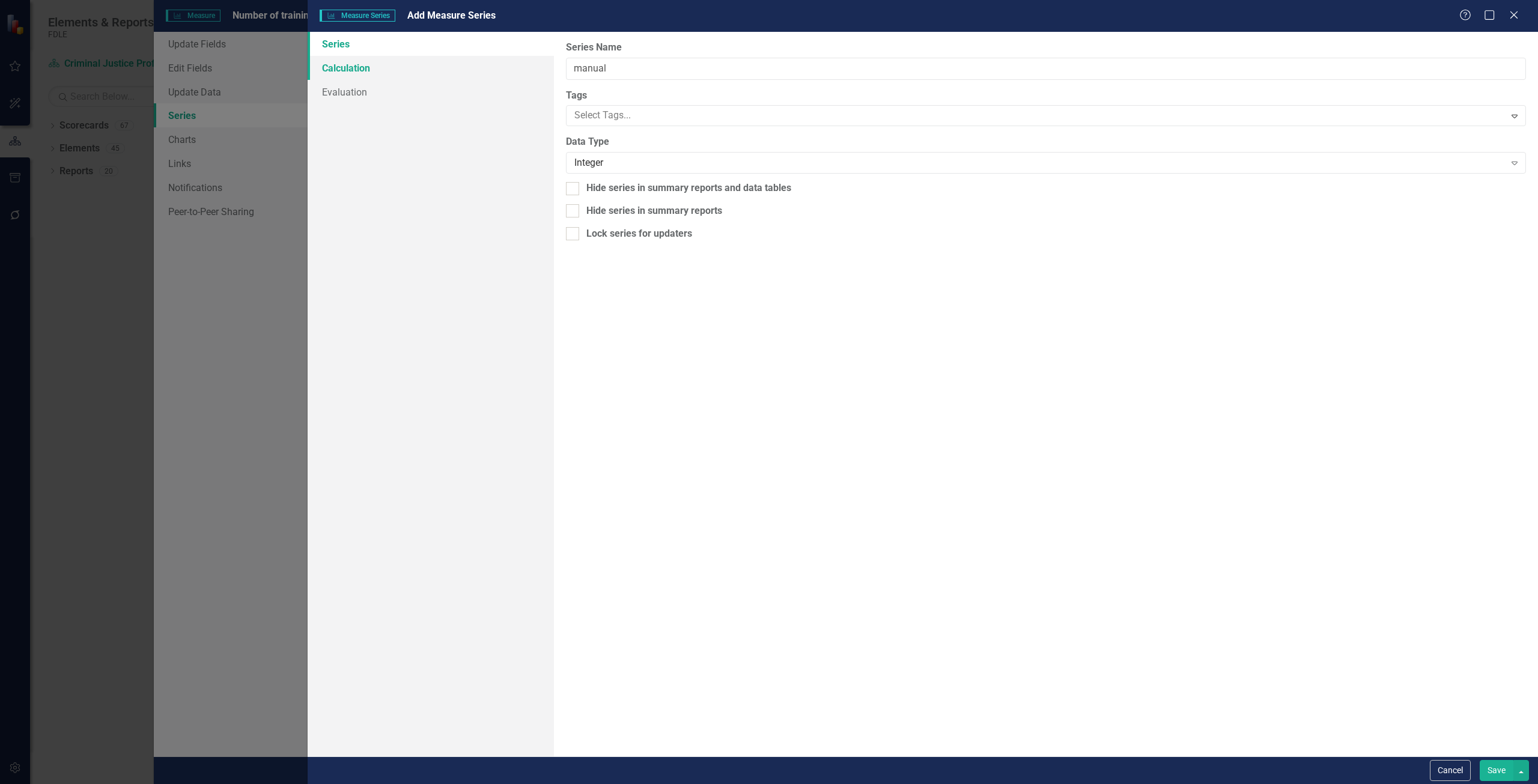
click at [444, 74] on link "Calculation" at bounding box center [431, 68] width 246 height 24
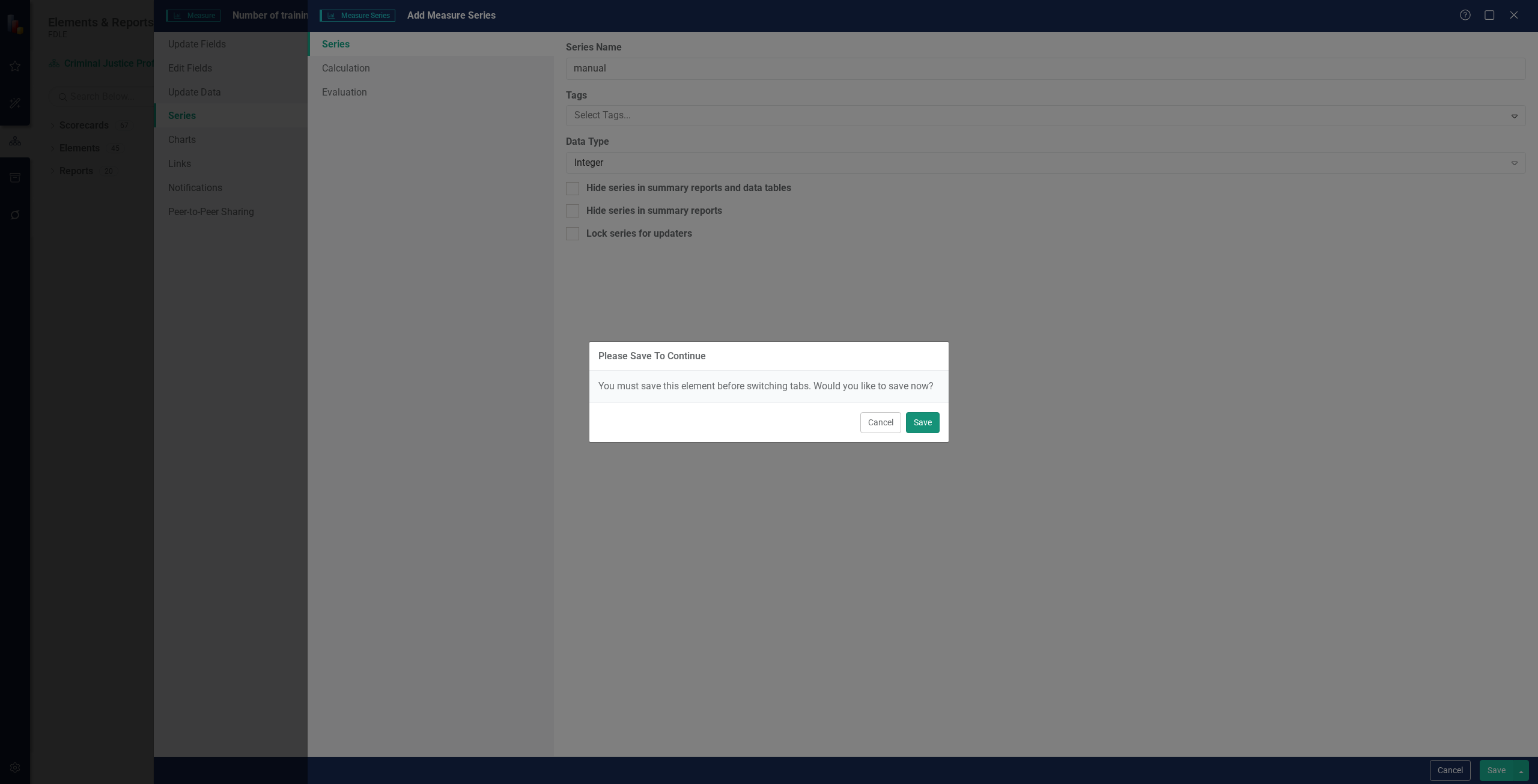
click at [932, 414] on button "Save" at bounding box center [922, 422] width 34 height 21
click at [822, 291] on div "Please Save To Continue You must save this element before switching tabs. Would…" at bounding box center [769, 392] width 360 height 784
click at [859, 415] on button "Cancel" at bounding box center [866, 422] width 41 height 21
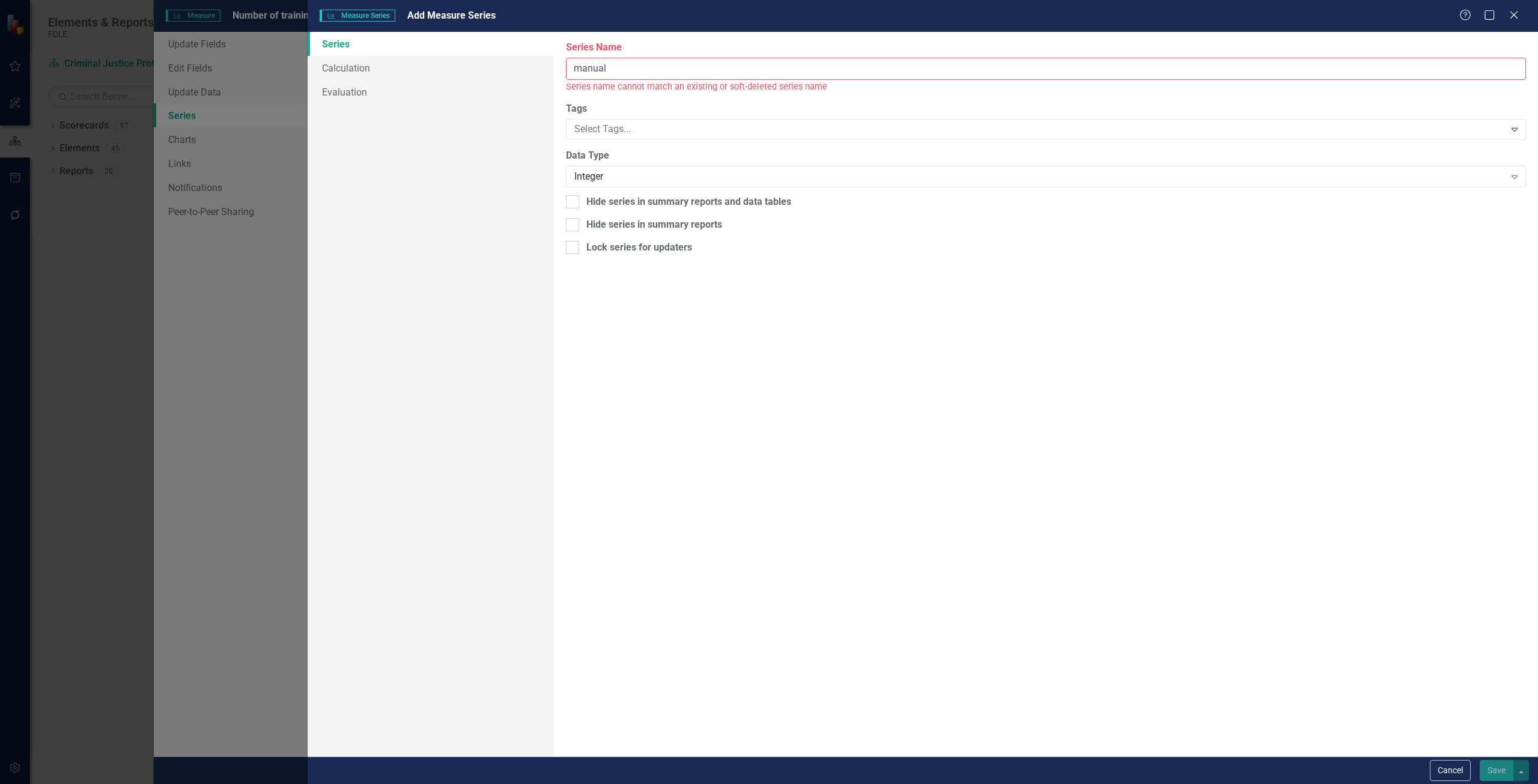
click at [624, 84] on div "Series name cannot match an existing or soft-deleted series name" at bounding box center [1045, 87] width 960 height 14
click at [624, 75] on input "manual" at bounding box center [1045, 69] width 960 height 22
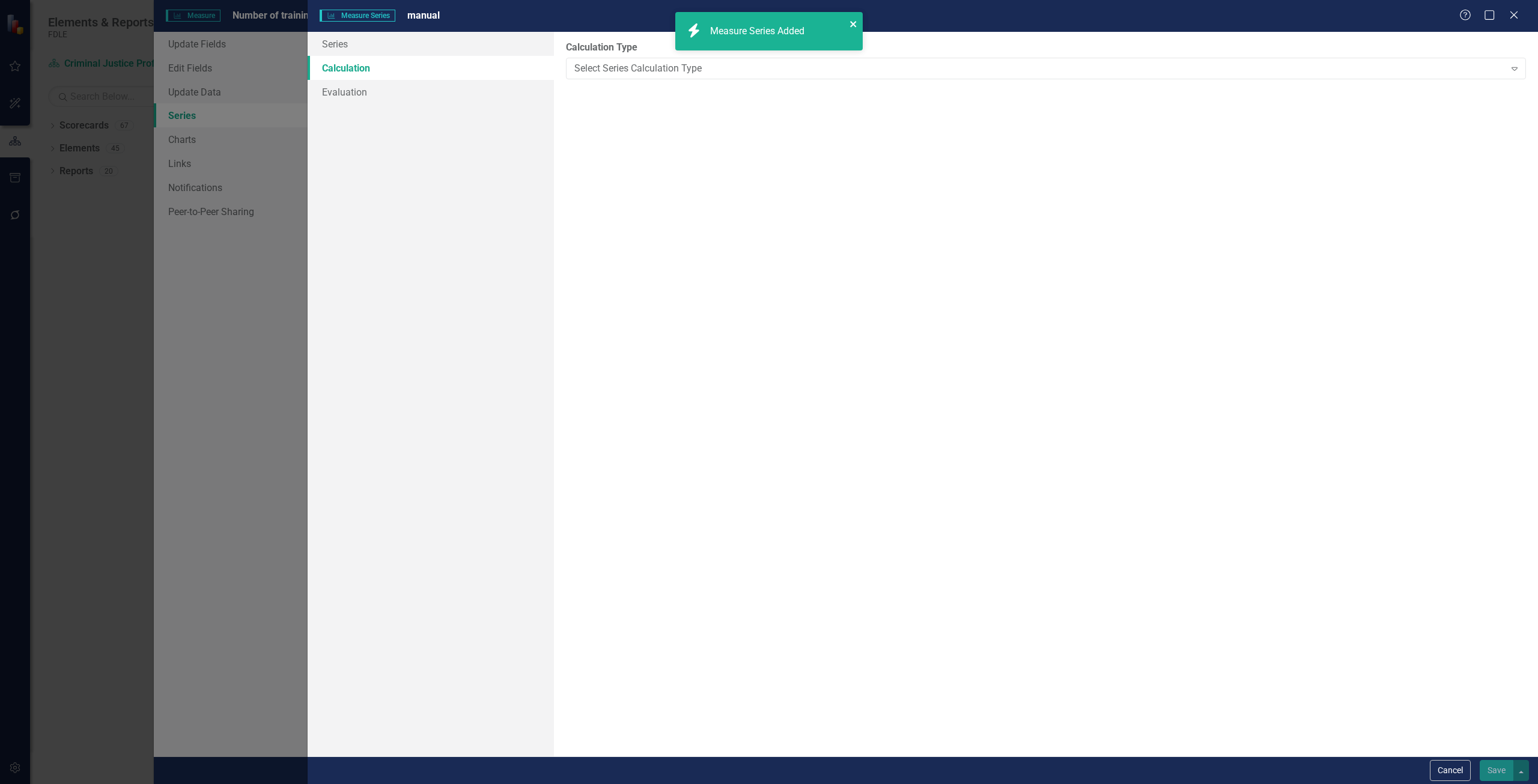
click at [850, 20] on icon "close" at bounding box center [853, 24] width 8 height 10
click at [628, 61] on div "Select Series Calculation Type" at bounding box center [1040, 68] width 931 height 14
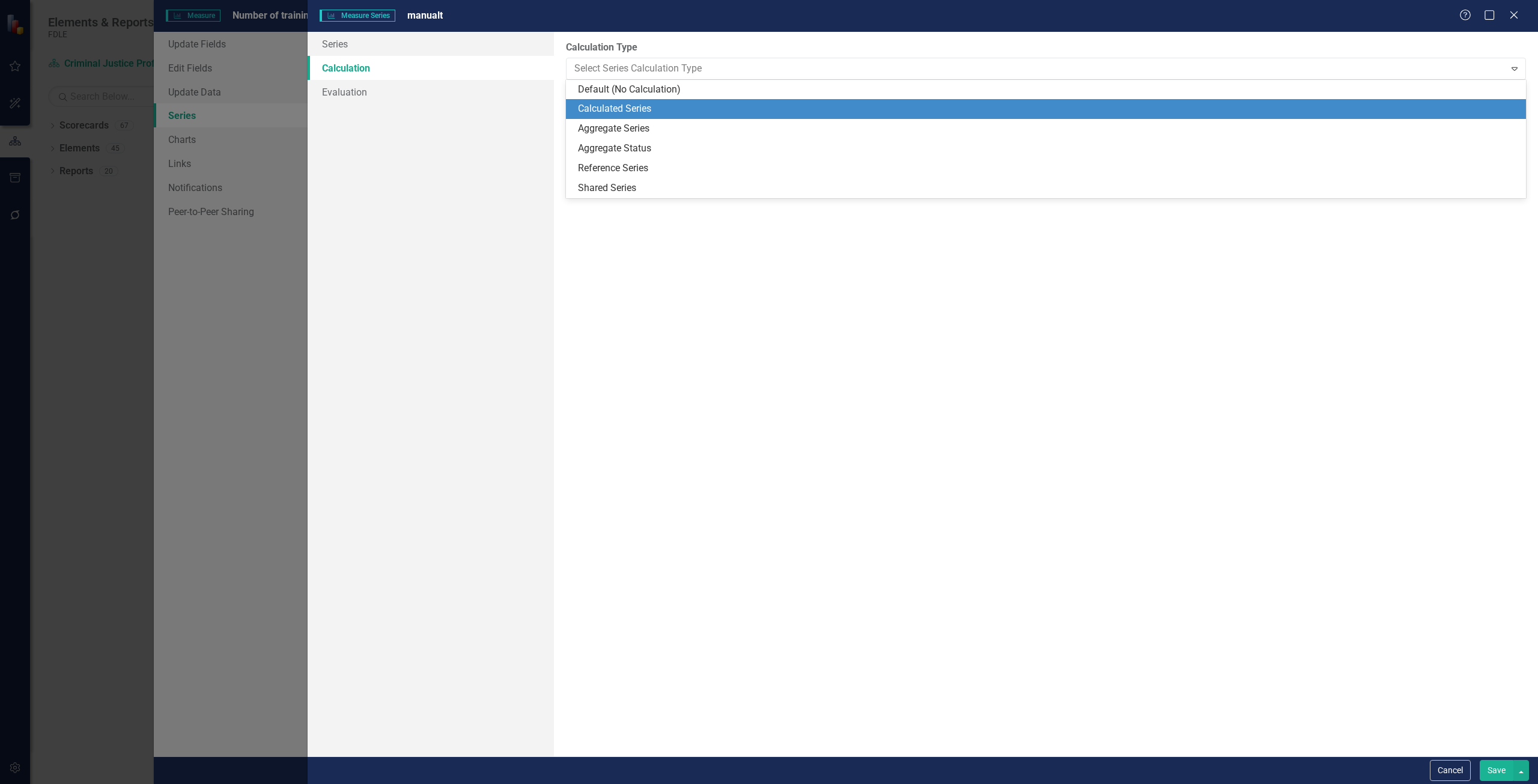
click at [598, 104] on div "Calculated Series" at bounding box center [1048, 109] width 941 height 14
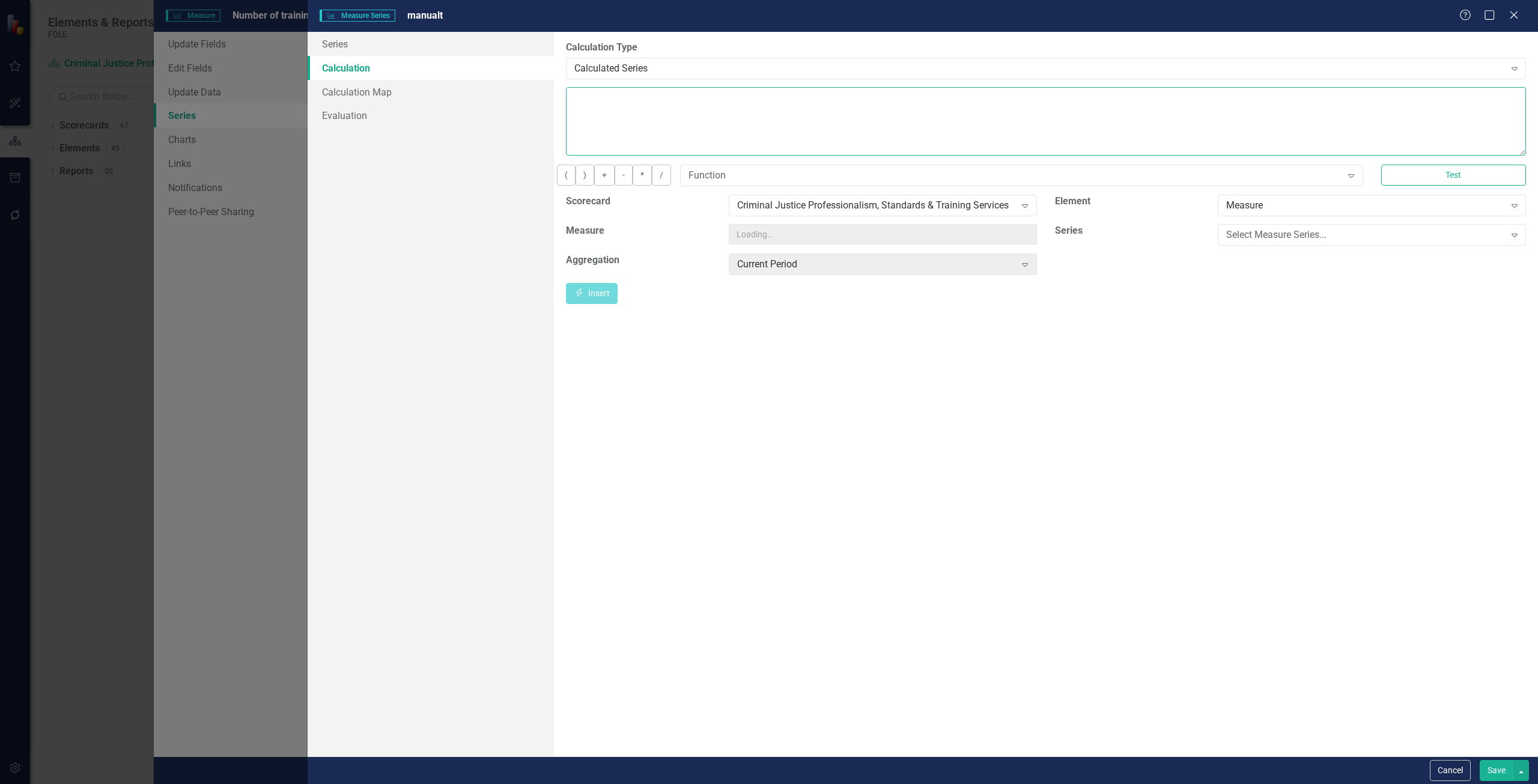
click at [596, 106] on textarea at bounding box center [1045, 122] width 960 height 69
click at [1222, 245] on div "Select Measure Series... Expand" at bounding box center [1372, 234] width 308 height 22
click at [1263, 242] on div "Select Measure Series..." at bounding box center [1365, 234] width 278 height 14
click at [1258, 783] on div "Chief Executive Seminar Actual" at bounding box center [771, 794] width 1519 height 14
click at [904, 67] on div "Calculated Series" at bounding box center [1040, 68] width 931 height 14
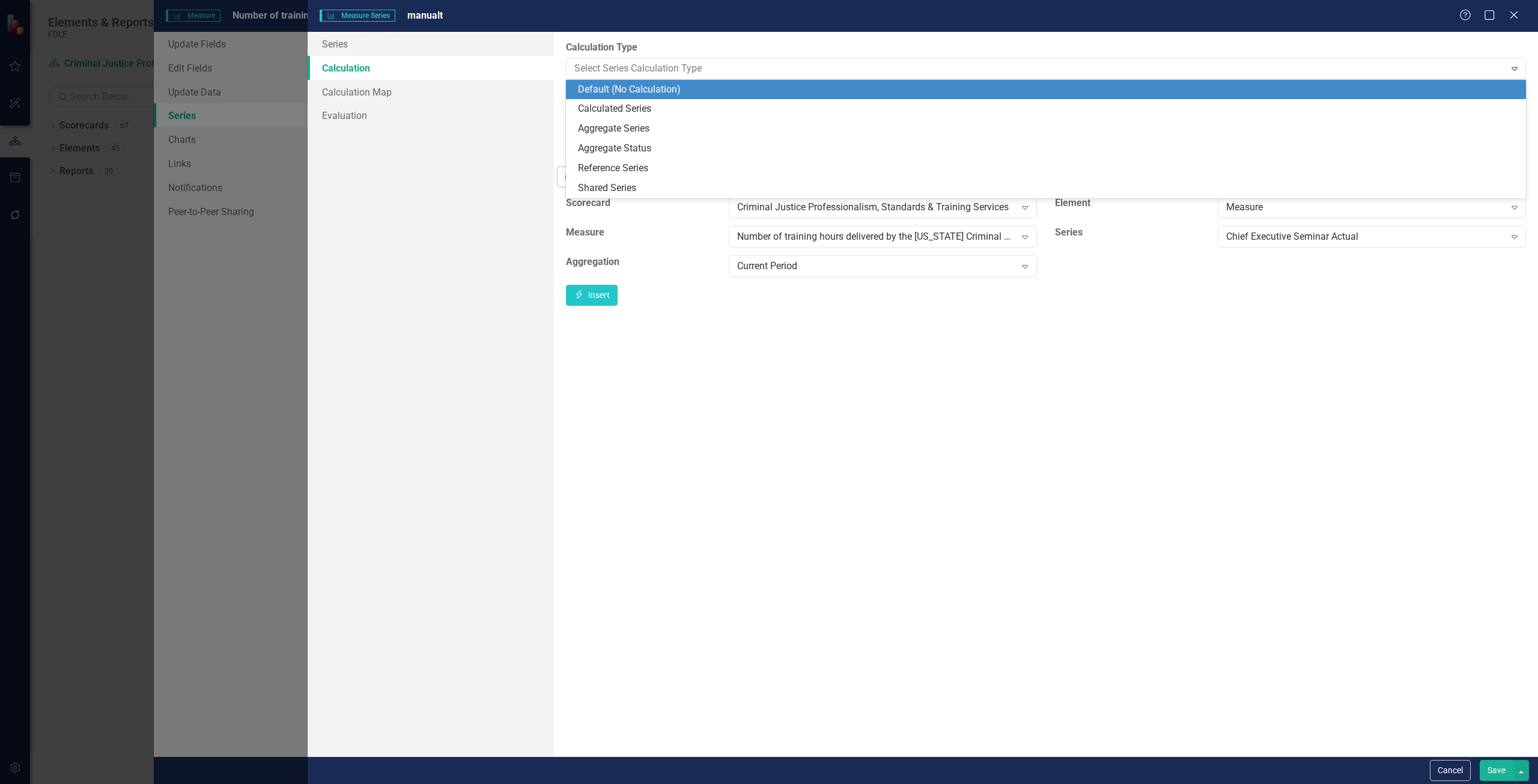
click at [852, 43] on label "Calculation Type" at bounding box center [1045, 48] width 960 height 14
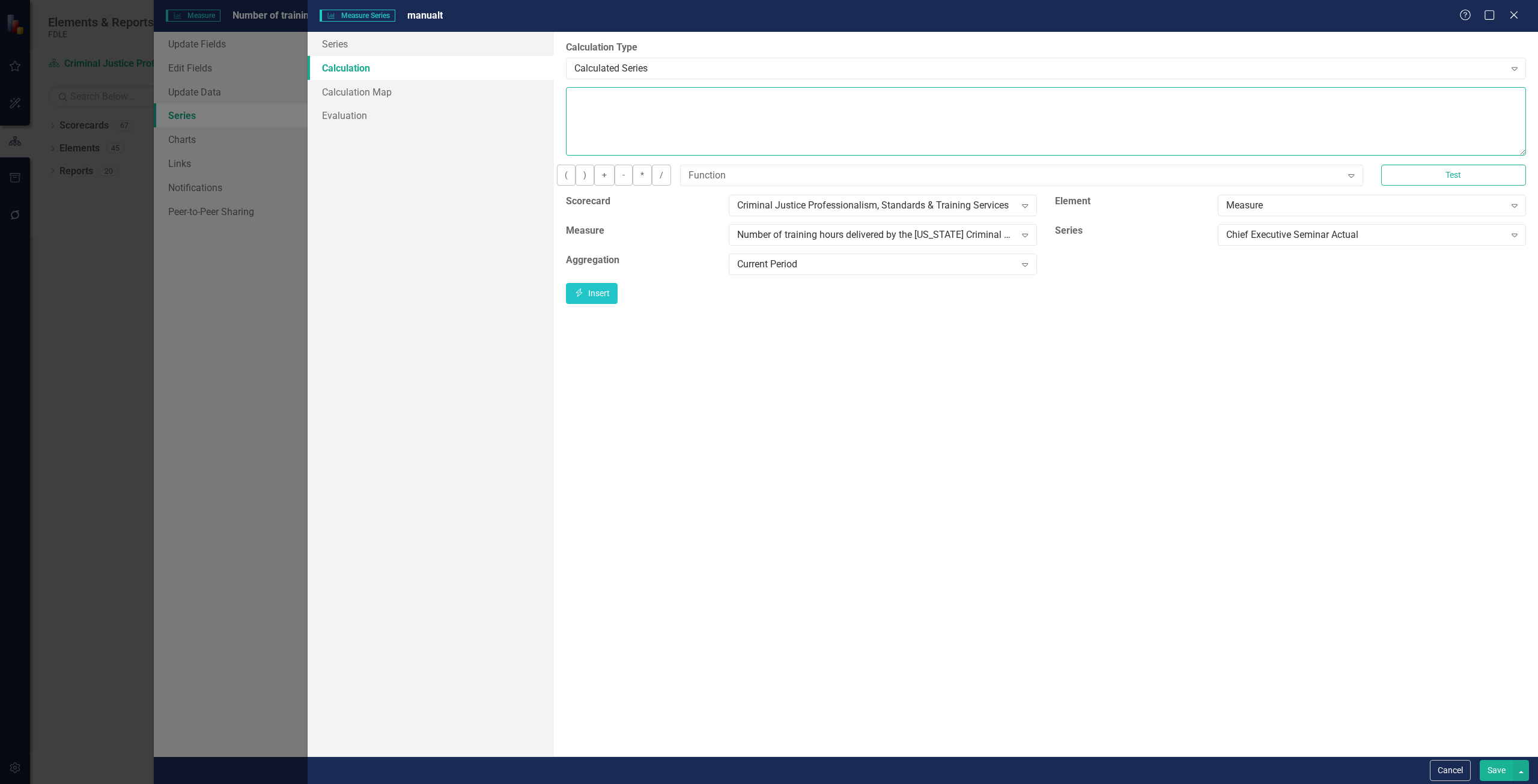
click at [793, 99] on textarea at bounding box center [1045, 122] width 960 height 69
click at [618, 300] on button "Insert Insert" at bounding box center [591, 293] width 51 height 21
drag, startPoint x: 622, startPoint y: 182, endPoint x: 645, endPoint y: 182, distance: 23.0
click at [615, 181] on button "+" at bounding box center [604, 175] width 20 height 21
click at [1393, 242] on div "Chief Executive Seminar Actual" at bounding box center [1365, 234] width 278 height 14
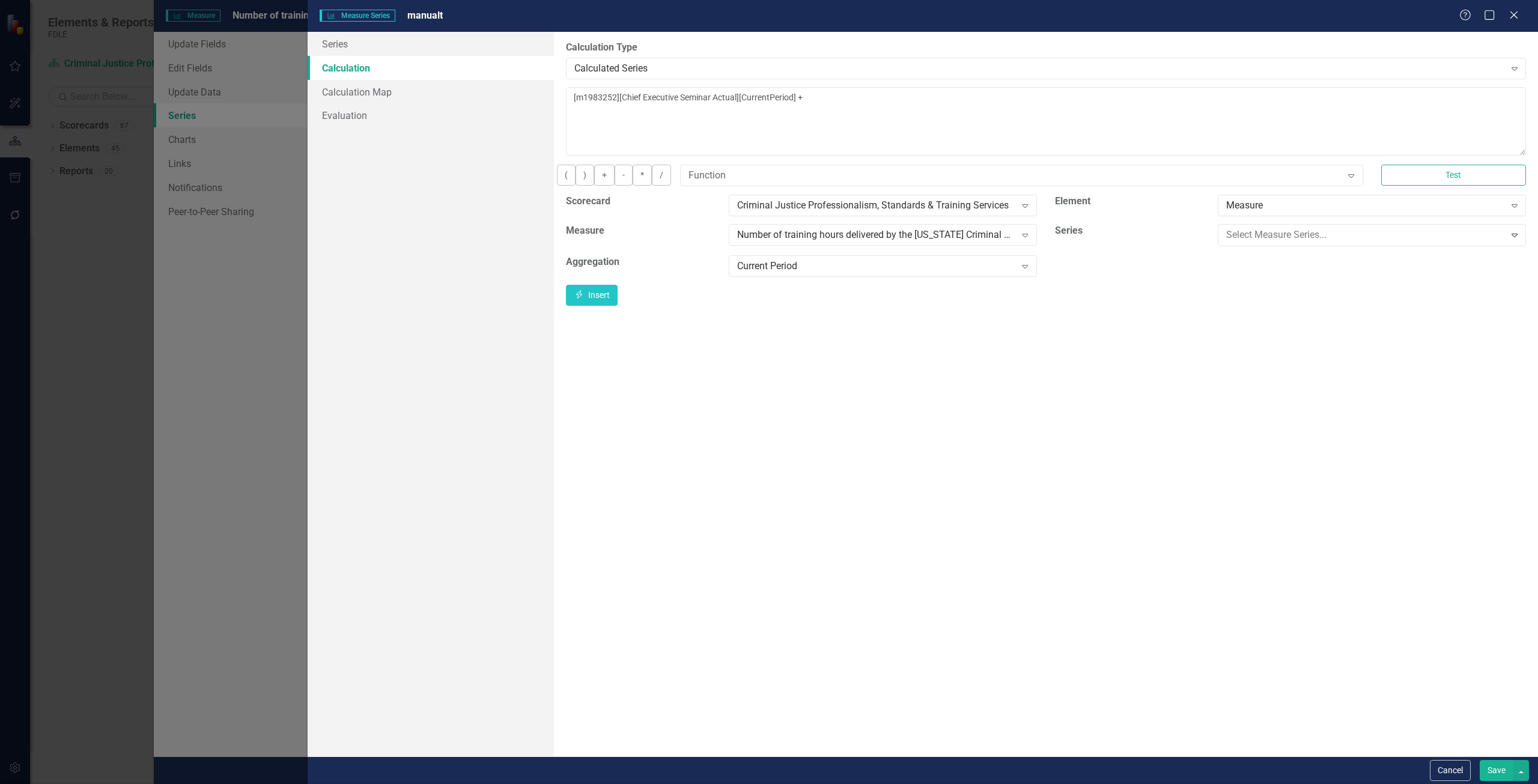
click at [926, 102] on textarea "[m1983252][Chief Executive Seminar Actual][CurrentPeriod] +" at bounding box center [1045, 122] width 960 height 69
click at [618, 300] on button "Insert Insert" at bounding box center [591, 293] width 51 height 21
click at [615, 186] on button "+" at bounding box center [604, 175] width 20 height 21
click at [1287, 239] on div "Executive Leadership Seminar Actual" at bounding box center [1365, 234] width 278 height 14
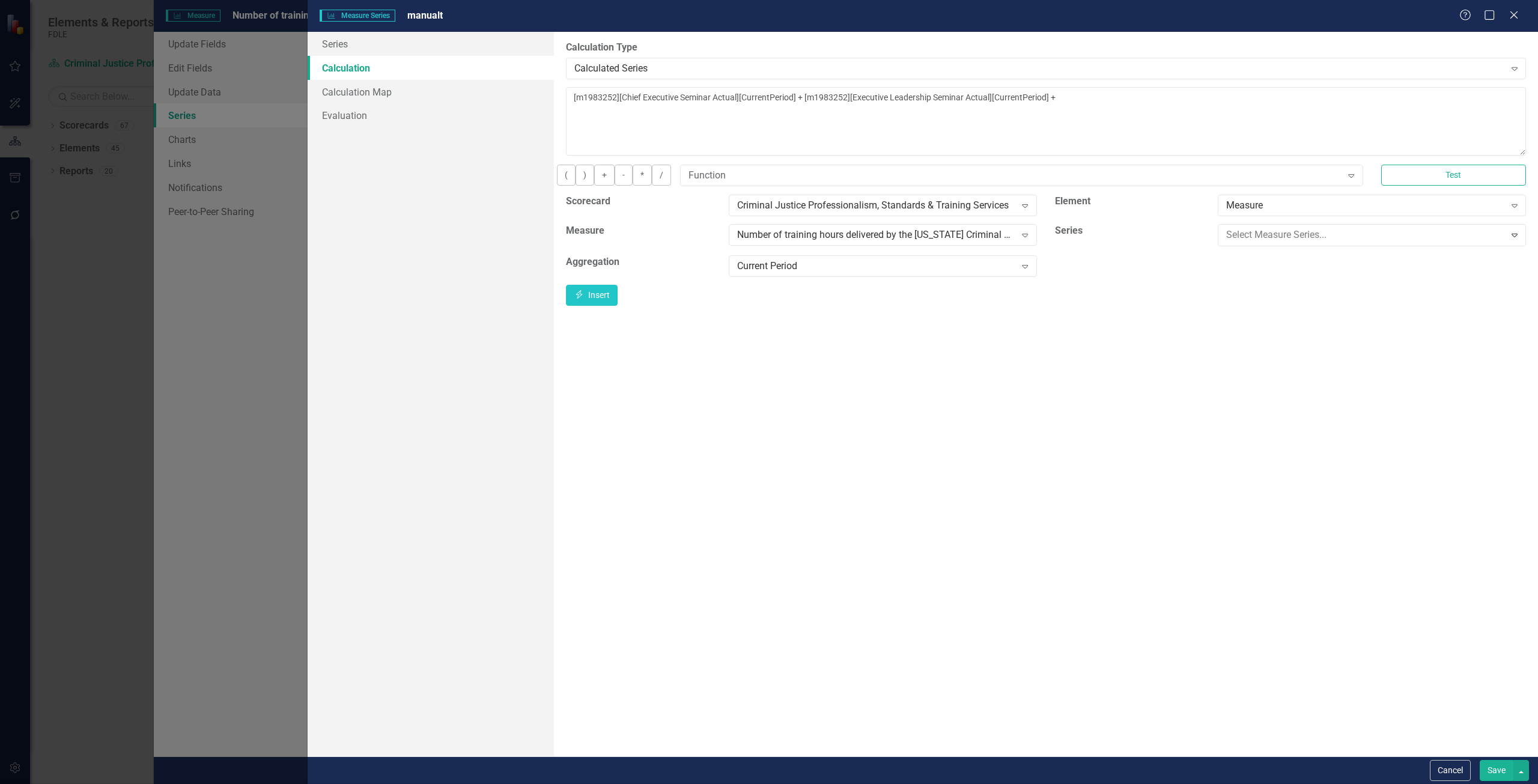
scroll to position [20, 0]
click at [1251, 86] on div "By default, series in ClearPoint are not calculated. So, if you leave the form …" at bounding box center [1045, 394] width 984 height 724
click at [1249, 101] on textarea "[m1983252][Chief Executive Seminar Actual][CurrentPeriod] + [m1983252][Executiv…" at bounding box center [1045, 122] width 960 height 69
click at [618, 295] on button "Insert Insert" at bounding box center [591, 293] width 51 height 21
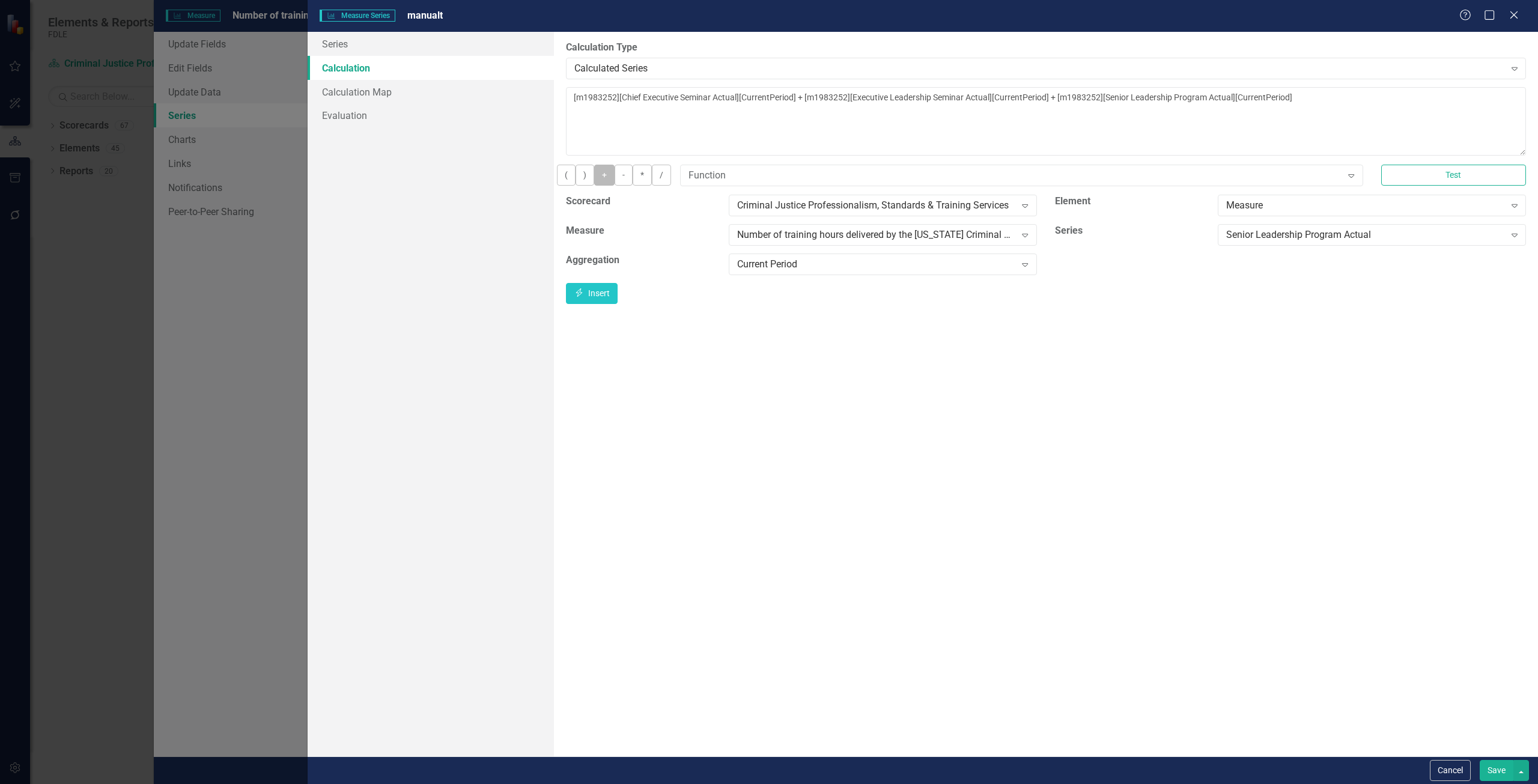
click at [615, 186] on button "+" at bounding box center [604, 175] width 20 height 21
click at [1268, 242] on div "Senior Leadership Program Actual" at bounding box center [1365, 234] width 278 height 14
drag, startPoint x: 1254, startPoint y: 288, endPoint x: 922, endPoint y: 186, distance: 347.3
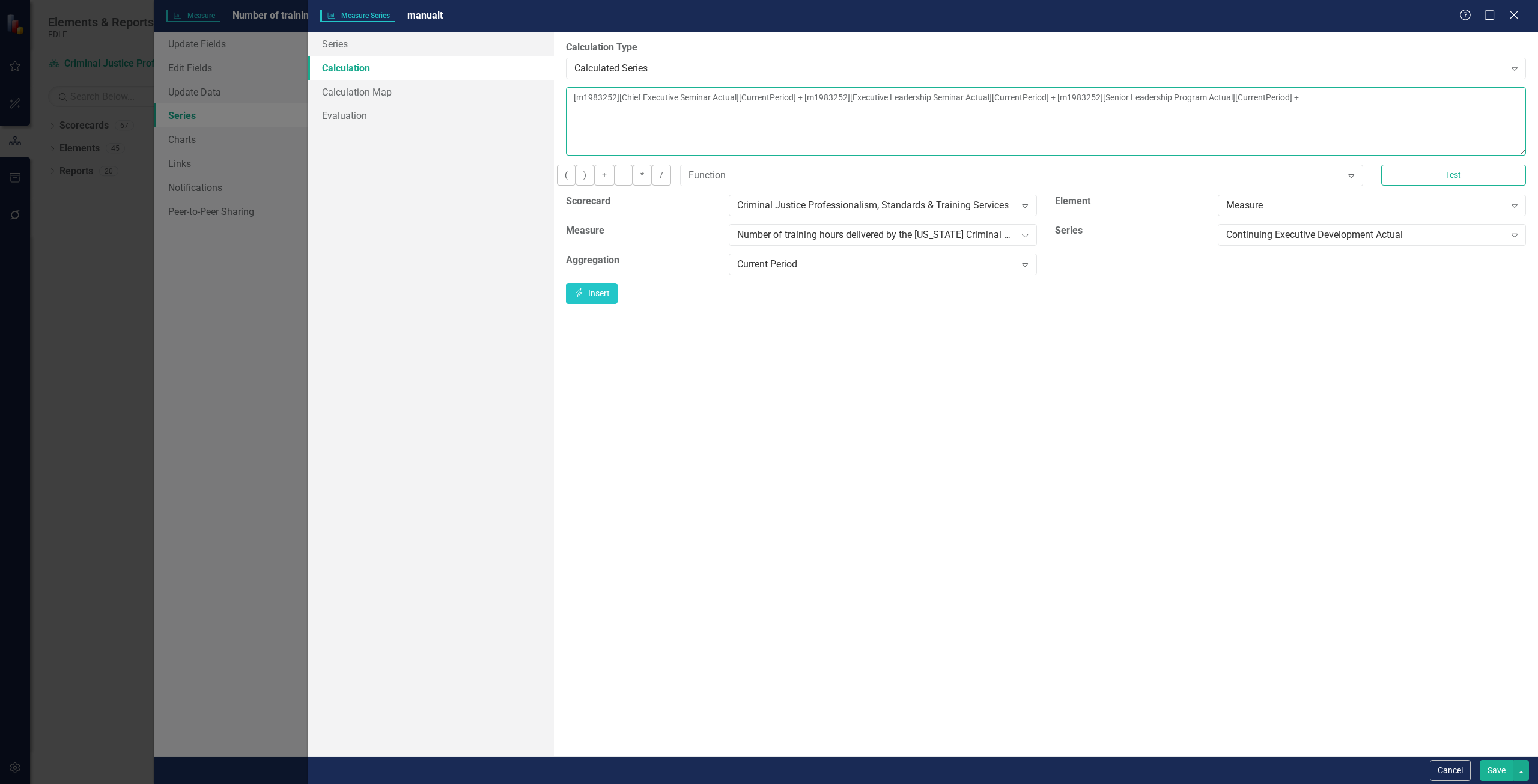
click at [706, 115] on textarea "[m1983252][Chief Executive Seminar Actual][CurrentPeriod] + [m1983252][Executiv…" at bounding box center [1045, 122] width 960 height 69
click at [618, 301] on button "Insert Insert" at bounding box center [591, 293] width 51 height 21
click at [615, 184] on button "+" at bounding box center [604, 175] width 20 height 21
click at [1237, 245] on div "Continuing Executive Development Actual Expand" at bounding box center [1372, 234] width 308 height 22
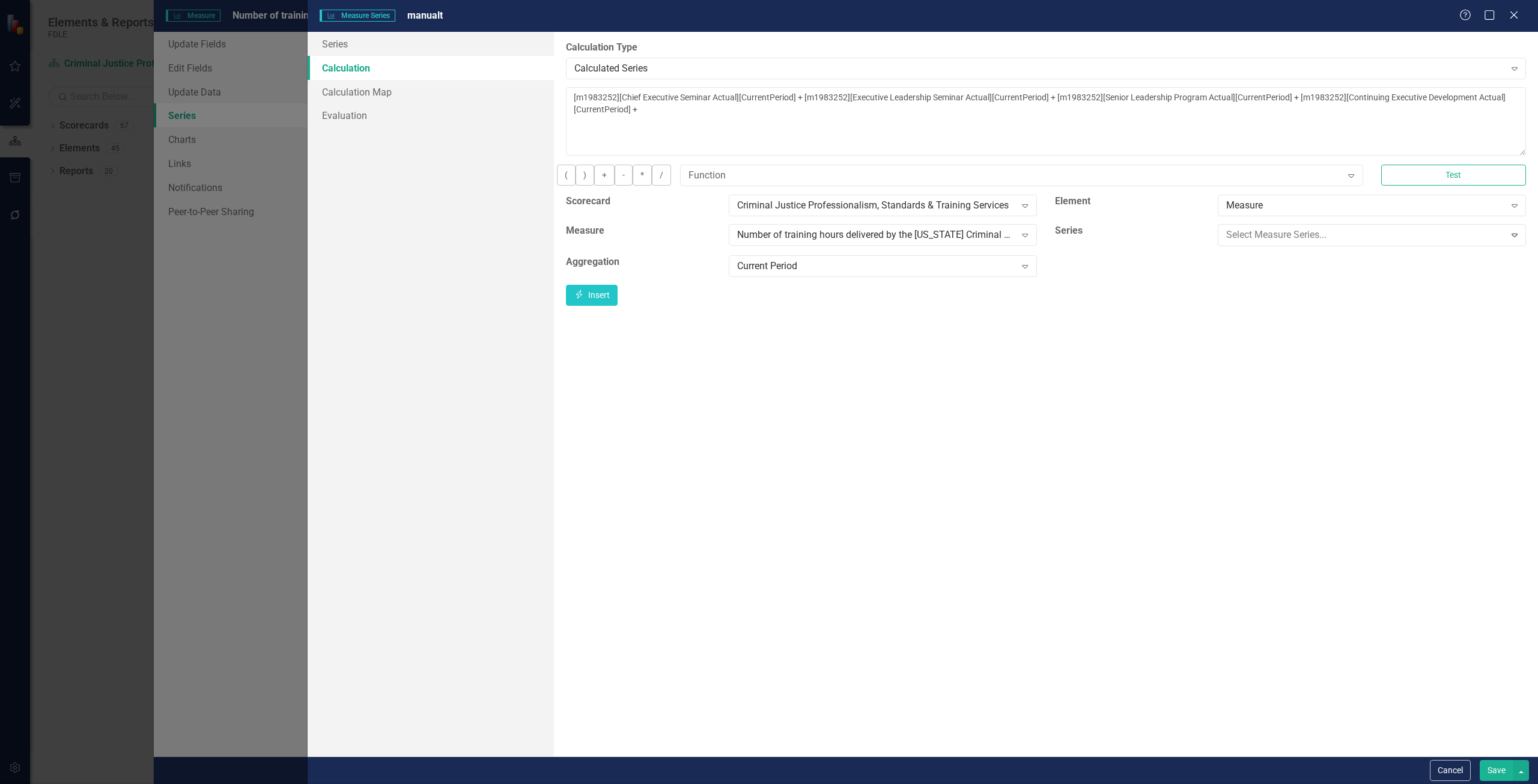
click at [1053, 119] on textarea "[m1983252][Chief Executive Seminar Actual][CurrentPeriod] + [m1983252][Executiv…" at bounding box center [1045, 122] width 960 height 69
click at [618, 304] on button "Insert Insert" at bounding box center [591, 293] width 51 height 21
click at [615, 186] on button "+" at bounding box center [604, 175] width 20 height 21
click at [1357, 242] on div "[US_STATE] Leadership Academy Actual" at bounding box center [1365, 234] width 278 height 14
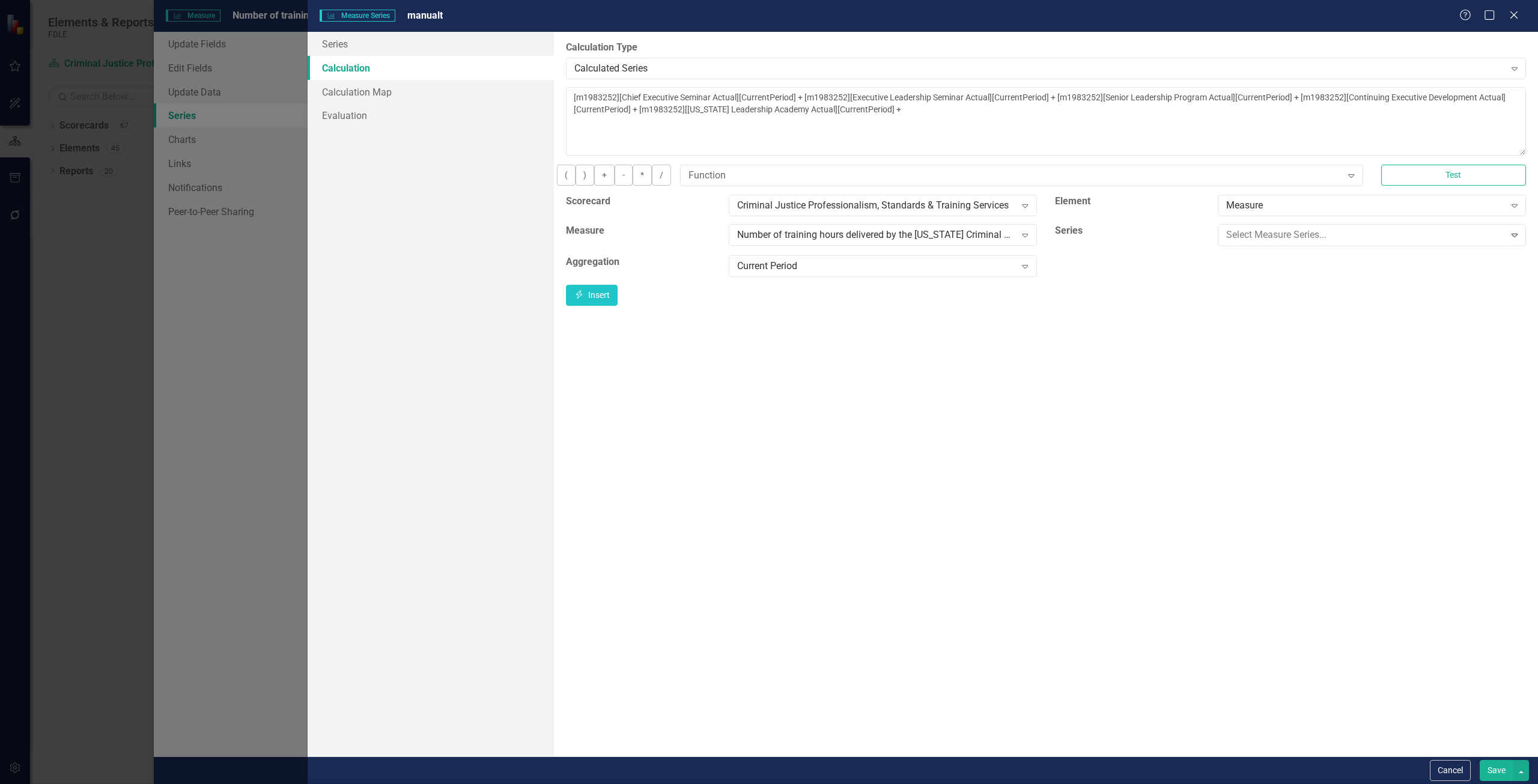
scroll to position [78, 0]
click at [1384, 114] on textarea "[m1983252][Chief Executive Seminar Actual][CurrentPeriod] + [m1983252][Executiv…" at bounding box center [1045, 122] width 960 height 69
click at [618, 304] on button "Insert Insert" at bounding box center [591, 293] width 51 height 21
type textarea "[m1983252][Chief Executive Seminar Actual][CurrentPeriod] + [m1983252][Executiv…"
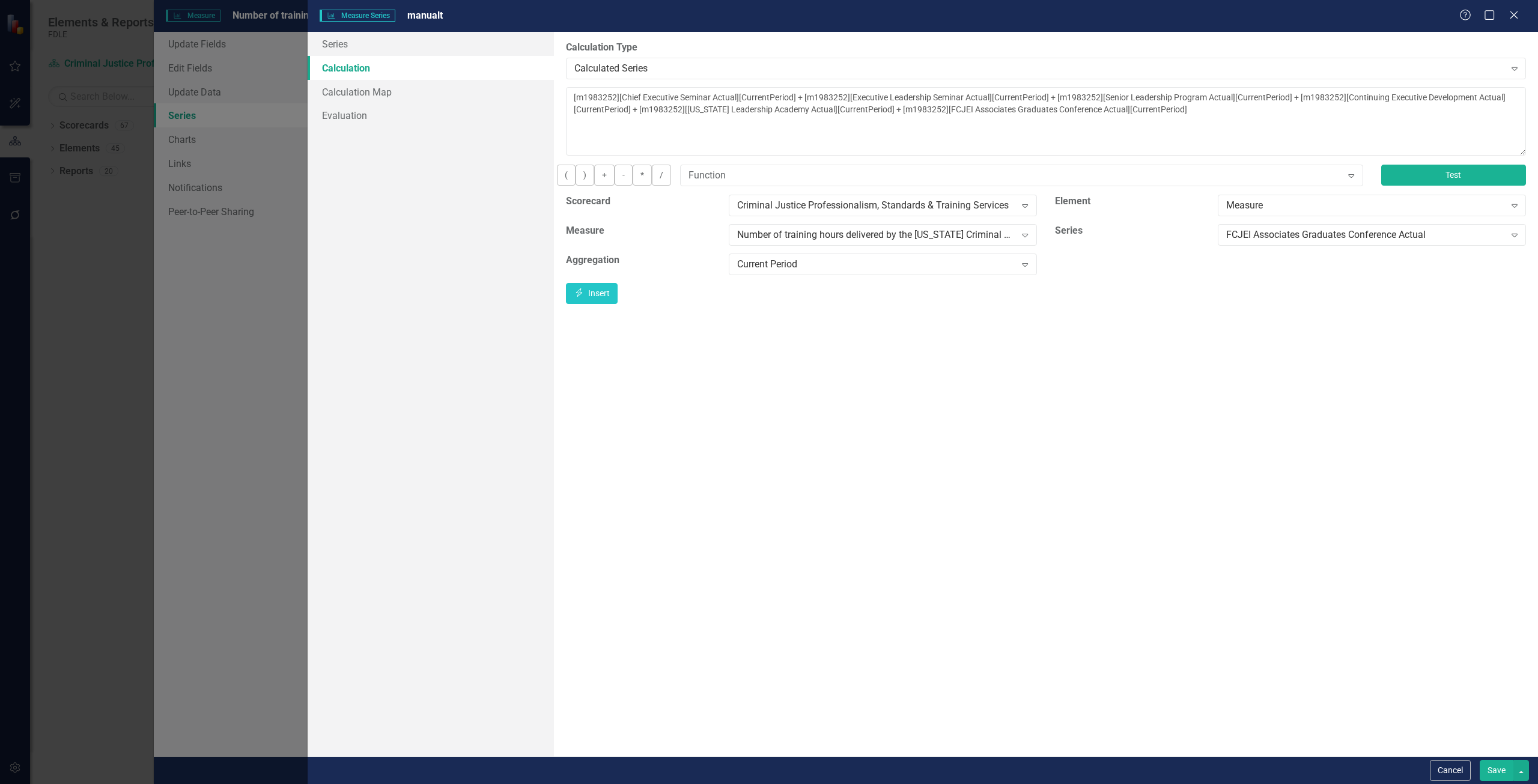
click at [1443, 186] on button "Test" at bounding box center [1454, 175] width 145 height 21
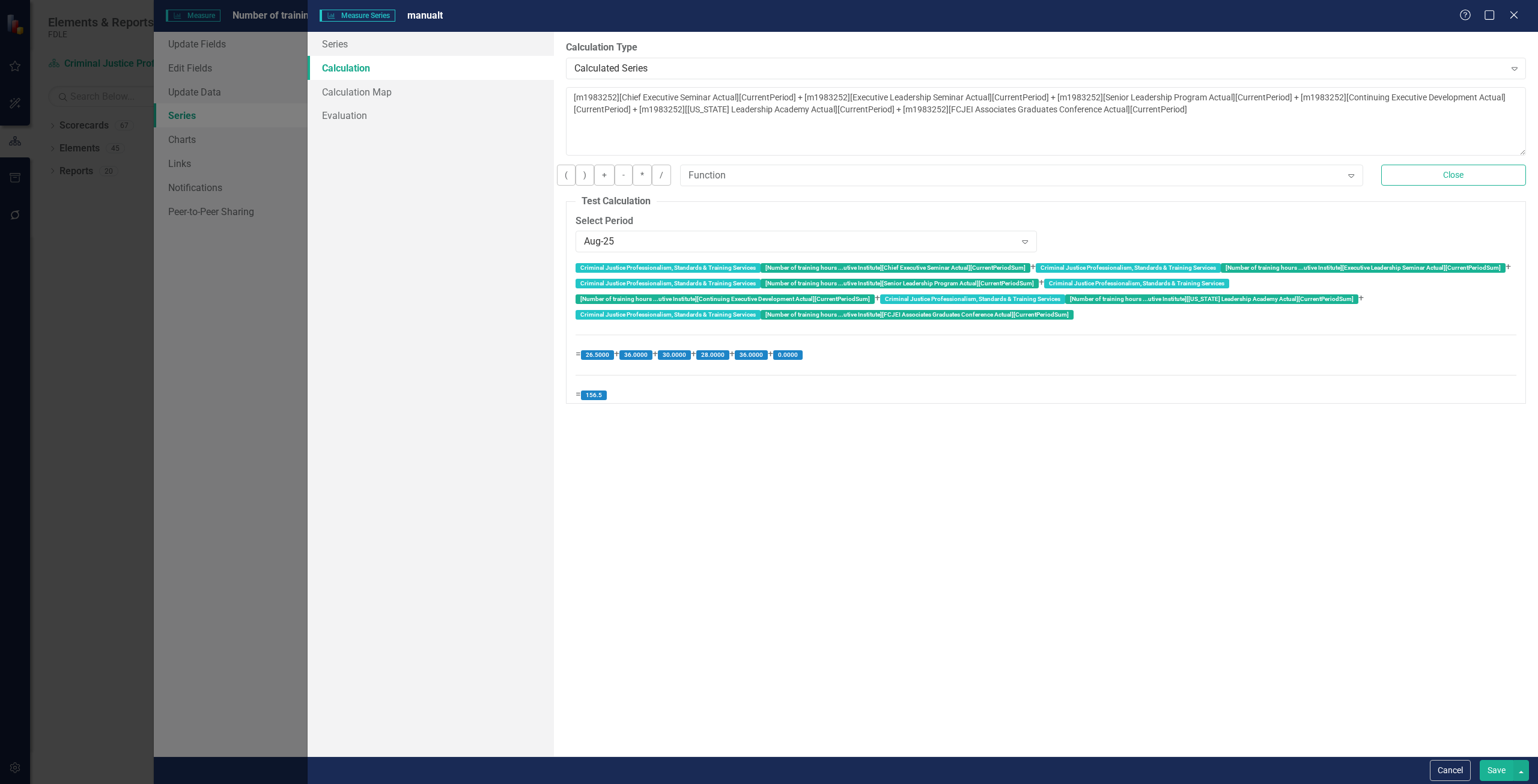
click at [1487, 772] on button "Save" at bounding box center [1496, 770] width 34 height 21
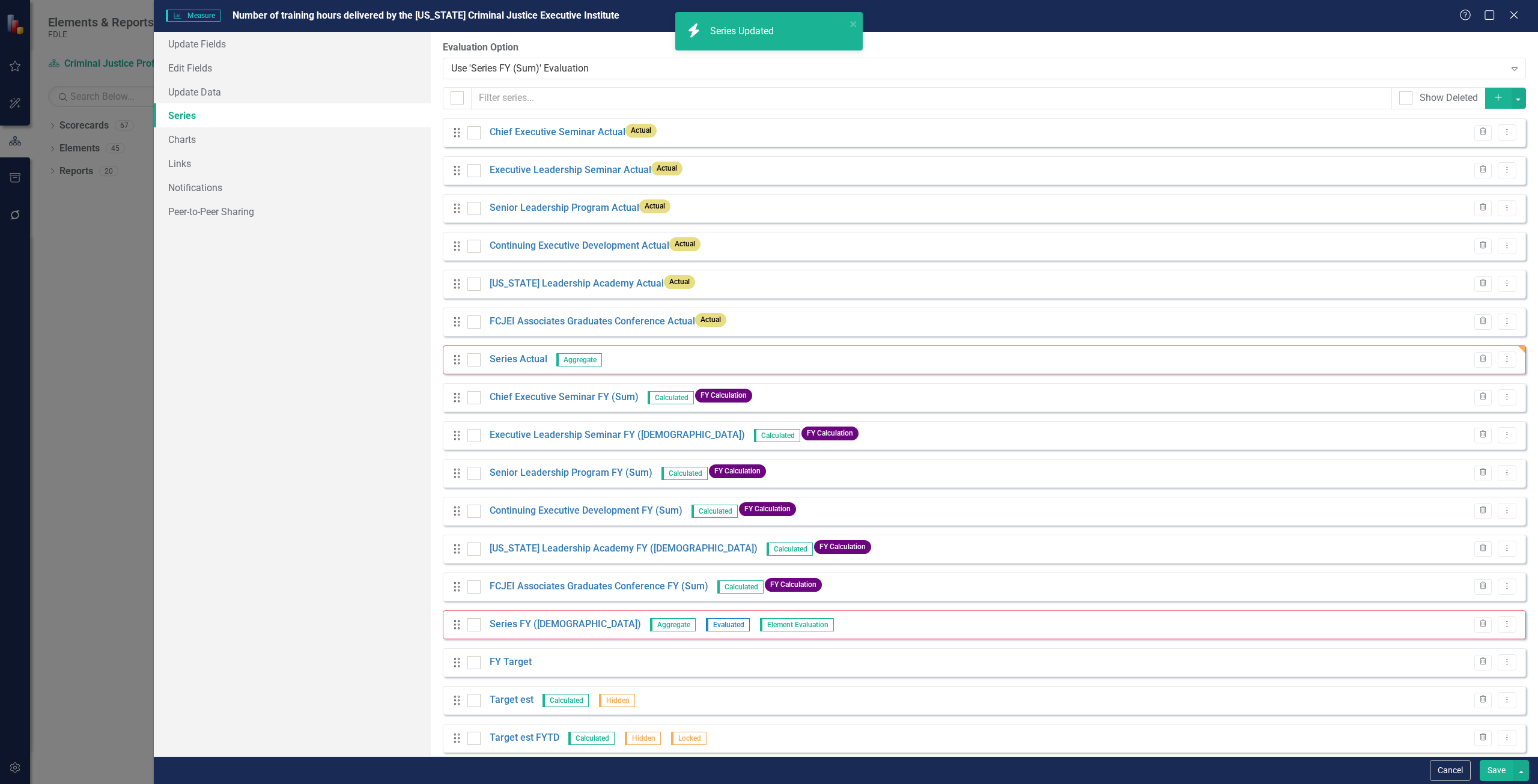
scroll to position [90, 0]
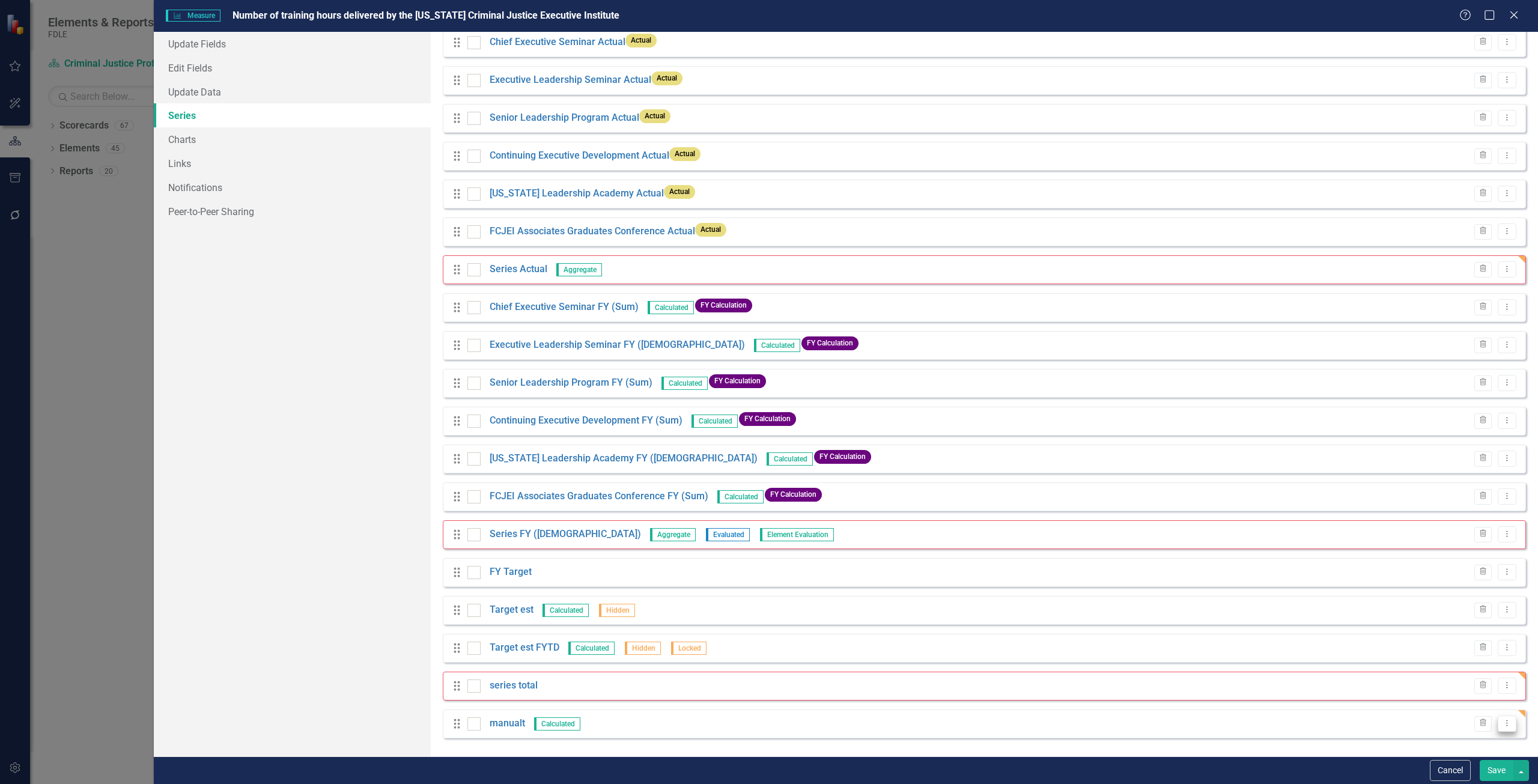
click at [1499, 718] on button "Dropdown Menu" at bounding box center [1507, 724] width 19 height 16
click at [1416, 655] on link "Edit Edit Measure Series" at bounding box center [1438, 659] width 137 height 22
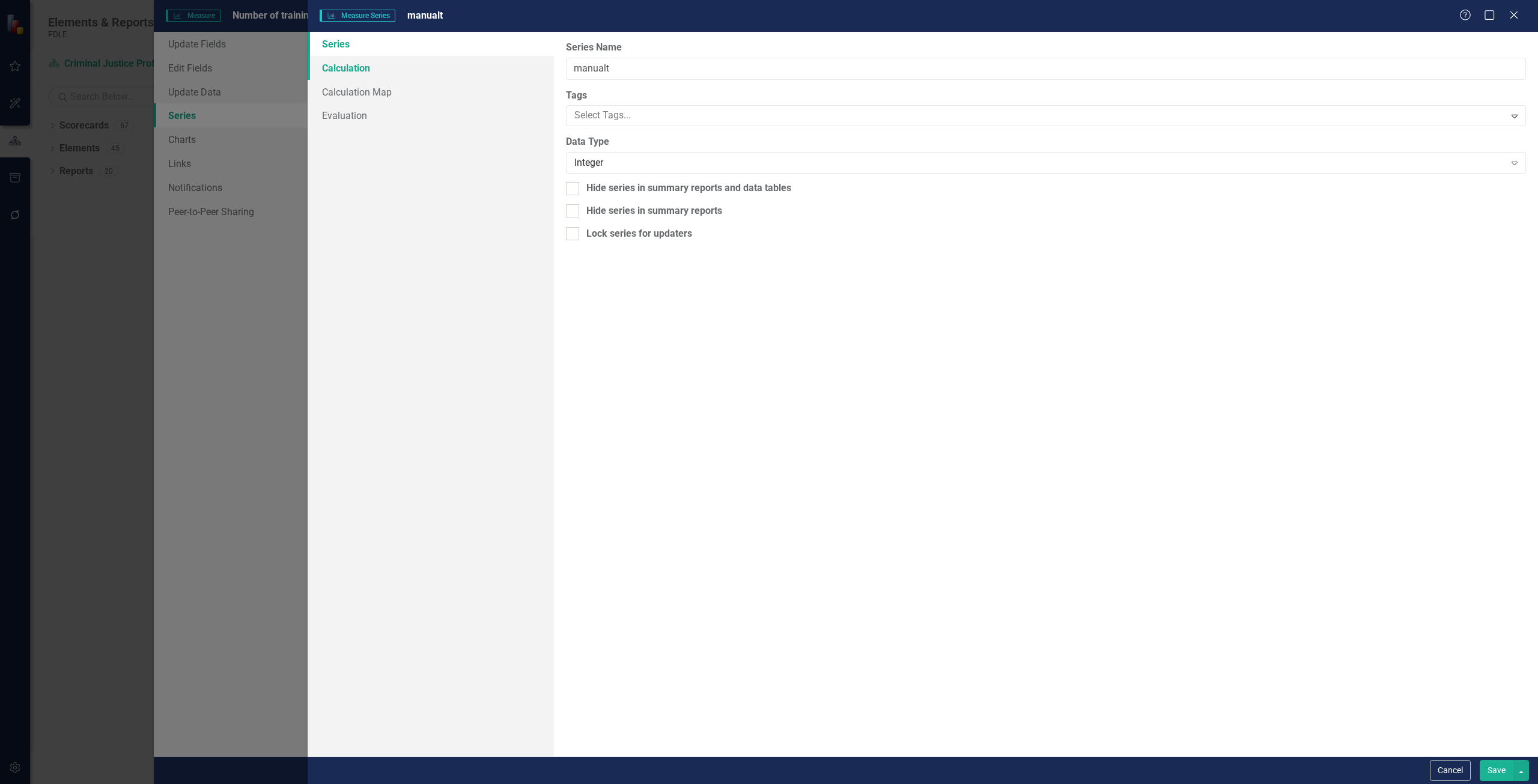
click at [396, 70] on link "Calculation" at bounding box center [431, 68] width 246 height 24
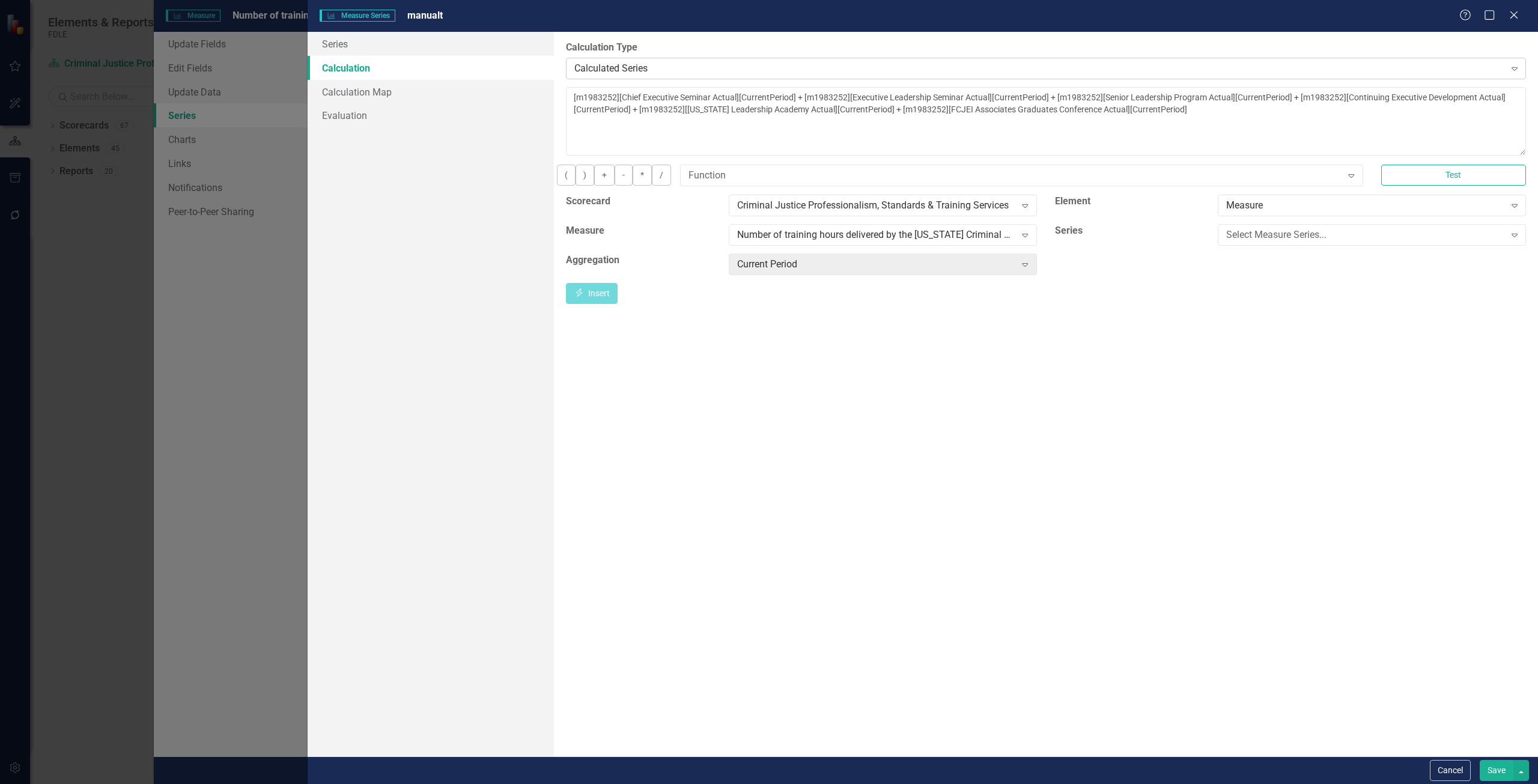
click at [614, 67] on div "Calculated Series" at bounding box center [1040, 68] width 931 height 14
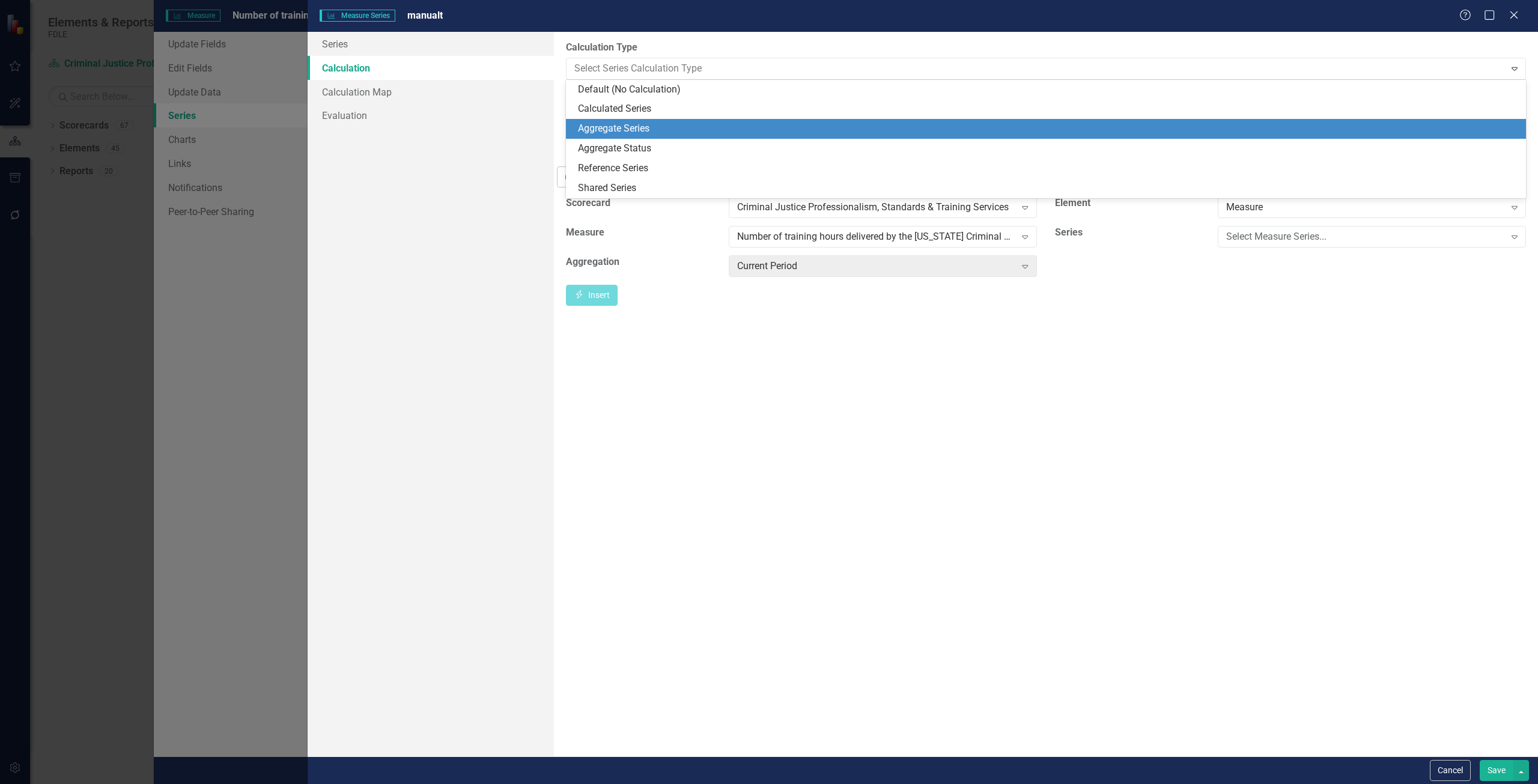
click at [621, 134] on div "Aggregate Series" at bounding box center [1048, 128] width 941 height 14
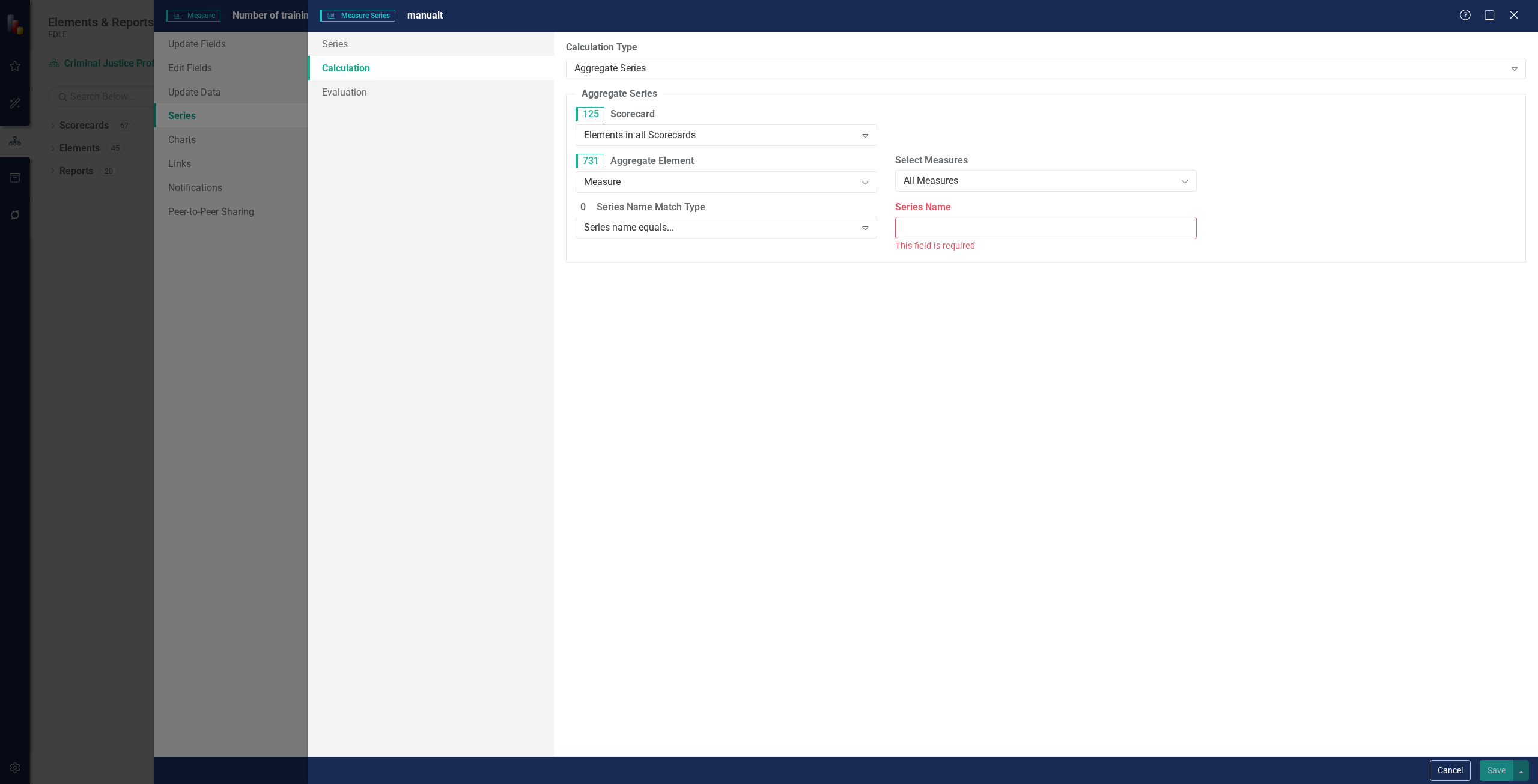
click at [621, 134] on div "Elements in all Scorecards" at bounding box center [719, 134] width 272 height 14
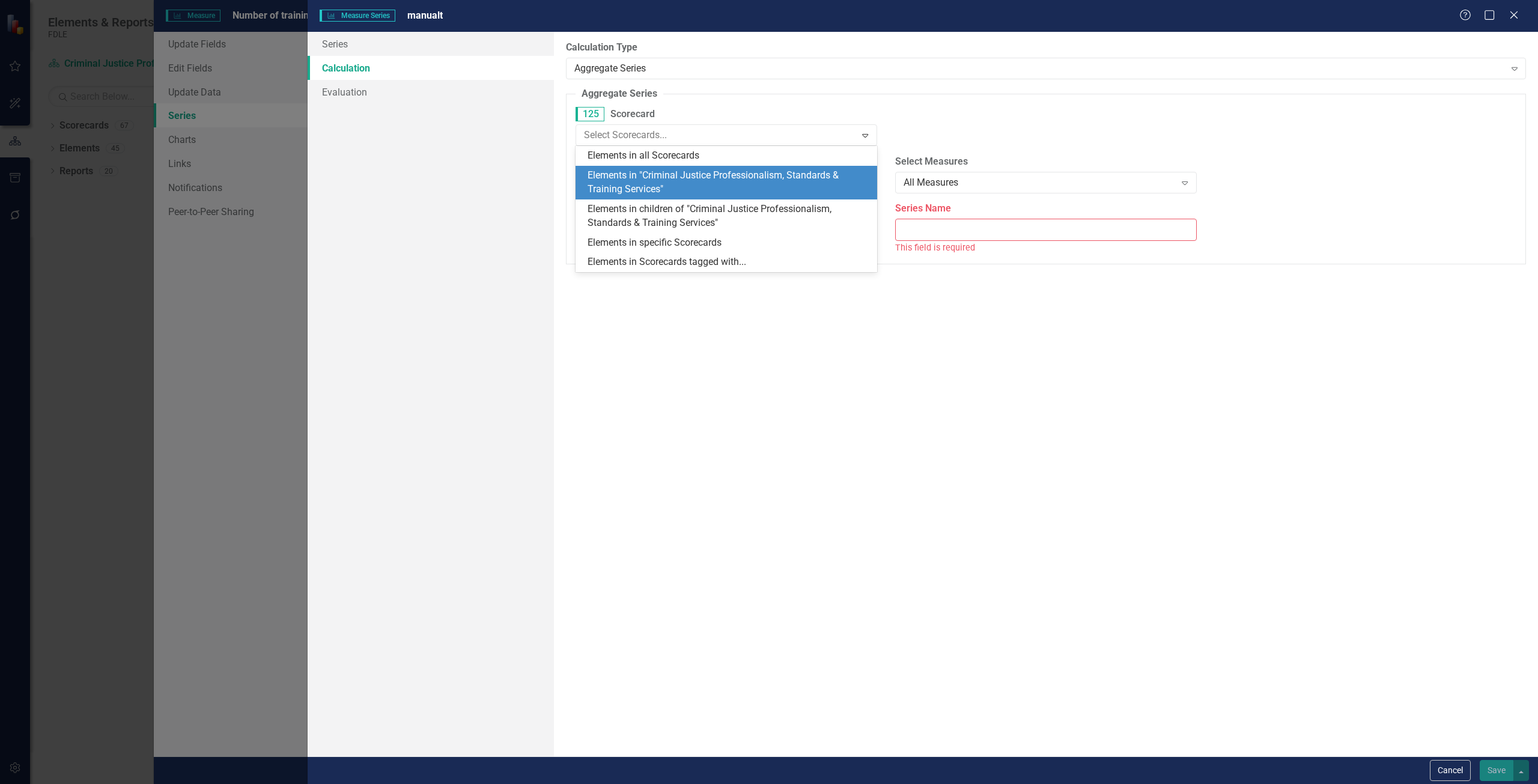
click at [625, 171] on div "Elements in "Criminal Justice Professionalism, Standards & Training Services"" at bounding box center [728, 182] width 282 height 28
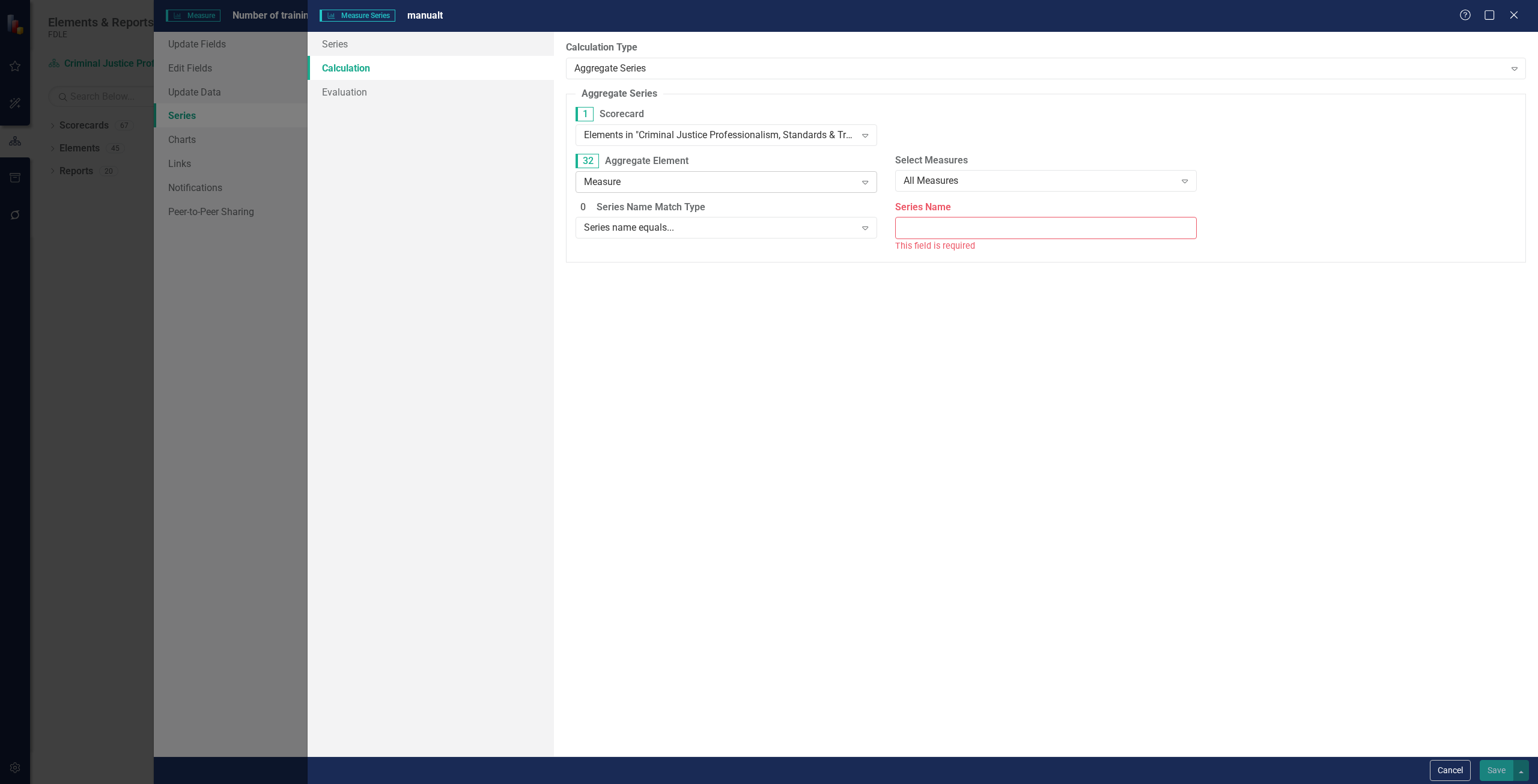
click at [654, 182] on div "Measure" at bounding box center [719, 181] width 272 height 14
click at [648, 783] on div "Measure" at bounding box center [771, 794] width 1519 height 14
click at [987, 187] on div "All Measures" at bounding box center [1040, 181] width 272 height 14
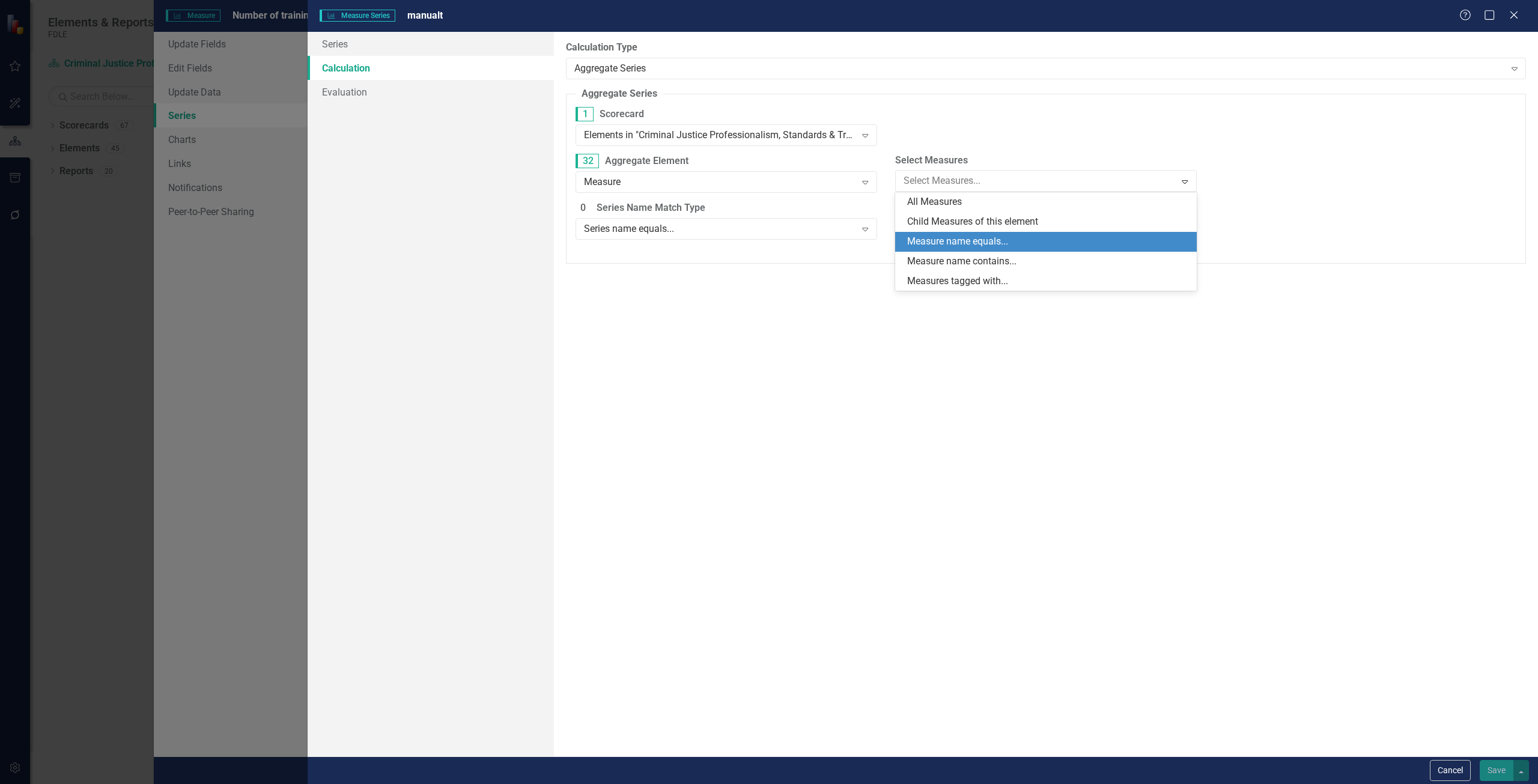
click at [965, 242] on div "Measure name equals..." at bounding box center [1048, 242] width 282 height 14
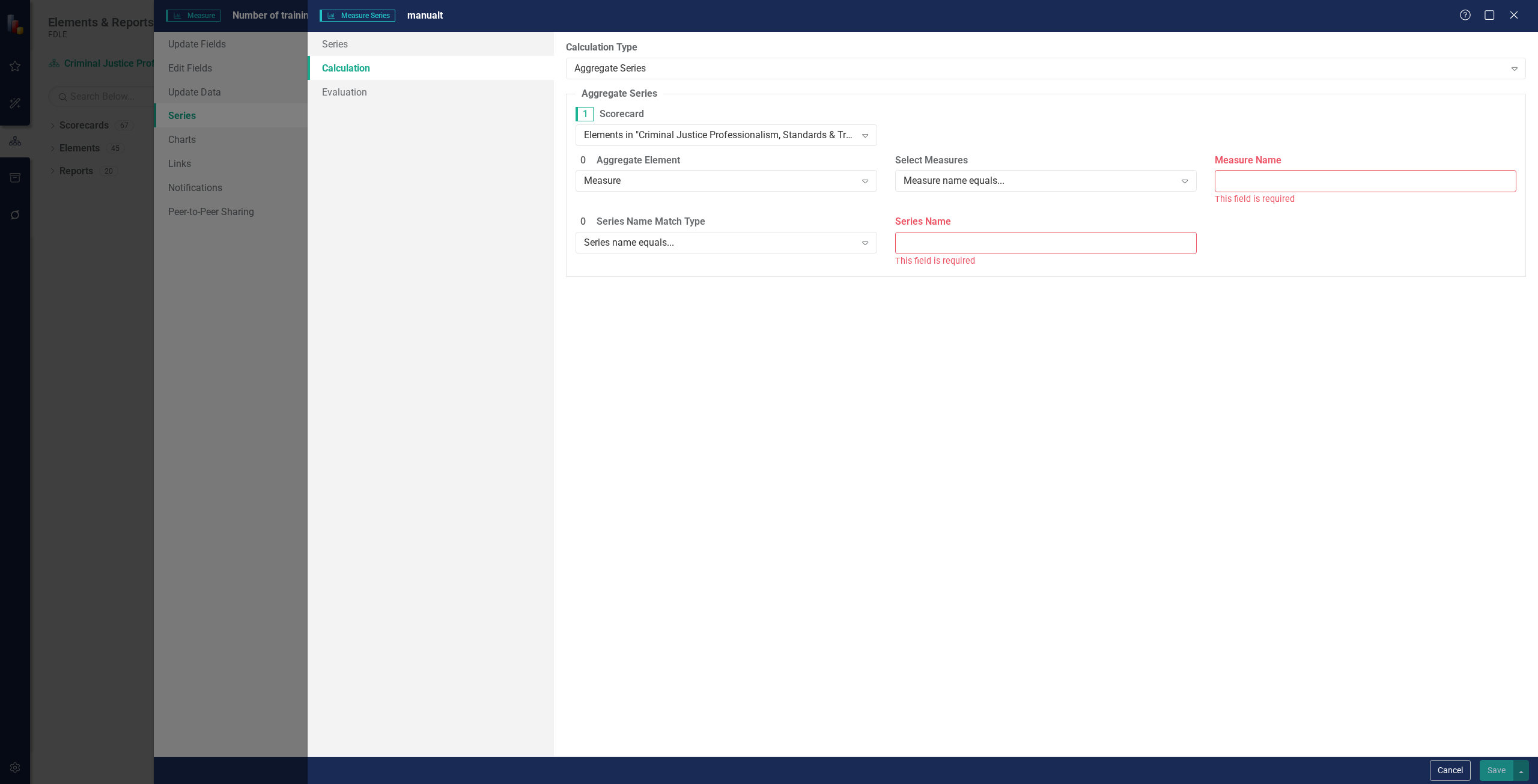
click at [1357, 180] on input "Measure Name" at bounding box center [1366, 181] width 301 height 22
click at [1240, 183] on input "Measure Name" at bounding box center [1366, 181] width 301 height 22
paste input "Number of Training Hours Delivered by the Florida Criminal Justice Executive In…"
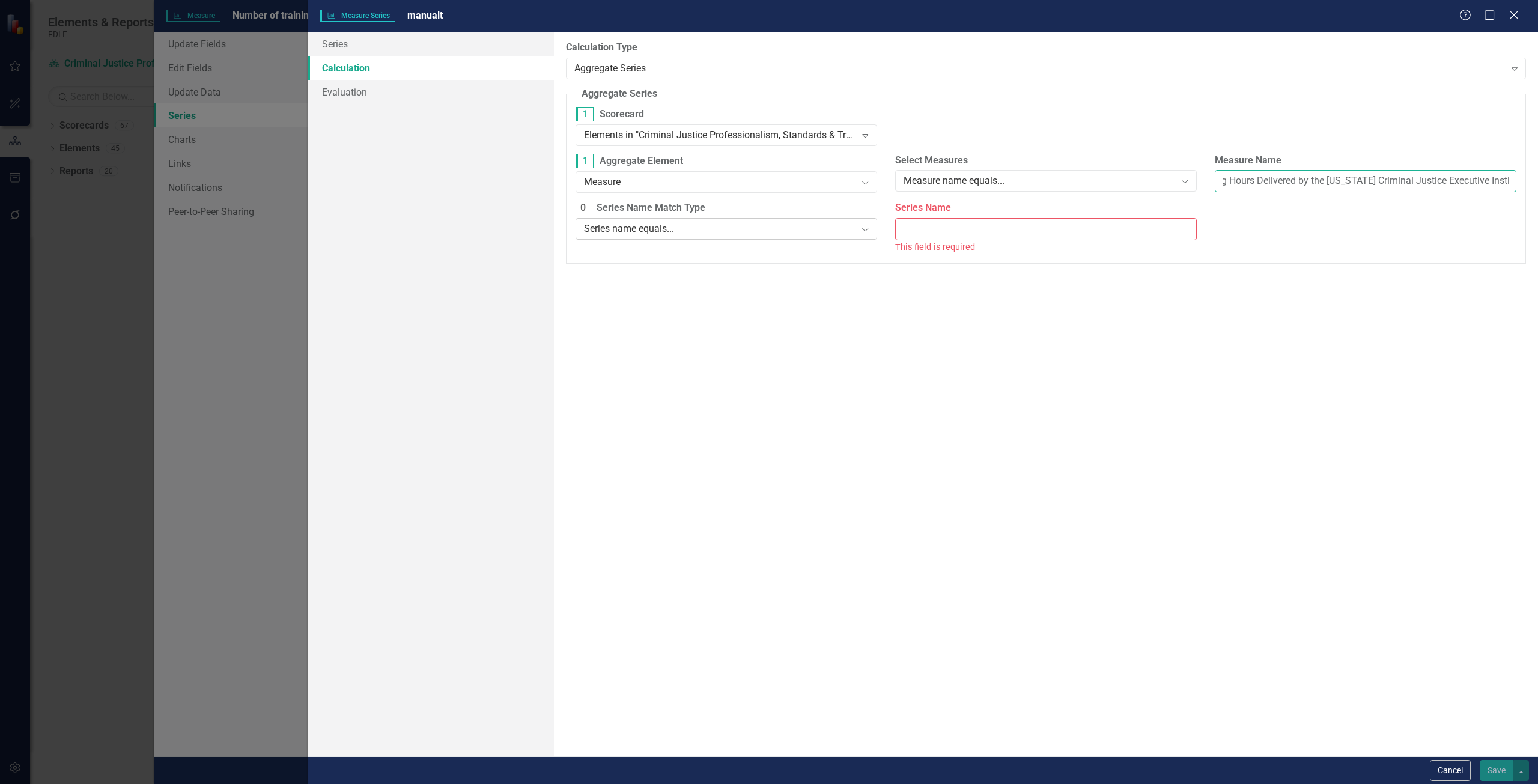
type input "Number of Training Hours Delivered by the Florida Criminal Justice Executive In…"
click at [710, 234] on div "Series name equals..." at bounding box center [719, 229] width 272 height 14
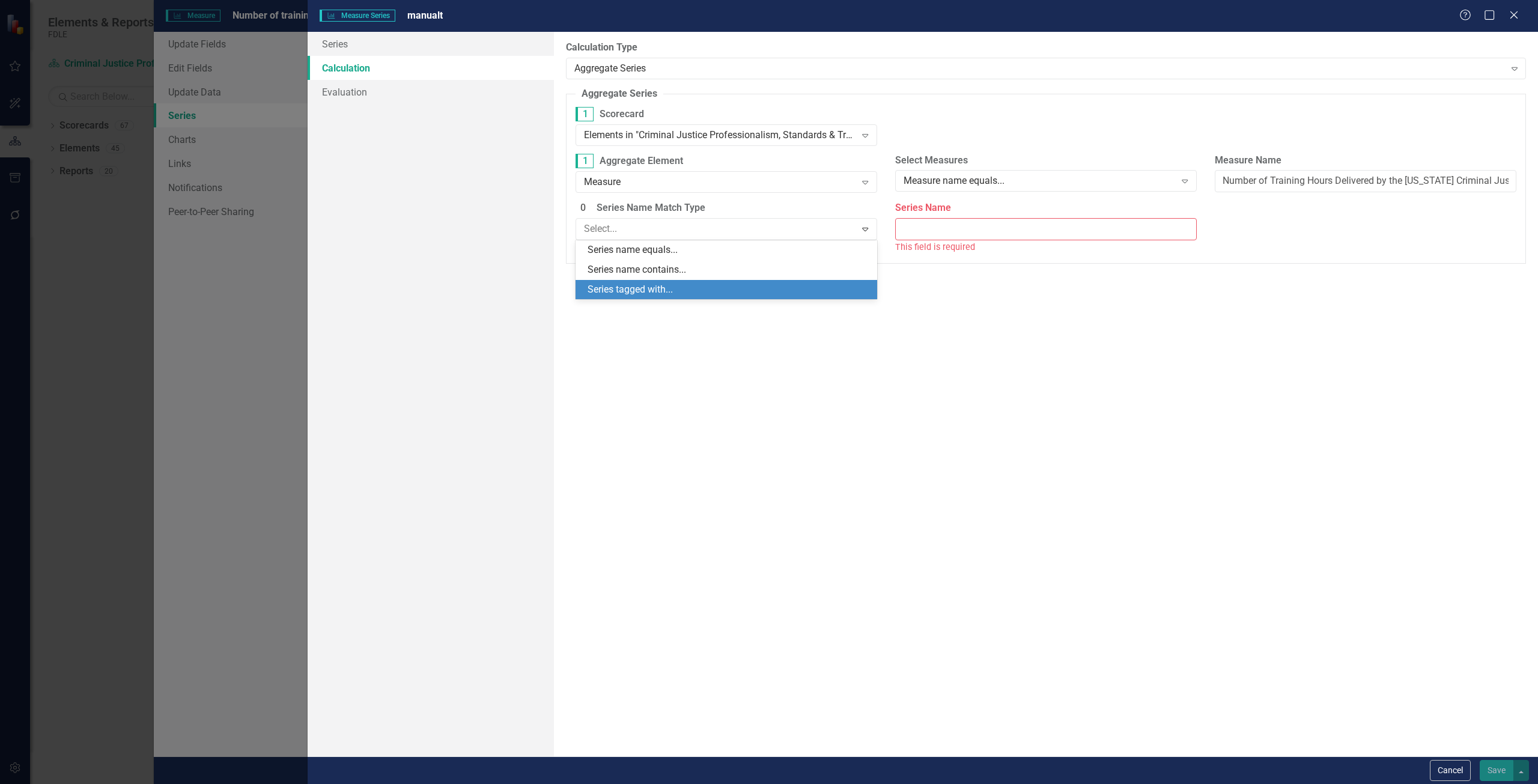
click at [690, 289] on div "Series tagged with..." at bounding box center [728, 289] width 282 height 14
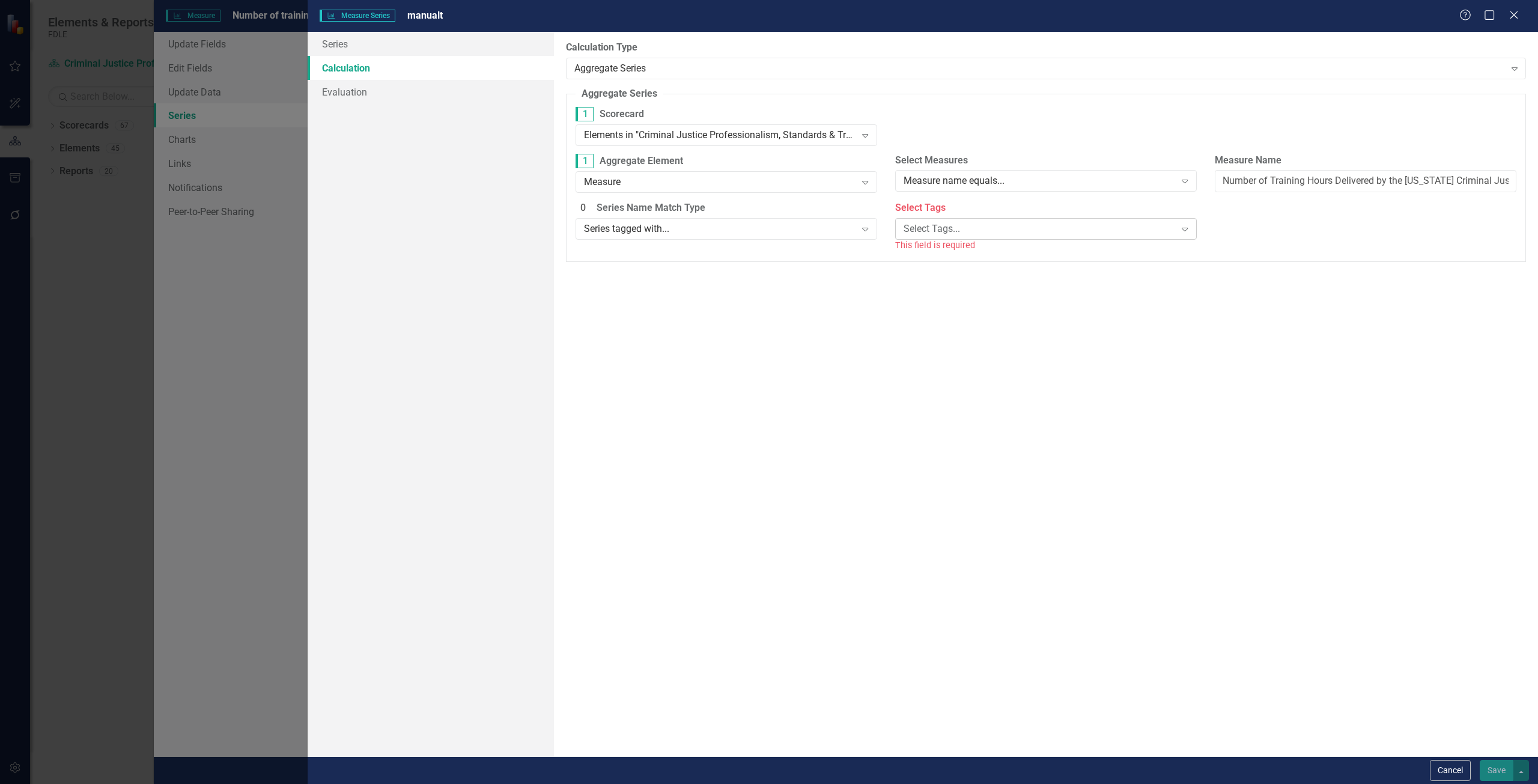
click at [945, 219] on div "Select Tags... Expand" at bounding box center [1045, 228] width 301 height 22
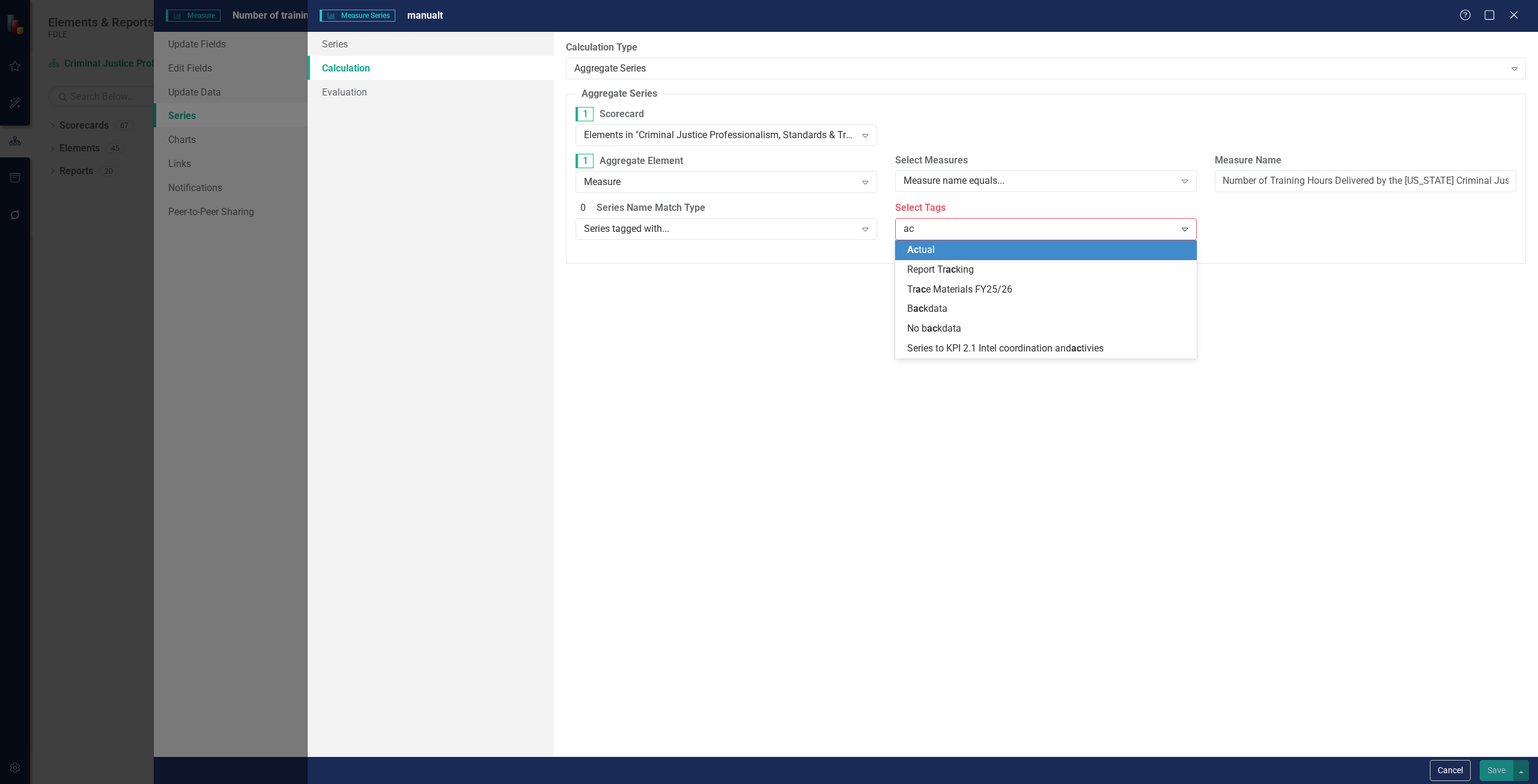
type input "act"
click at [931, 251] on span "Act ual" at bounding box center [921, 249] width 28 height 11
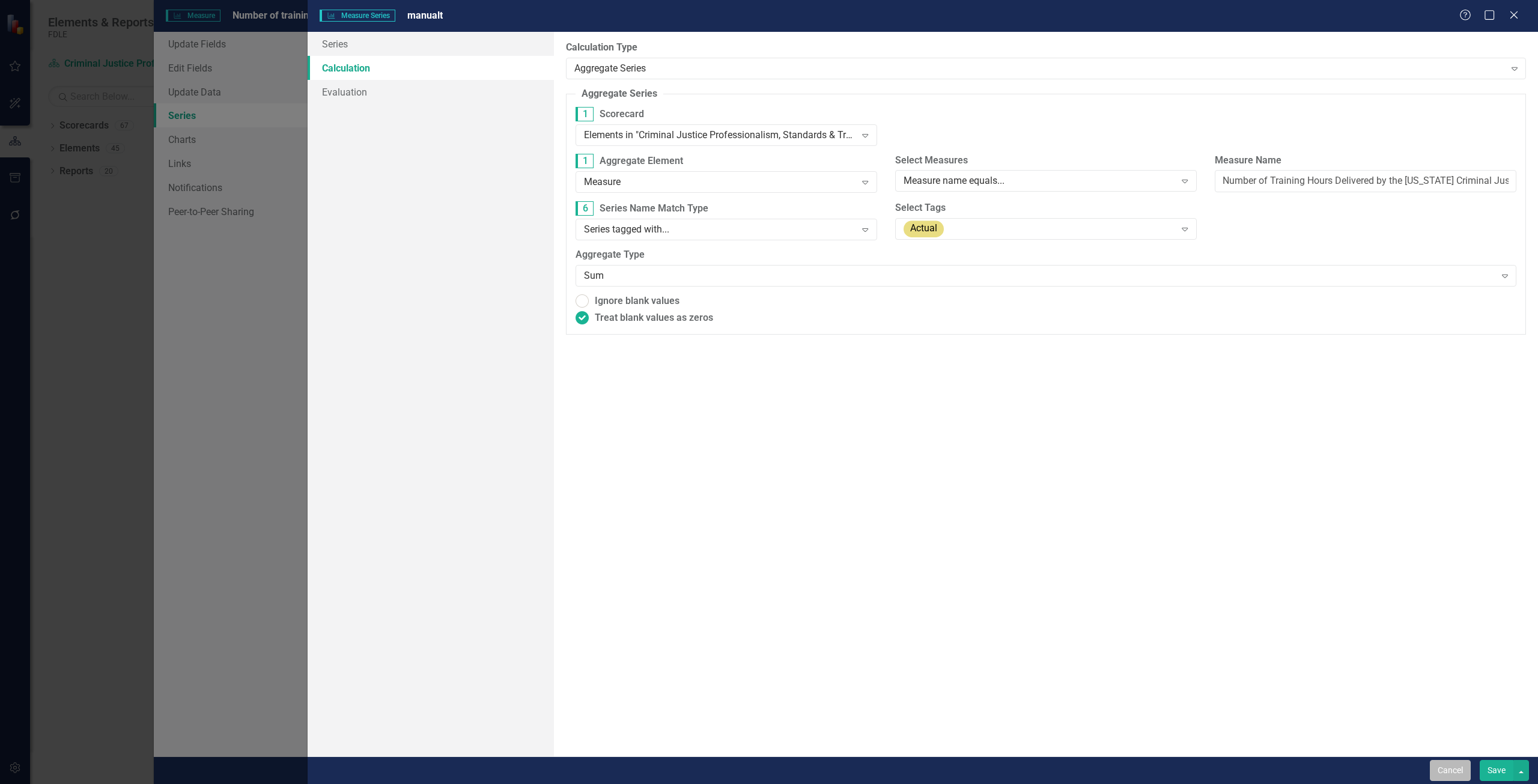
click at [1446, 772] on button "Cancel" at bounding box center [1450, 770] width 41 height 21
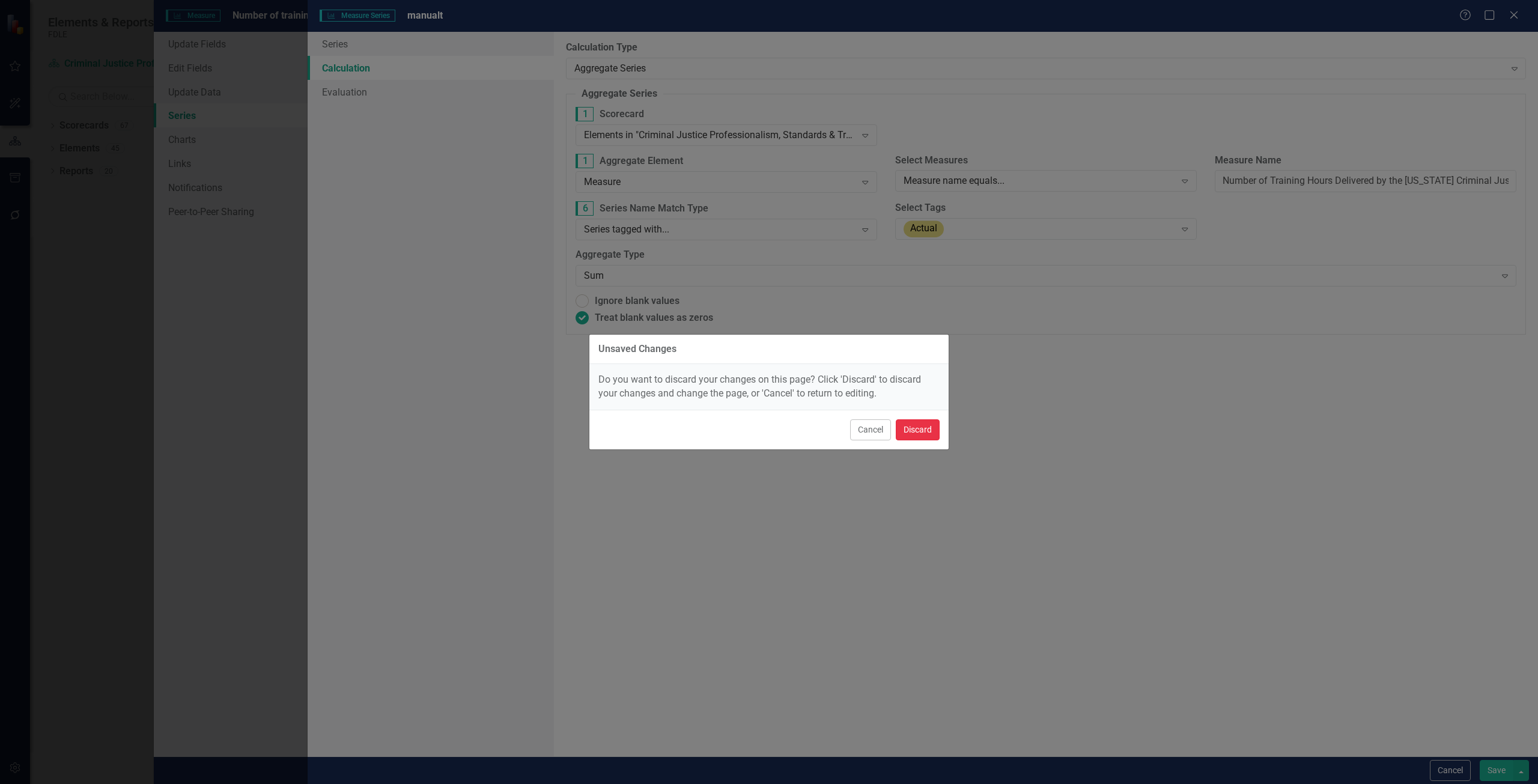
click at [909, 426] on button "Discard" at bounding box center [917, 430] width 44 height 21
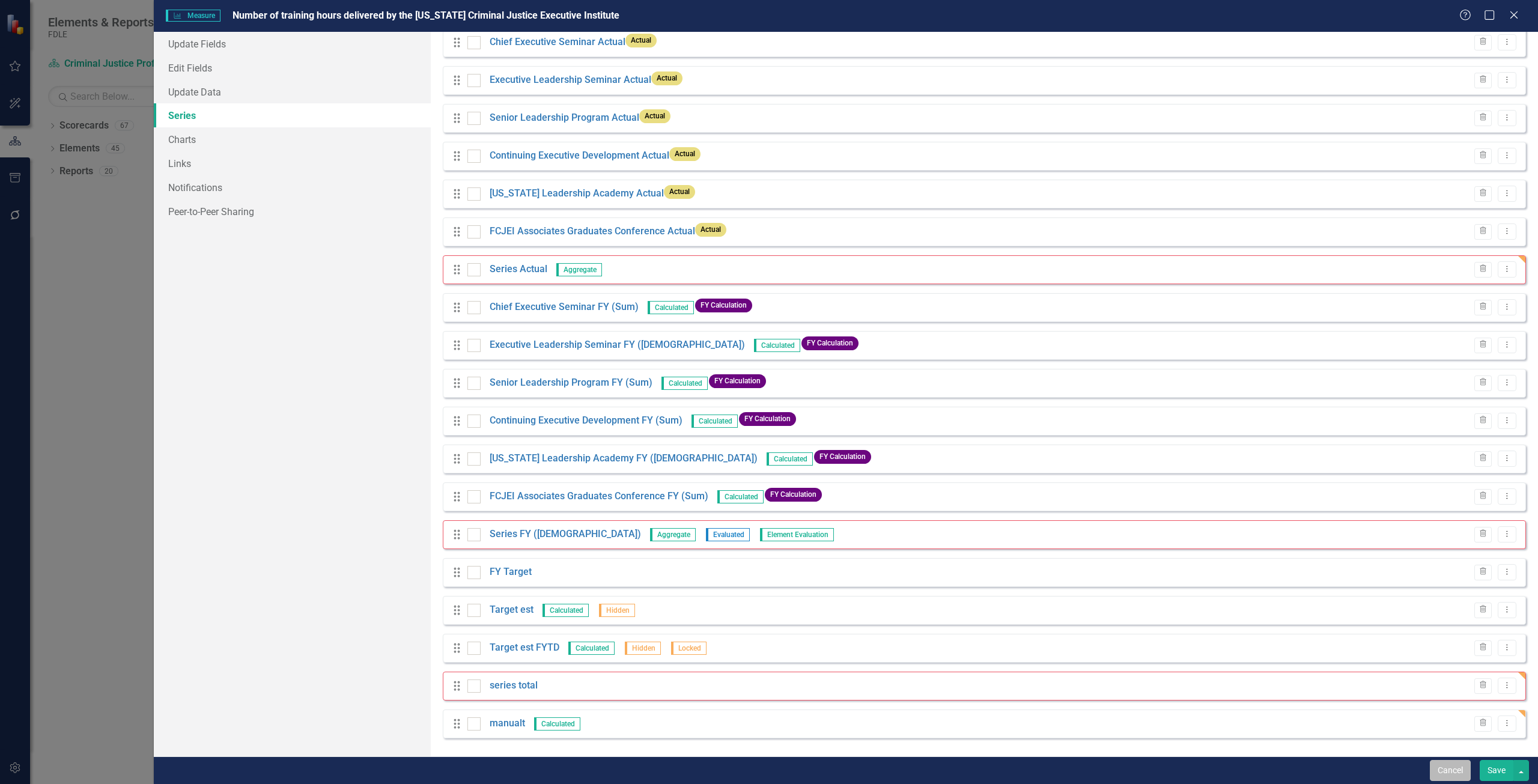
click at [1434, 768] on button "Cancel" at bounding box center [1450, 770] width 41 height 21
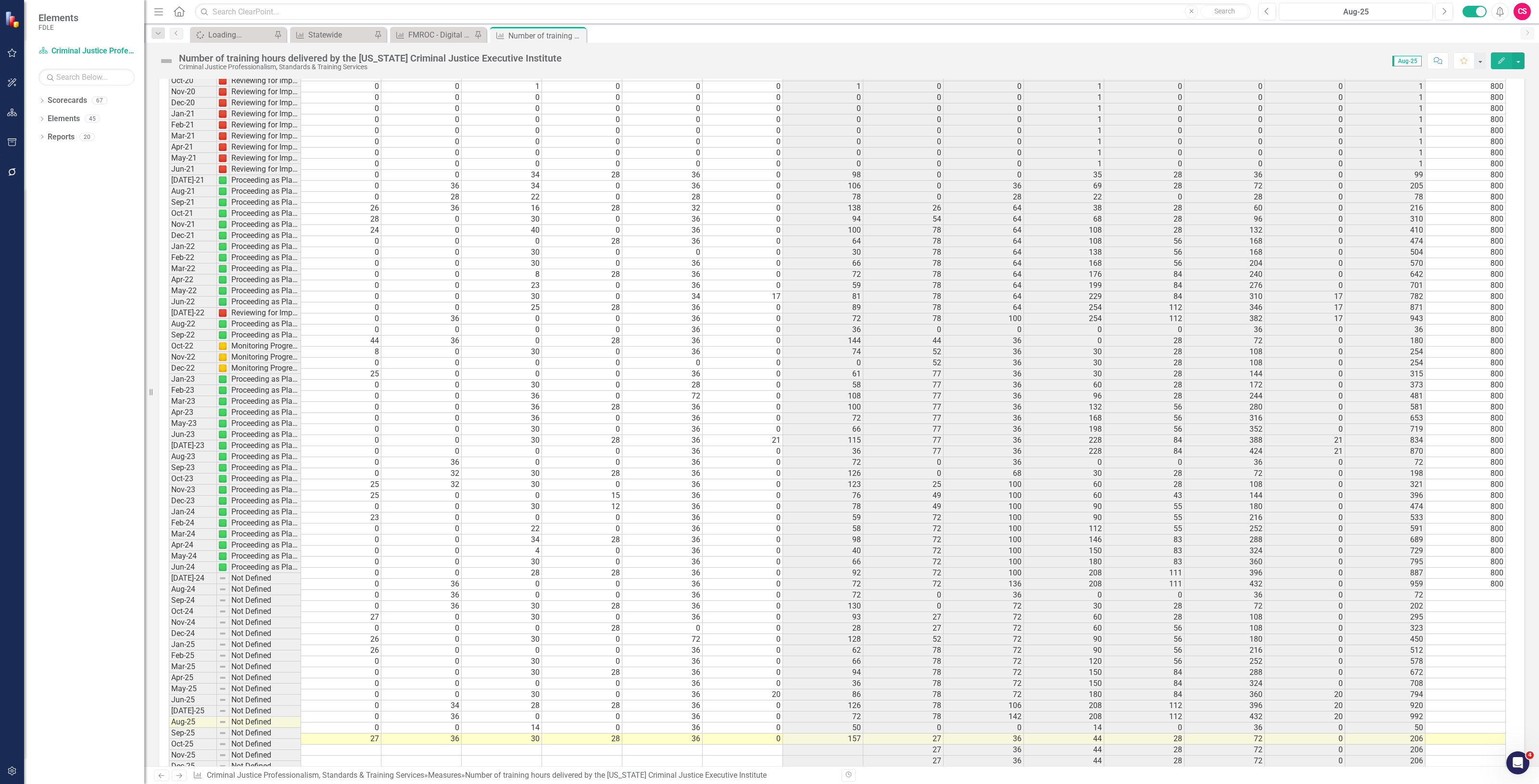
scroll to position [34, 0]
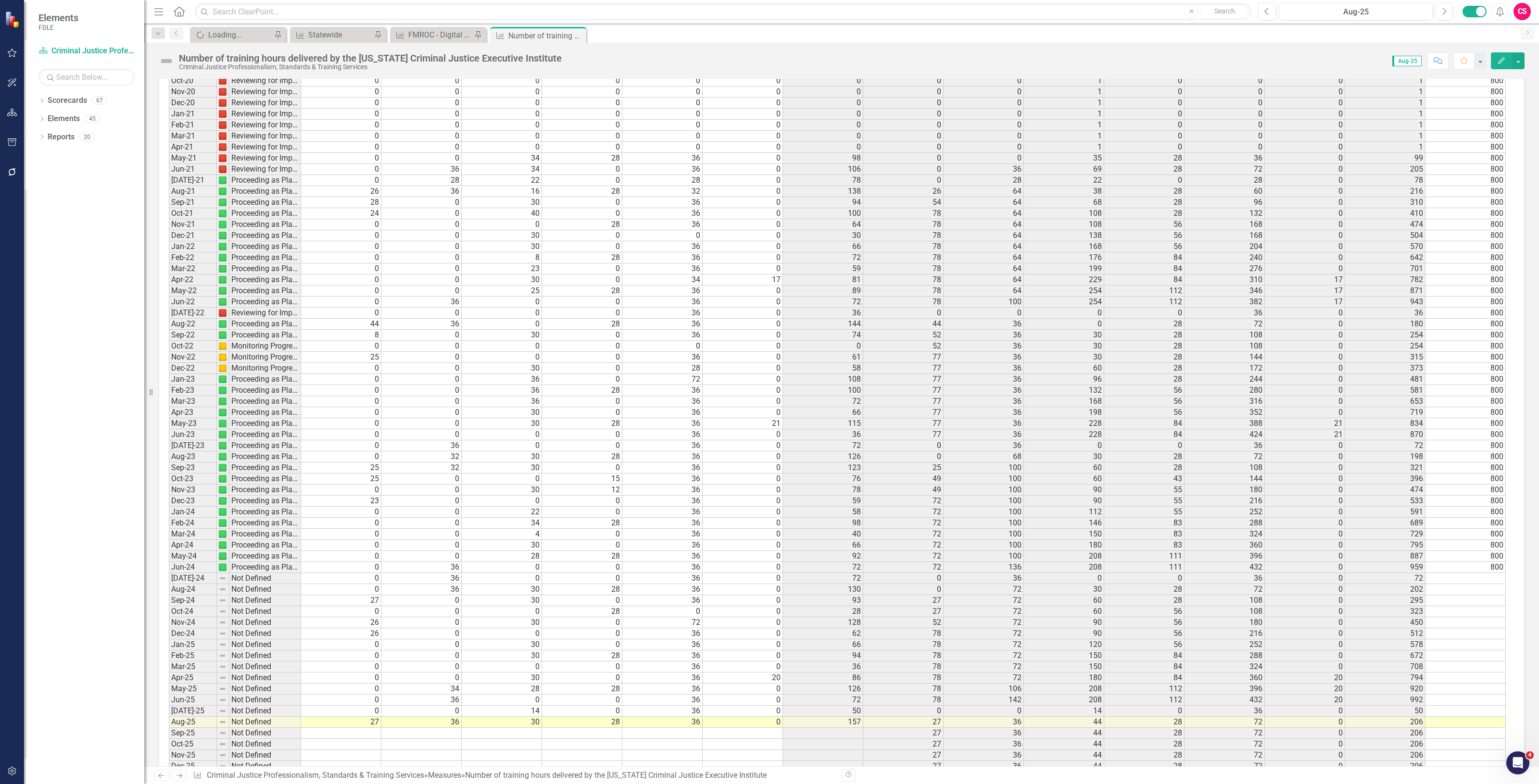
click at [1497, 63] on icon "Edit" at bounding box center [1501, 60] width 8 height 7
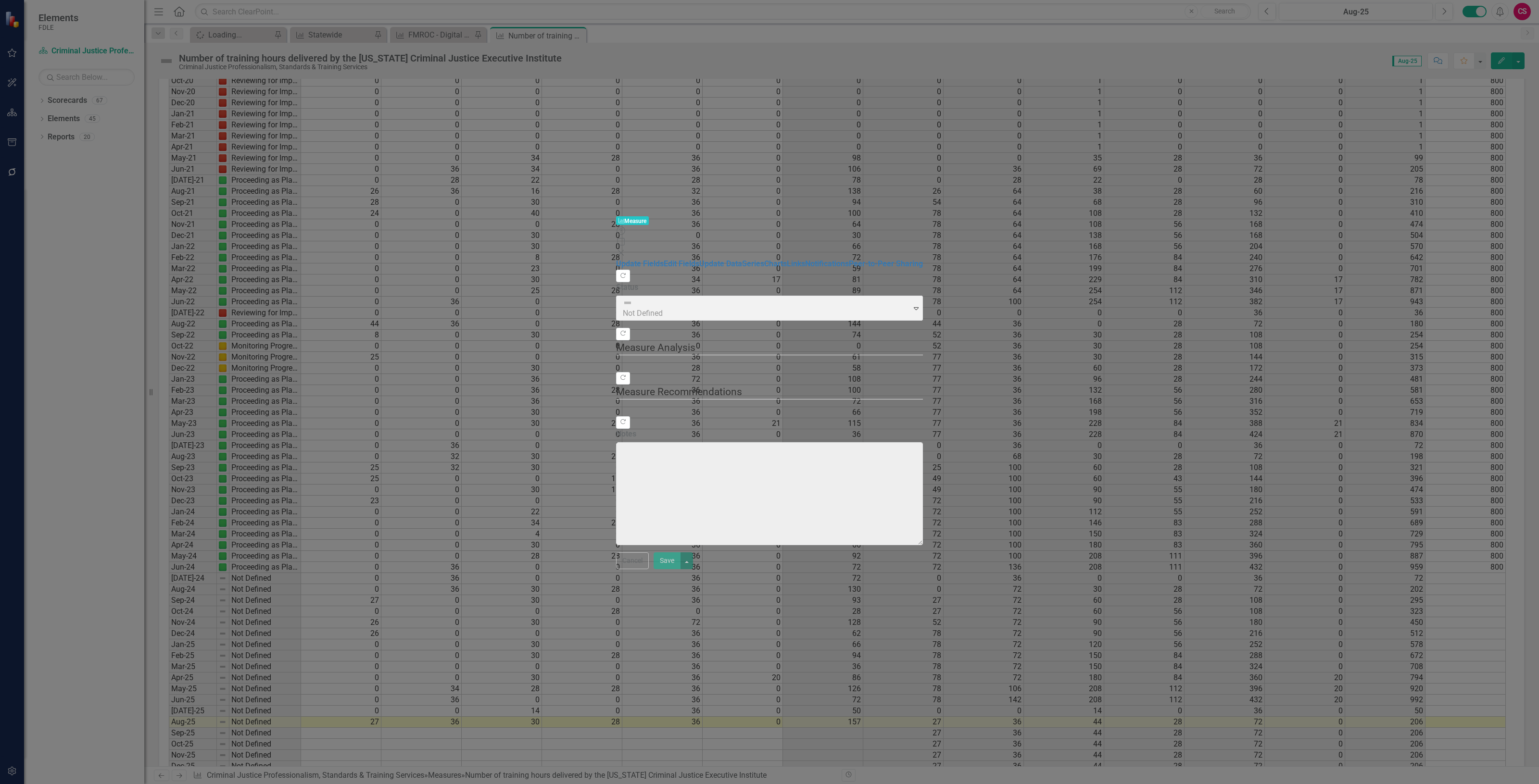
scroll to position [17, 0]
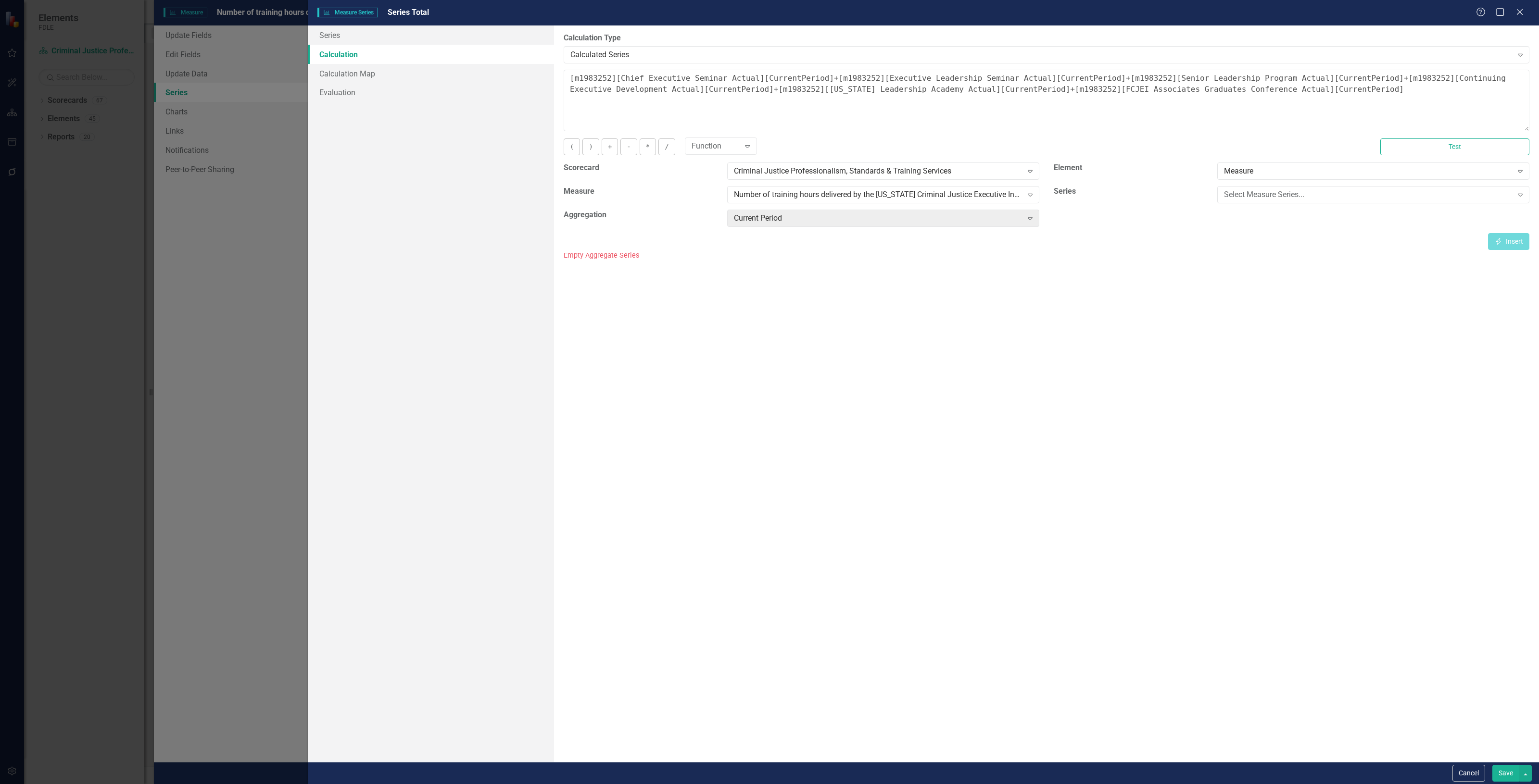
scroll to position [17, 0]
drag, startPoint x: 585, startPoint y: 256, endPoint x: 611, endPoint y: 257, distance: 26.0
click at [611, 257] on div "Empty Aggregate Series" at bounding box center [1046, 256] width 965 height 11
click at [1424, 150] on button "Test" at bounding box center [1455, 147] width 149 height 17
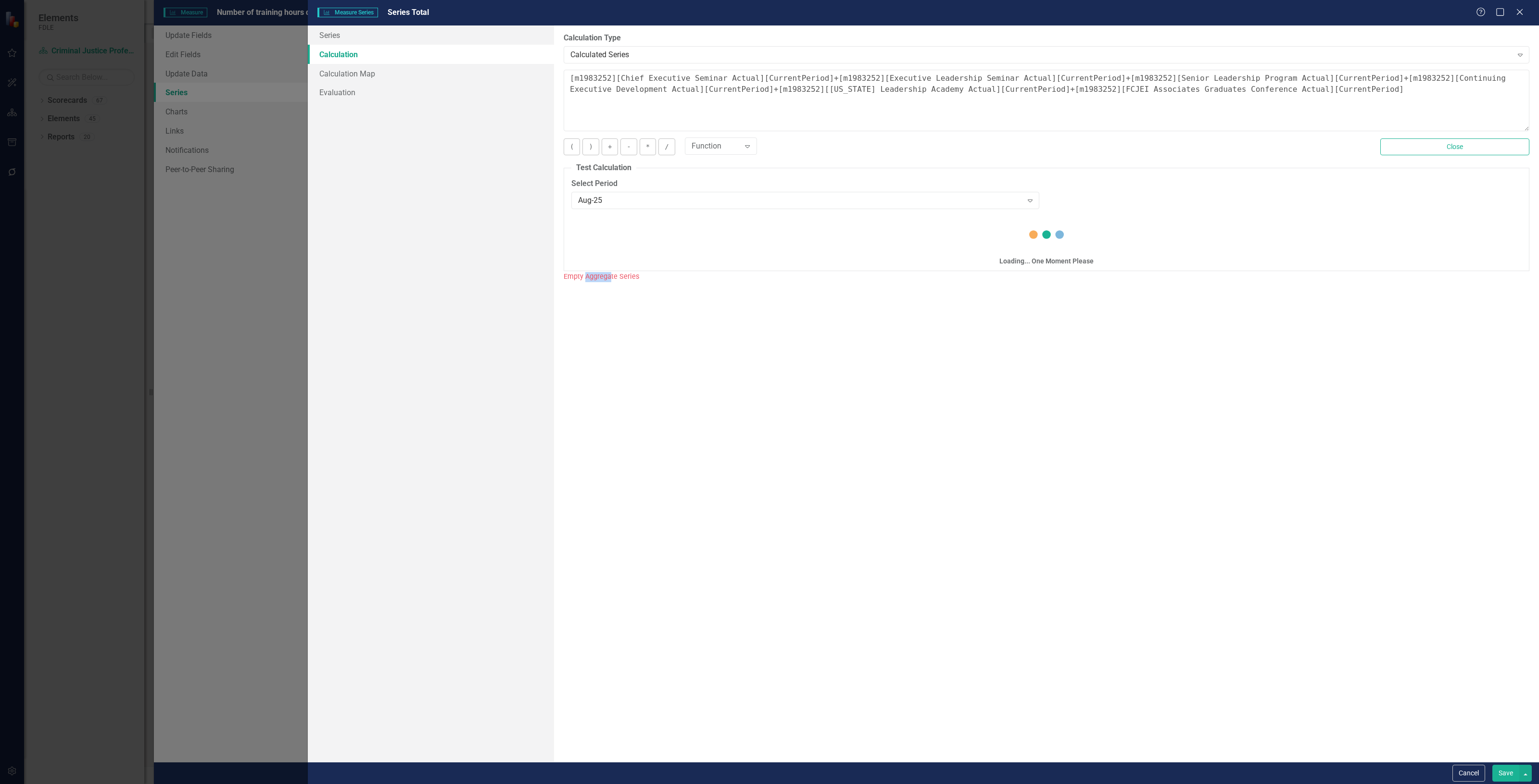
click at [618, 411] on div "By default, series in ClearPoint are not calculated. So, if you leave the form …" at bounding box center [1046, 393] width 985 height 736
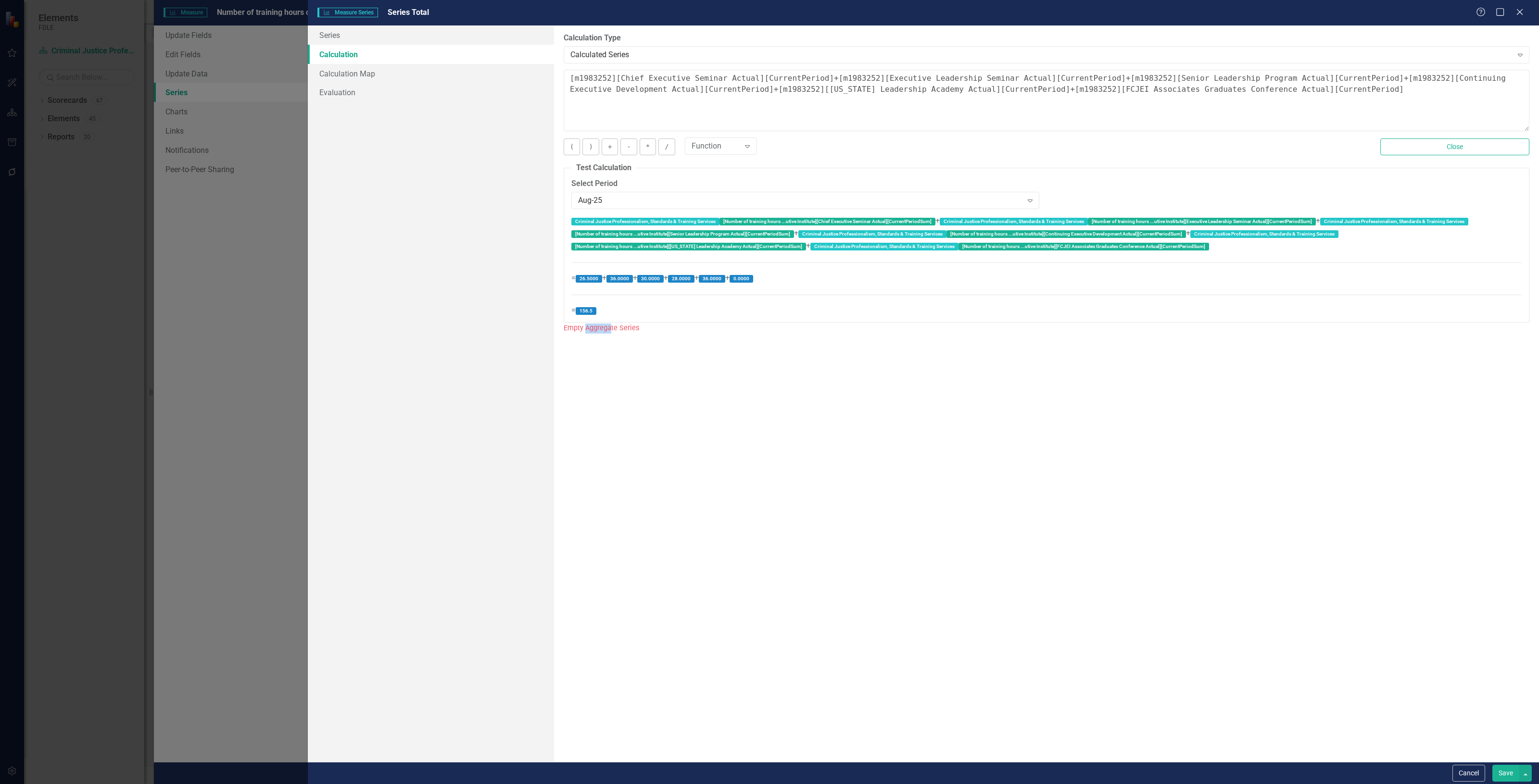
click at [614, 350] on div "By default, series in ClearPoint are not calculated. So, if you leave the form …" at bounding box center [1046, 393] width 985 height 736
drag, startPoint x: 1444, startPoint y: 768, endPoint x: 1454, endPoint y: 770, distance: 10.2
click at [1448, 770] on div "Cancel Save" at bounding box center [923, 773] width 1231 height 22
click at [1460, 770] on button "Cancel" at bounding box center [1469, 773] width 33 height 17
click at [1460, 771] on button "Cancel" at bounding box center [1469, 773] width 33 height 17
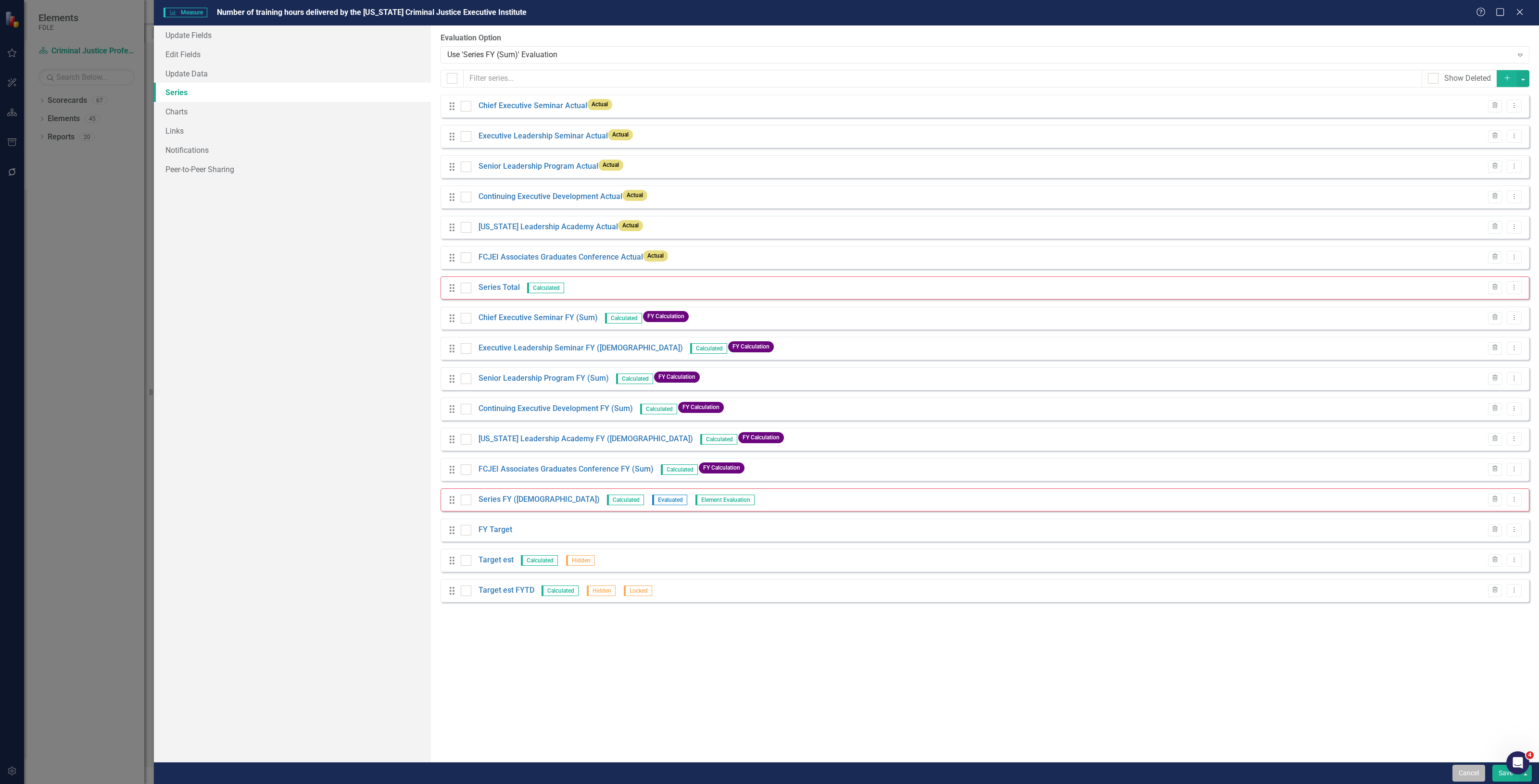
click at [1464, 772] on button "Cancel" at bounding box center [1469, 773] width 33 height 17
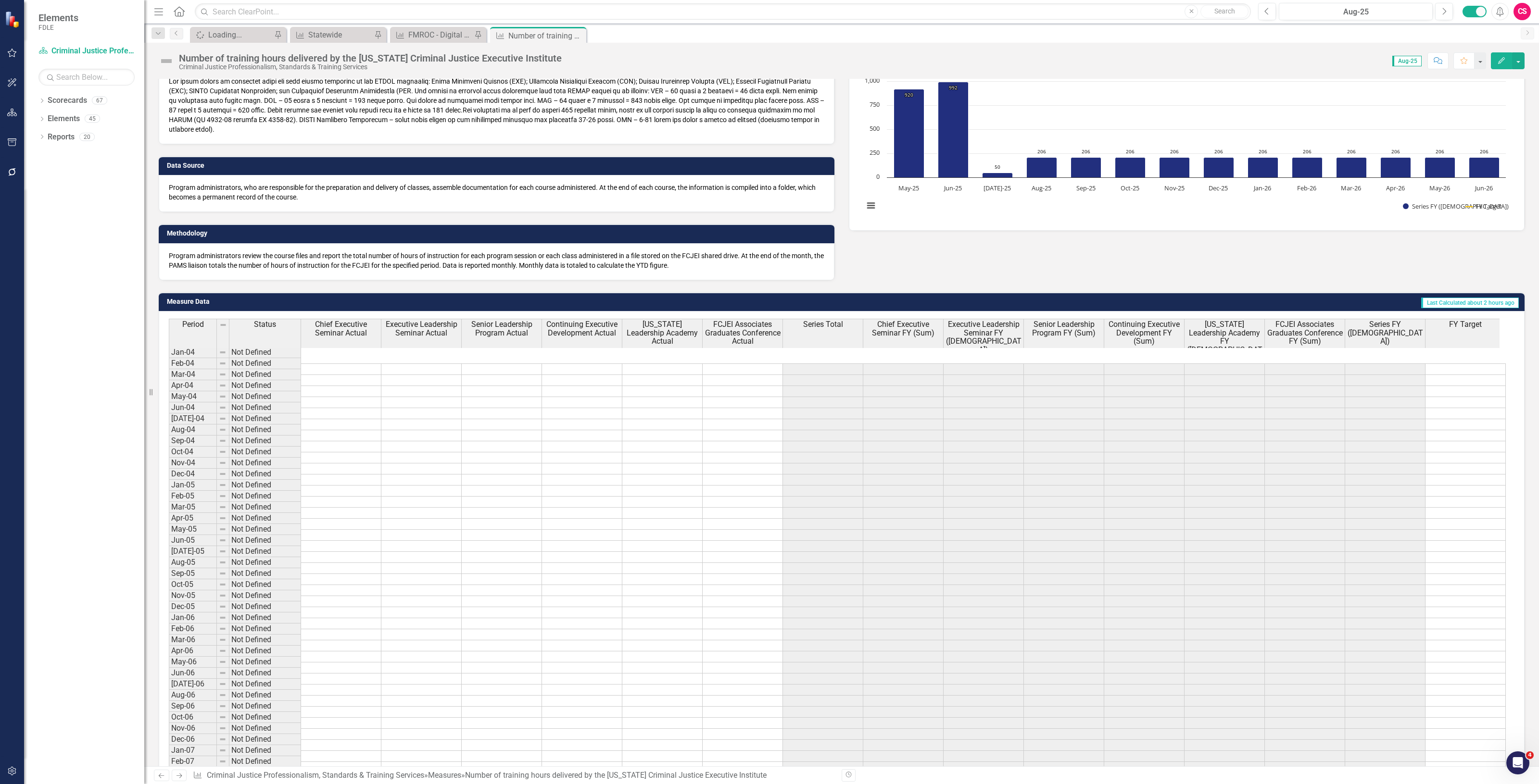
scroll to position [240, 0]
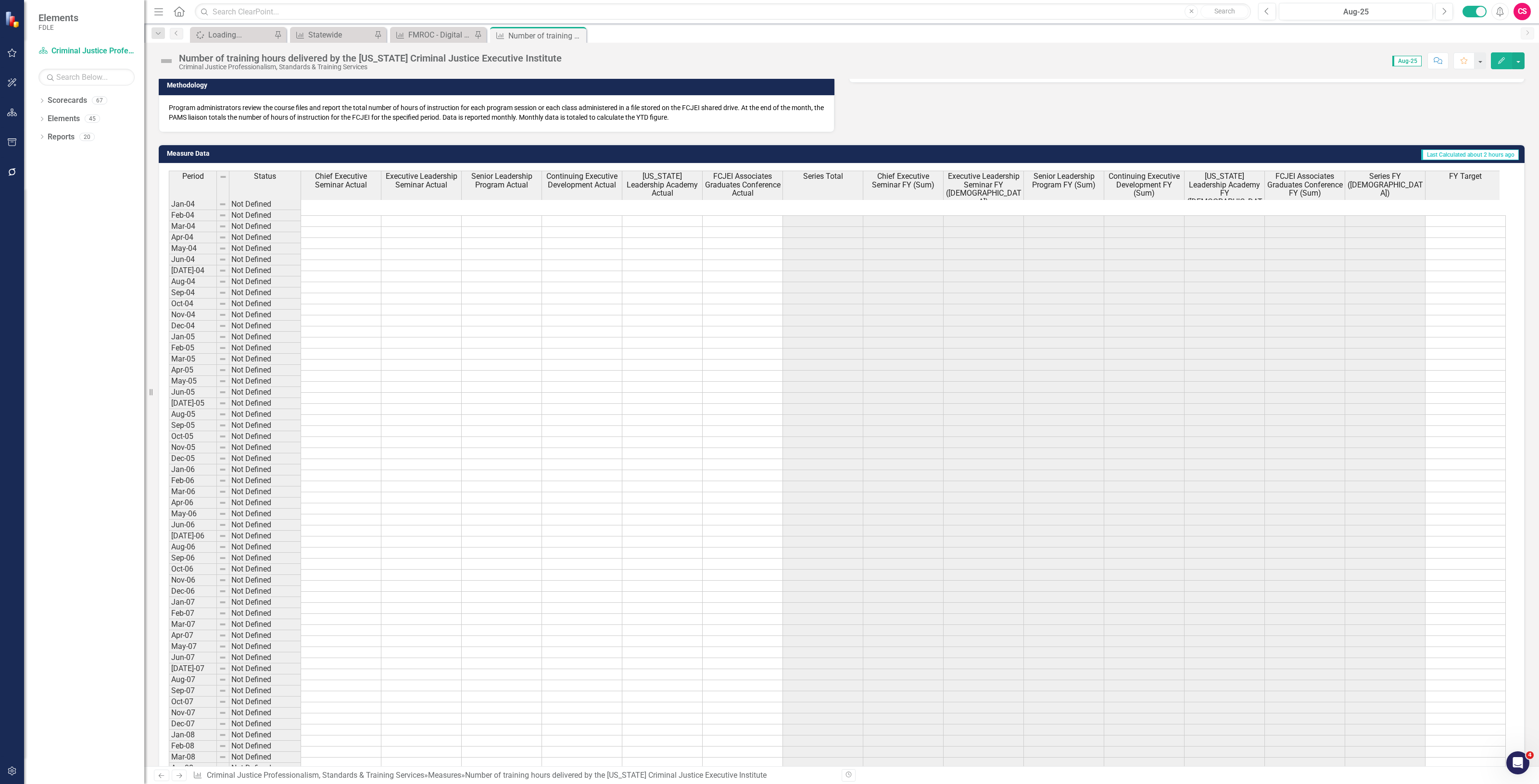
click at [827, 188] on th "Series Total" at bounding box center [823, 193] width 80 height 45
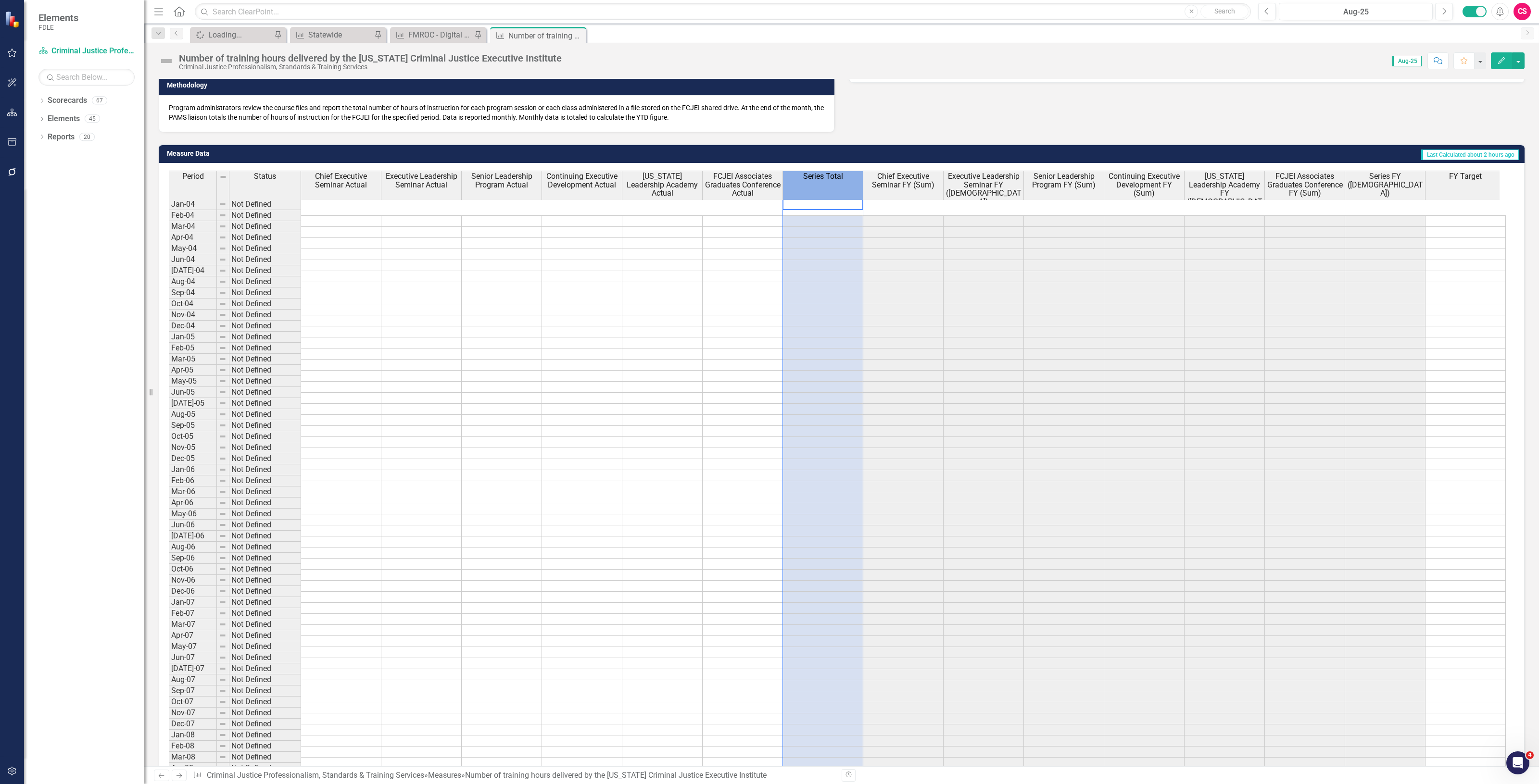
click at [827, 187] on th "Series Total" at bounding box center [823, 193] width 80 height 45
click at [826, 189] on th "Series Total" at bounding box center [823, 193] width 80 height 45
click at [830, 180] on span "Series Total" at bounding box center [823, 176] width 40 height 8
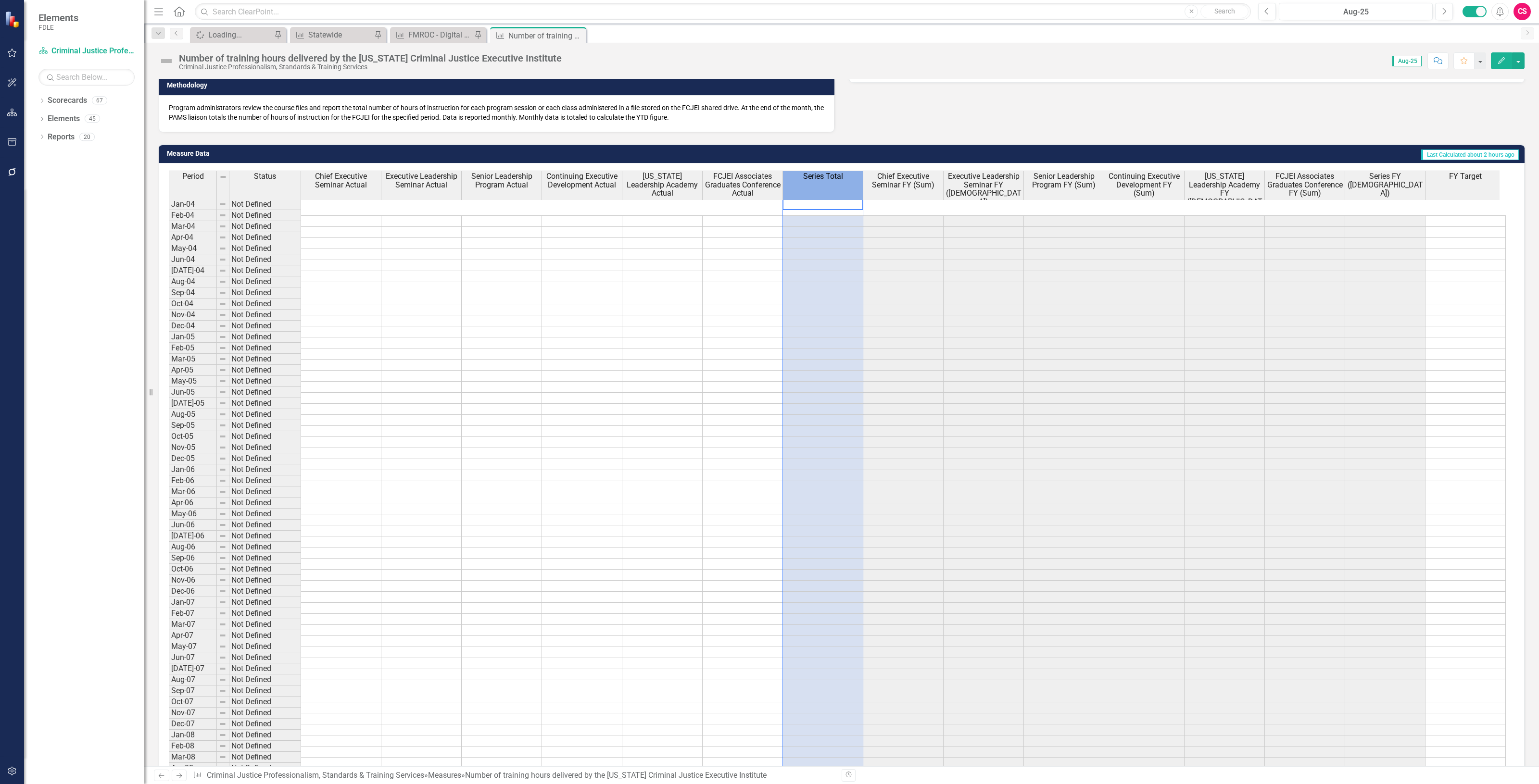
click at [830, 180] on span "Series Total" at bounding box center [823, 176] width 40 height 8
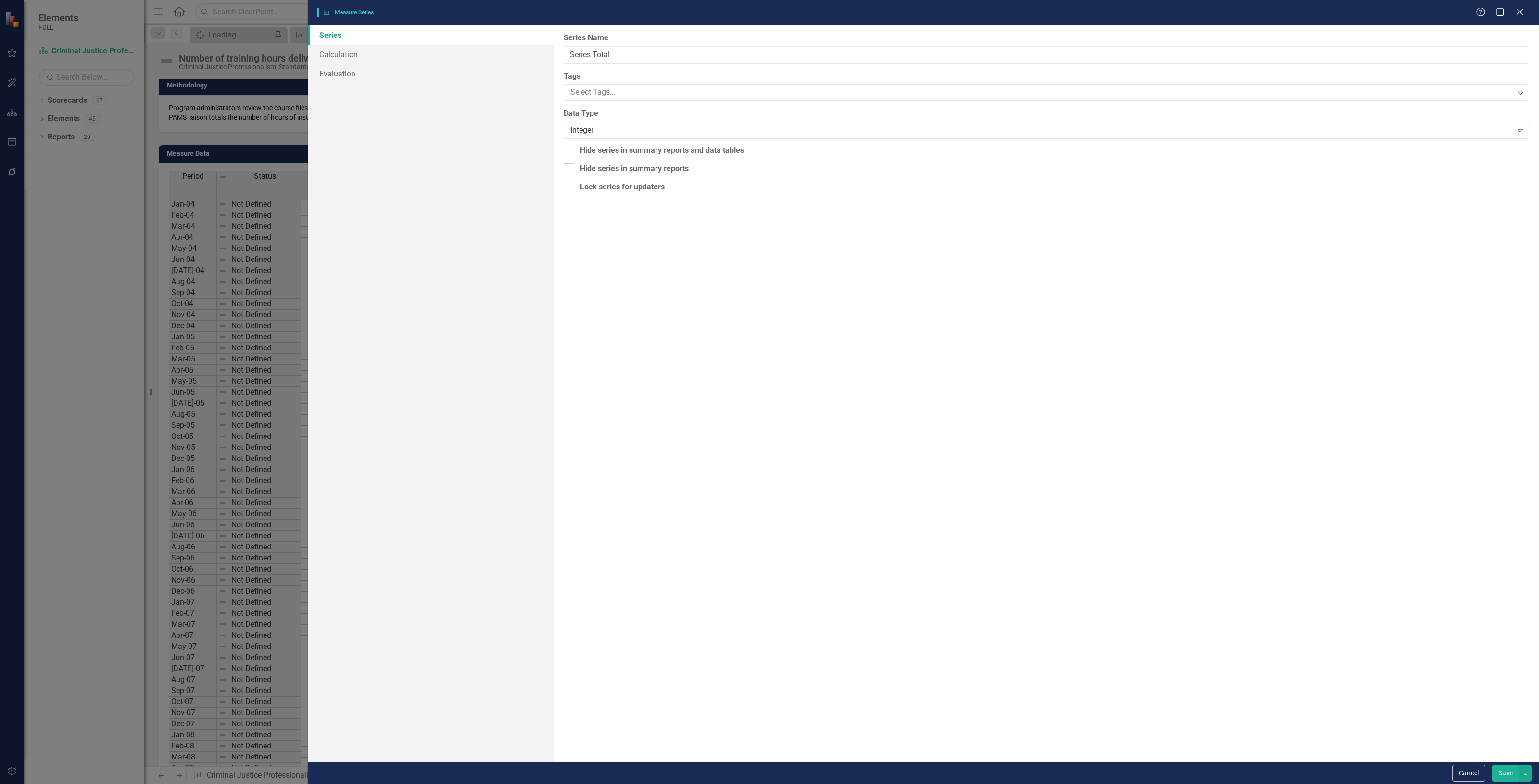
type input "Series Total"
click at [379, 52] on link "Calculation" at bounding box center [431, 54] width 246 height 19
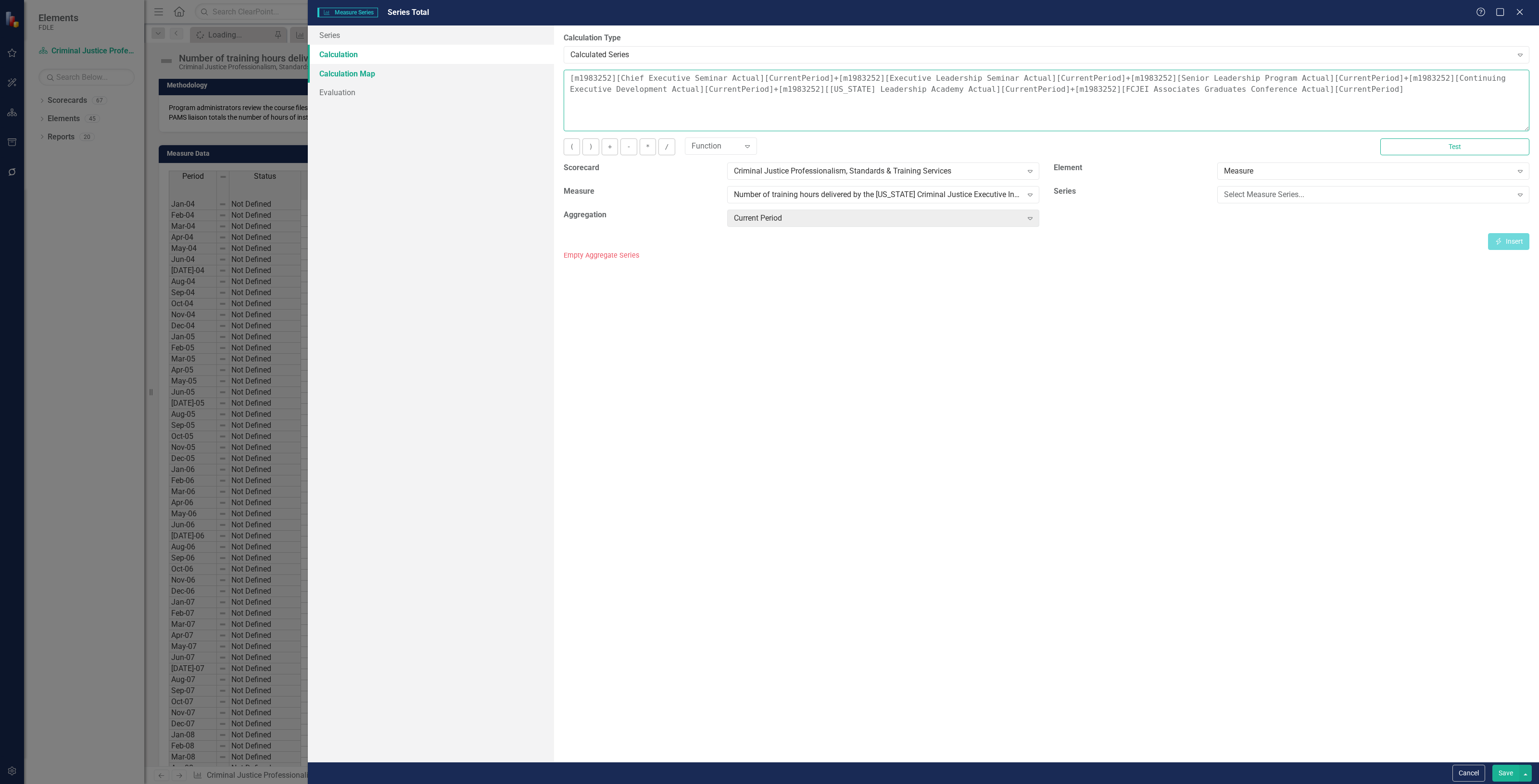
drag, startPoint x: 1264, startPoint y: 97, endPoint x: 492, endPoint y: 70, distance: 772.5
click at [492, 70] on div "Series Calculation Calculation Map Evaluation From this page, you can edit the …" at bounding box center [923, 393] width 1231 height 736
click at [613, 51] on div "Calculated Series" at bounding box center [1041, 54] width 942 height 11
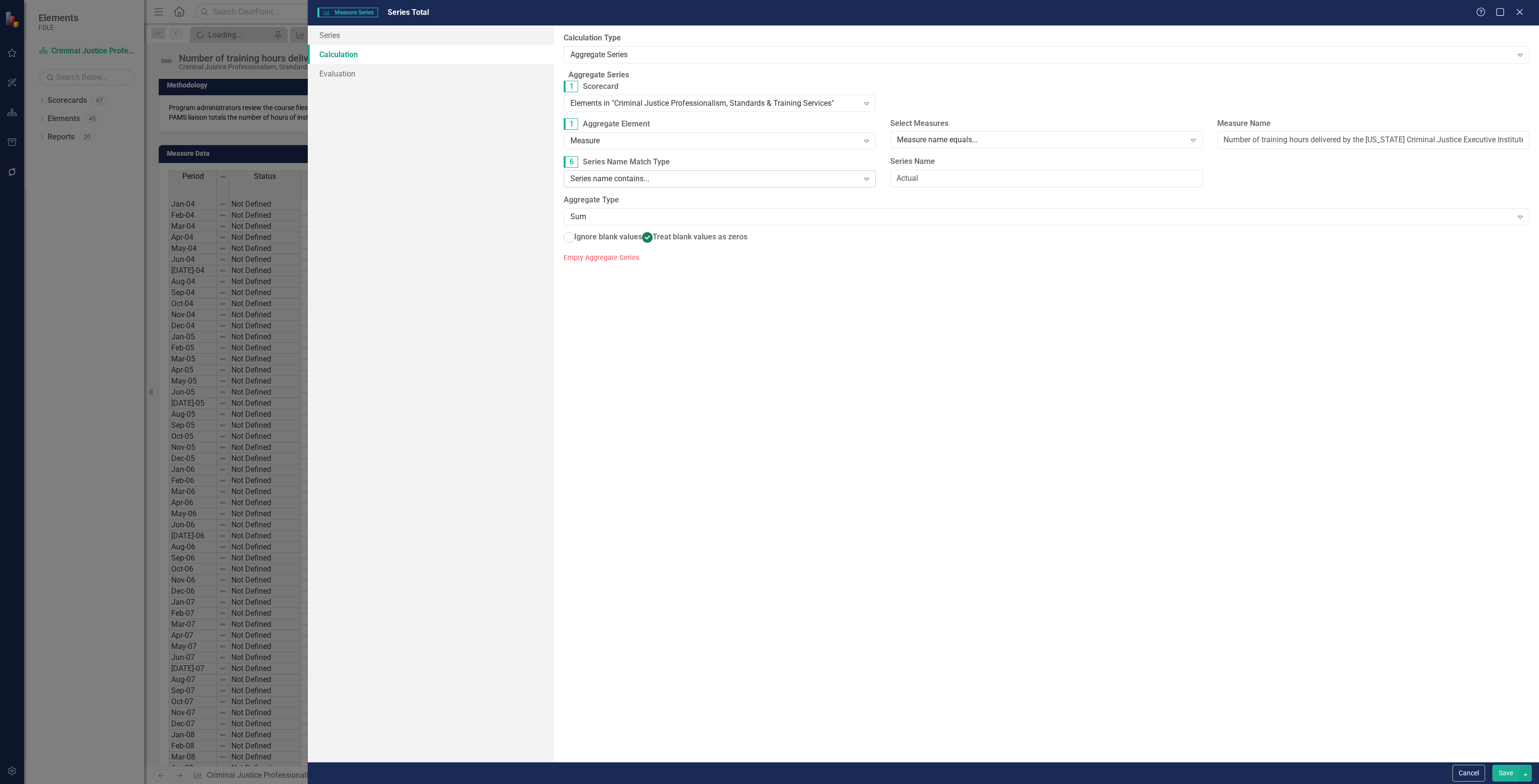
click at [652, 184] on div "Series name contains..." at bounding box center [715, 179] width 289 height 11
click at [652, 60] on div "Aggregate Series Expand" at bounding box center [1046, 54] width 965 height 17
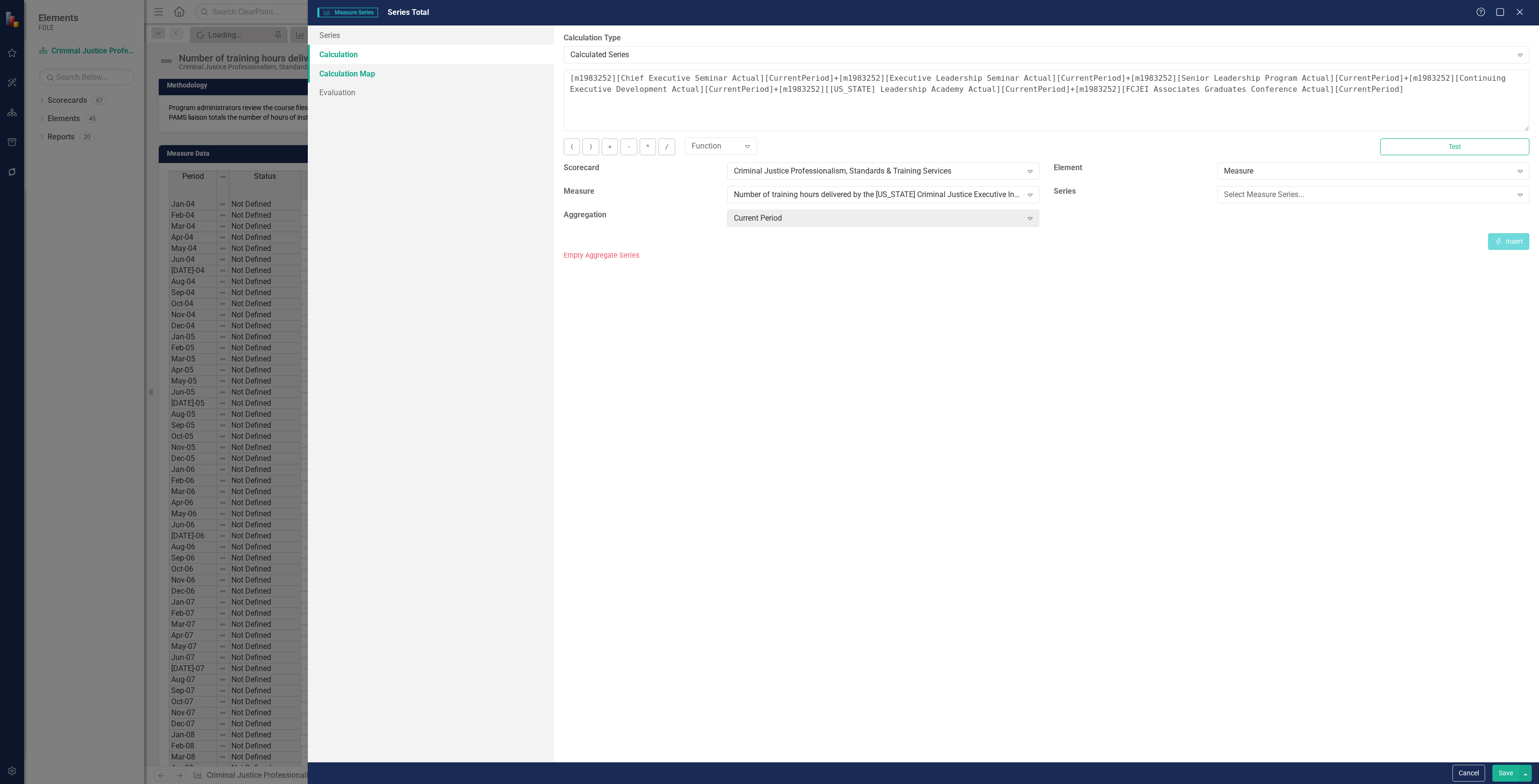
click at [393, 79] on link "Calculation Map" at bounding box center [431, 73] width 246 height 19
